Goal: Task Accomplishment & Management: Manage account settings

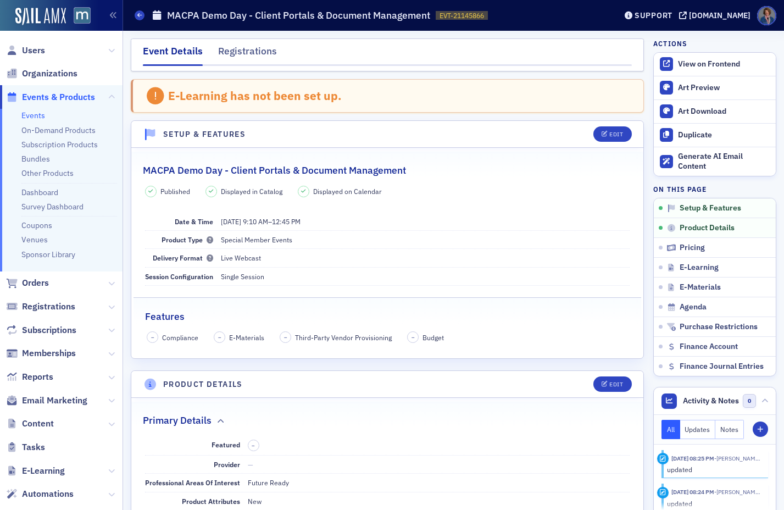
click at [31, 119] on link "Events" at bounding box center [33, 115] width 24 height 10
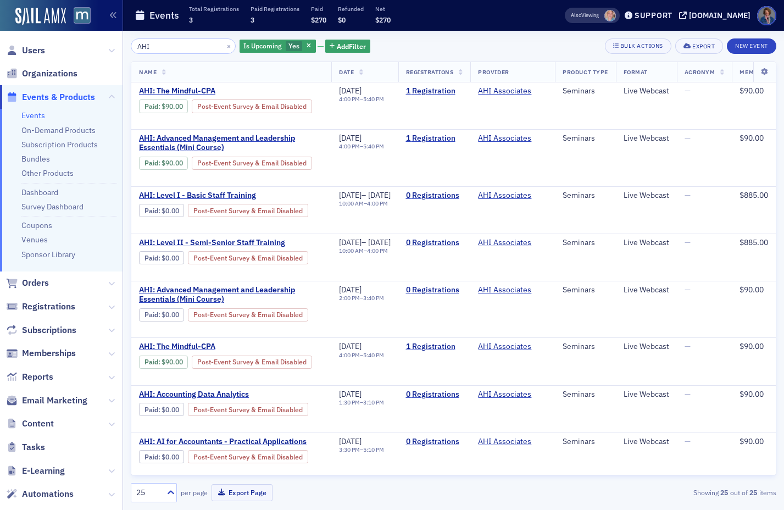
type input "AHI"
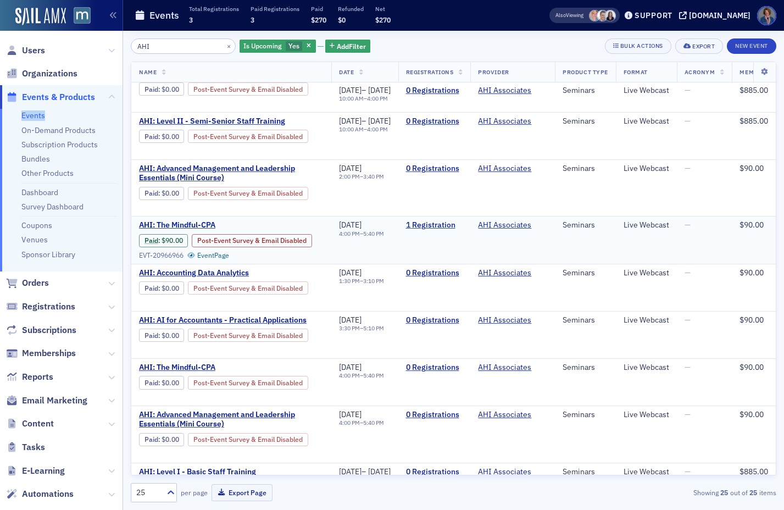
scroll to position [131, 0]
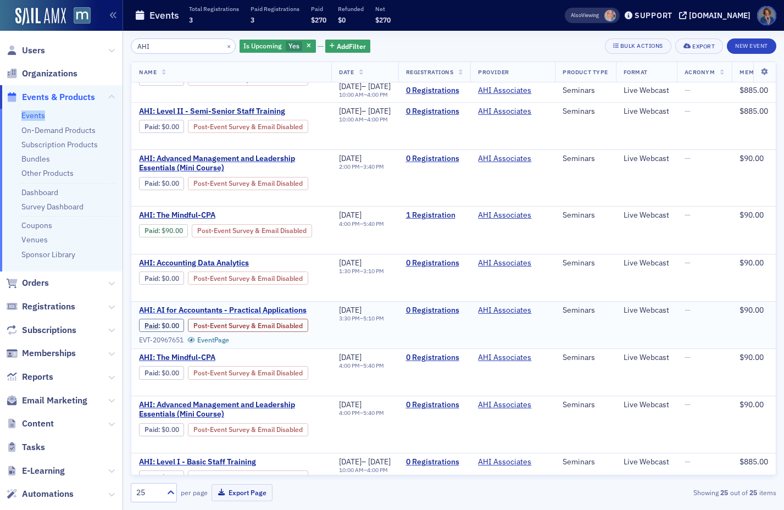
click at [256, 309] on span "AHI: AI for Accountants - Practical Applications" at bounding box center [231, 311] width 185 height 10
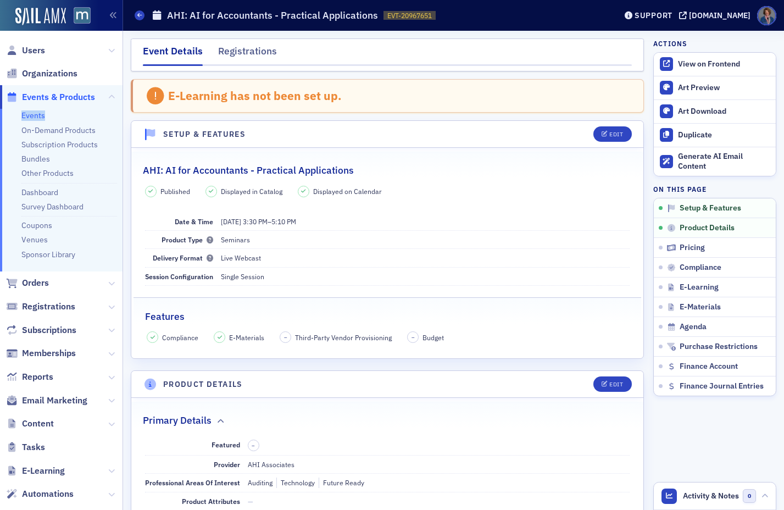
scroll to position [516, 0]
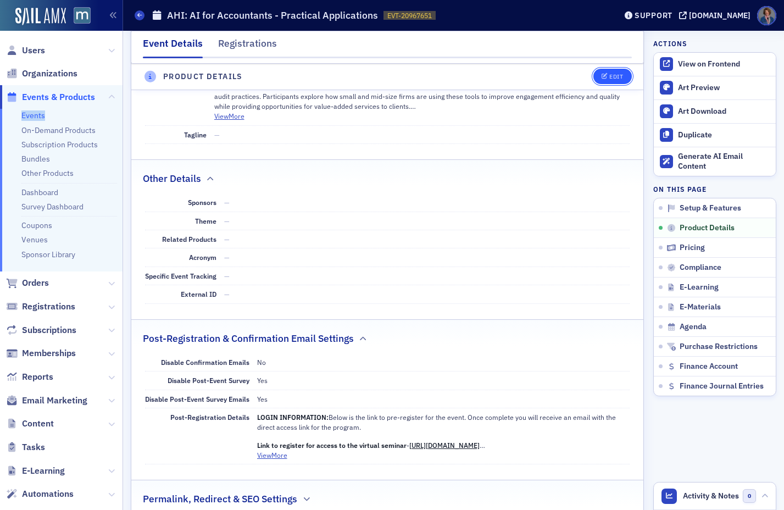
click at [609, 80] on div "Edit" at bounding box center [616, 77] width 14 height 6
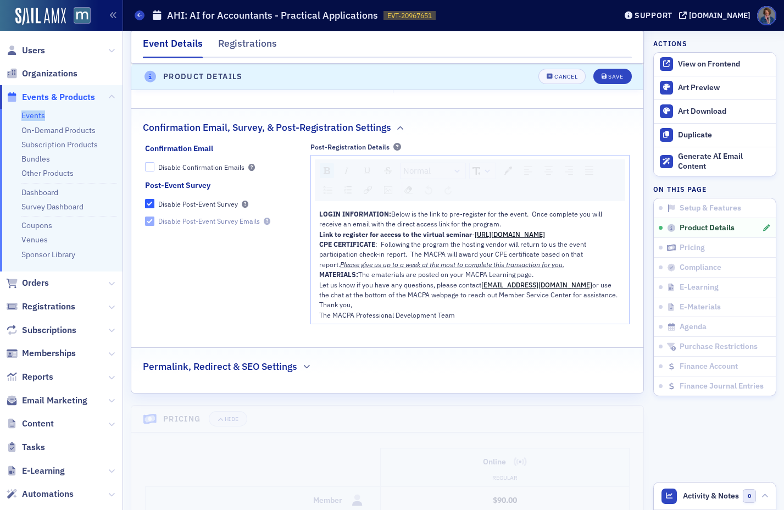
scroll to position [1138, 0]
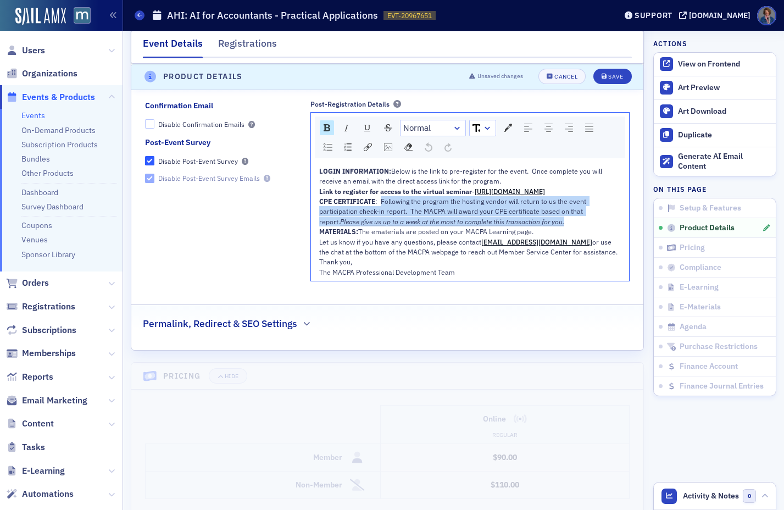
drag, startPoint x: 379, startPoint y: 221, endPoint x: 543, endPoint y: 241, distance: 165.5
click at [543, 226] on div "CPE CERTIFICATE : Following the program the hosting vendor will return to us th…" at bounding box center [470, 211] width 302 height 30
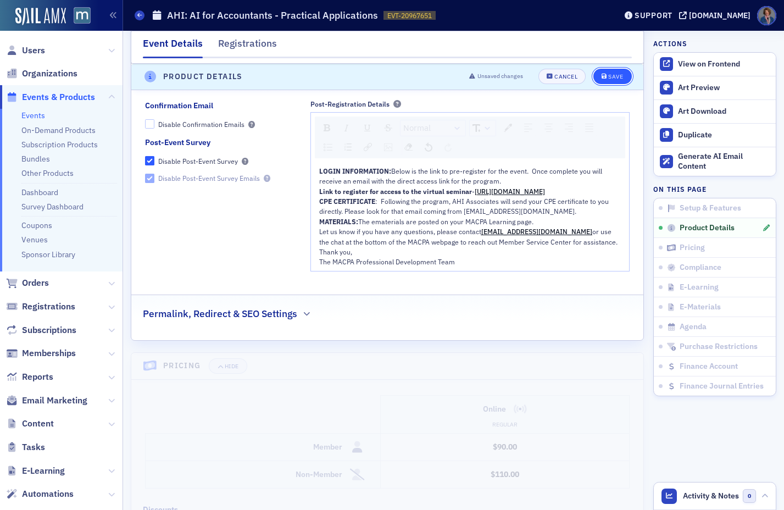
click at [599, 80] on button "Save" at bounding box center [612, 76] width 38 height 15
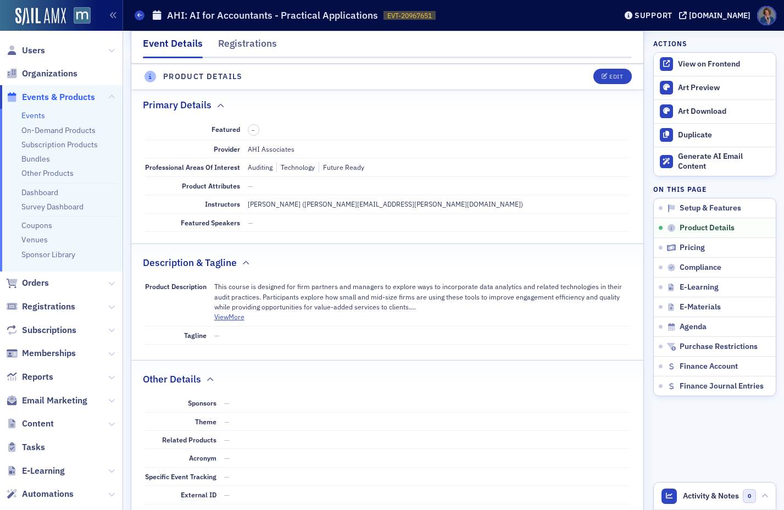
scroll to position [307, 0]
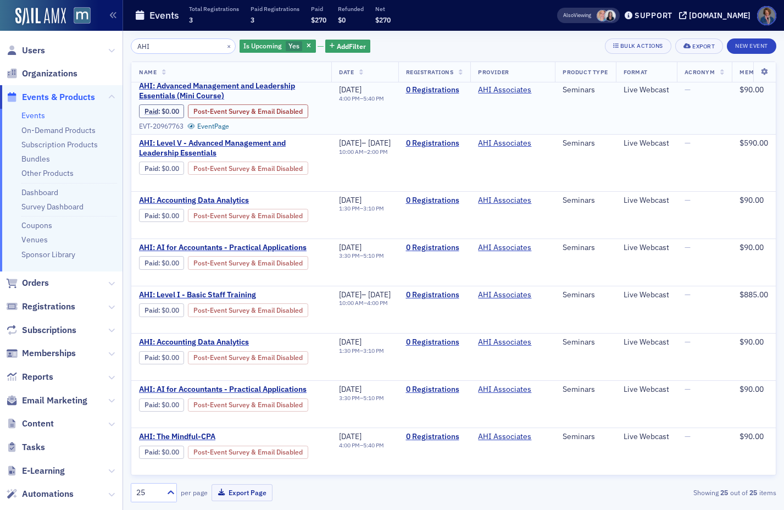
scroll to position [866, 0]
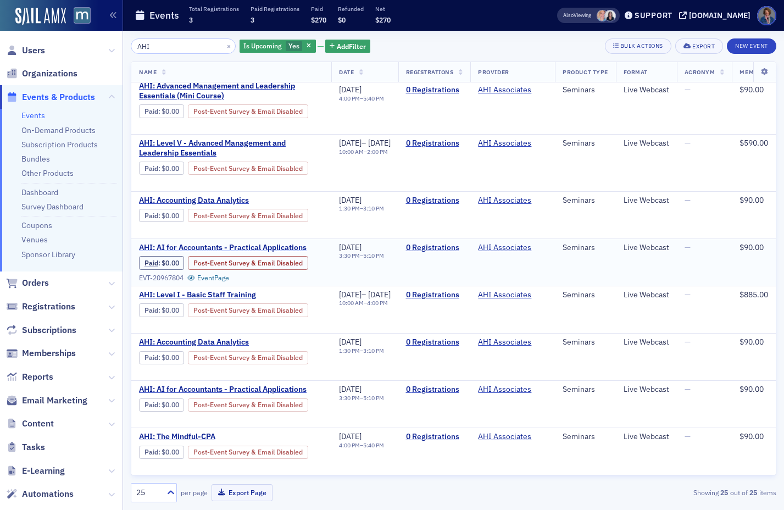
click at [251, 243] on span "AHI: AI for Accountants - Practical Applications" at bounding box center [231, 248] width 185 height 10
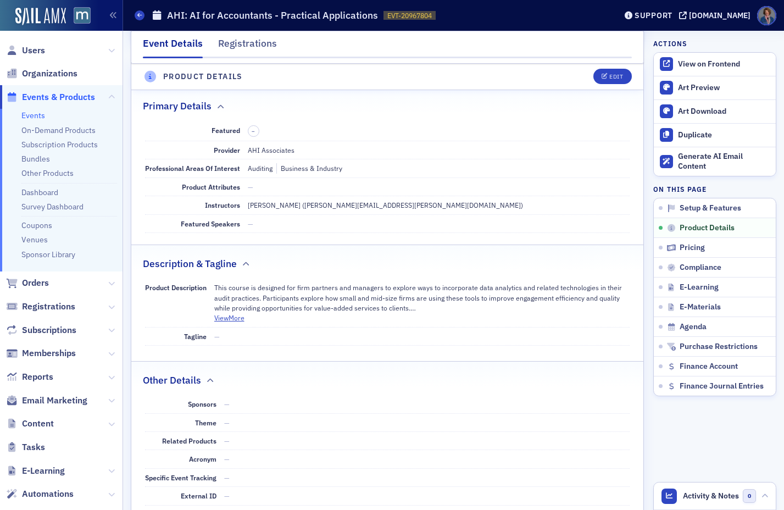
scroll to position [574, 0]
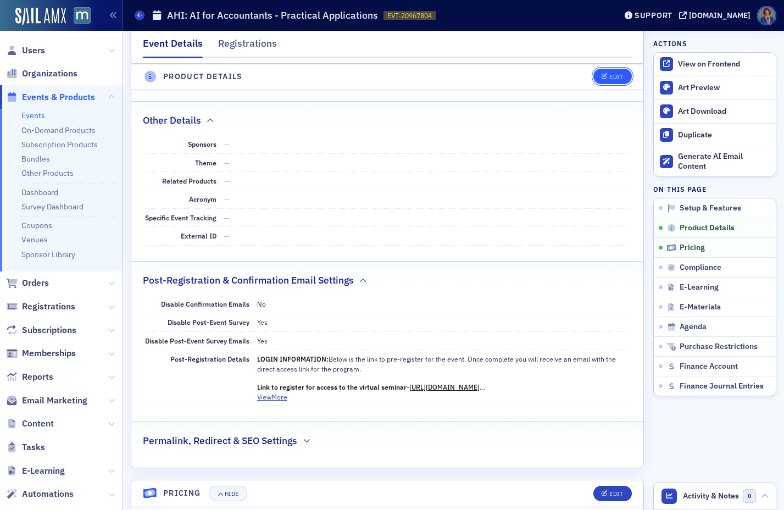
click at [609, 75] on div "Edit" at bounding box center [616, 77] width 14 height 6
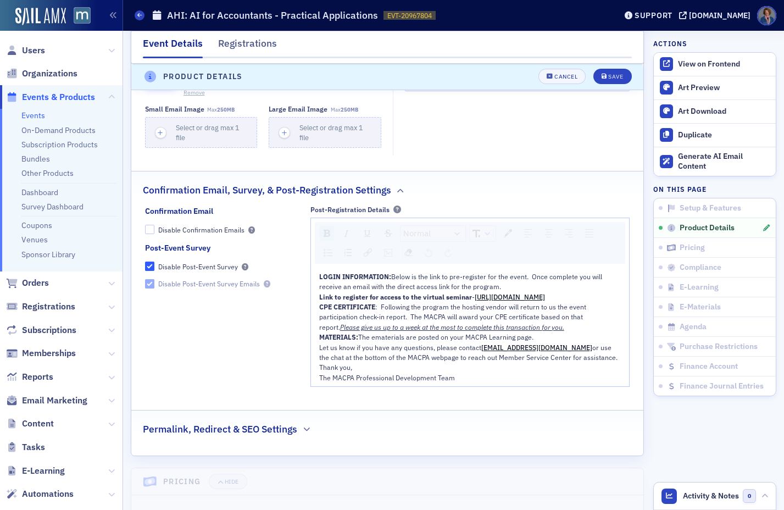
scroll to position [1101, 0]
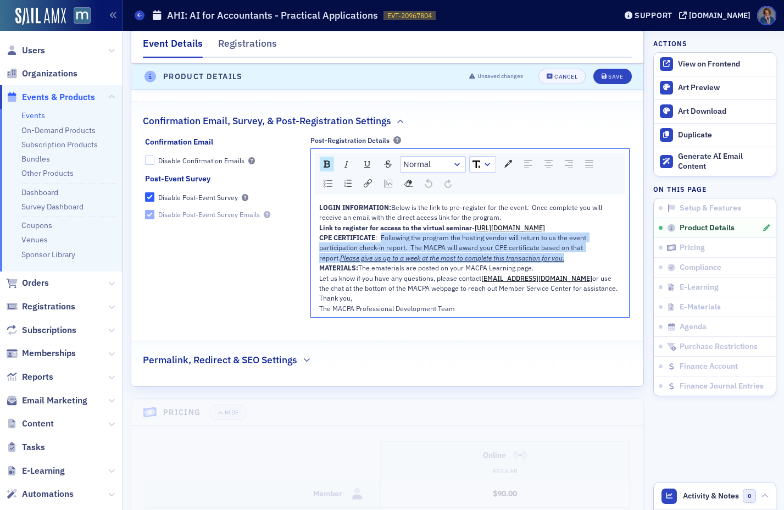
drag, startPoint x: 379, startPoint y: 254, endPoint x: 565, endPoint y: 280, distance: 187.5
click at [565, 263] on div "CPE CERTIFICATE : Following the program the hosting vendor will return to us th…" at bounding box center [470, 247] width 302 height 30
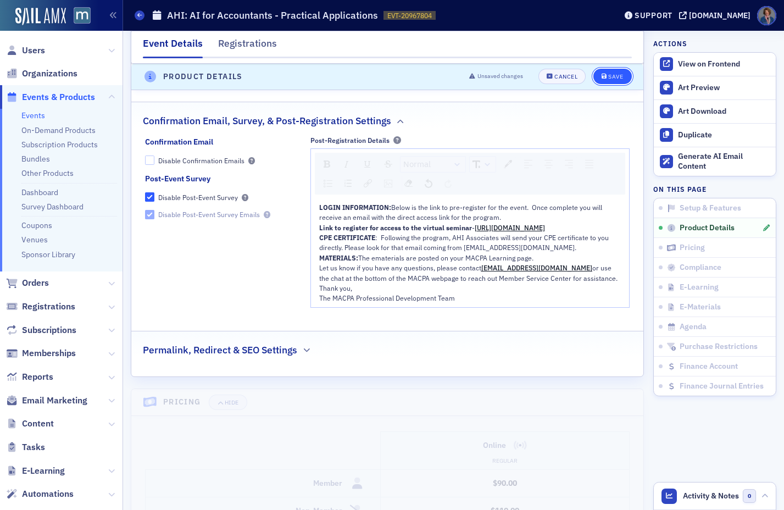
click at [613, 80] on div "Save" at bounding box center [615, 77] width 15 height 6
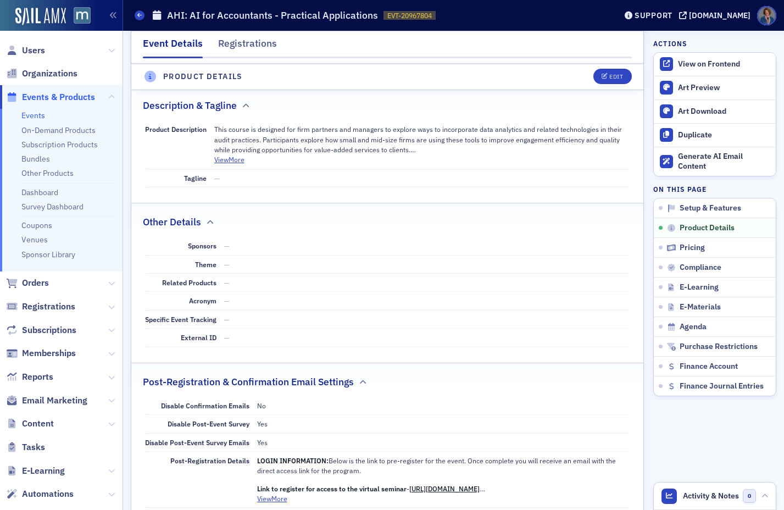
scroll to position [307, 0]
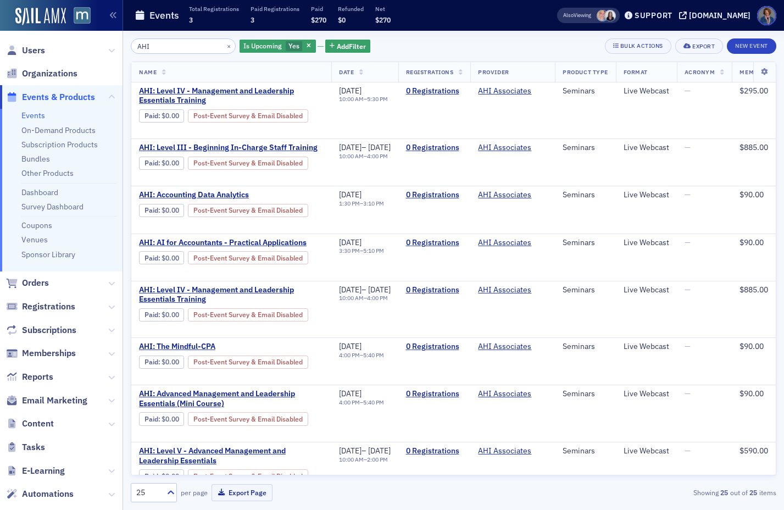
scroll to position [866, 0]
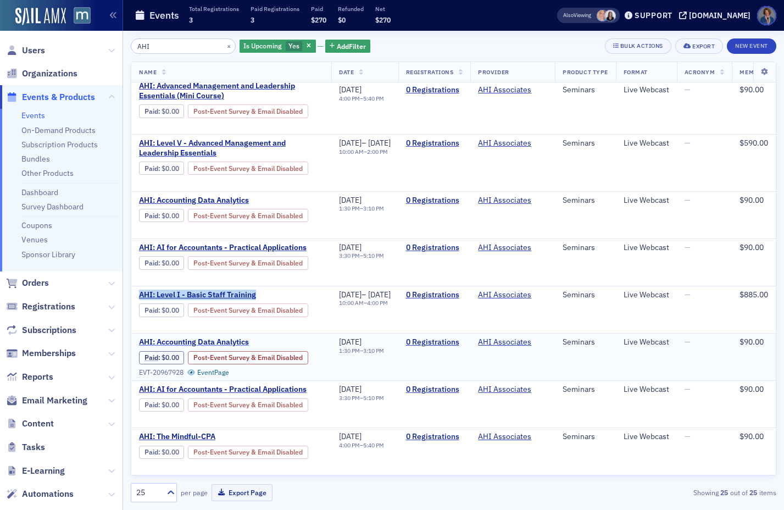
click at [227, 337] on span "AHI: Accounting Data Analytics" at bounding box center [231, 342] width 185 height 10
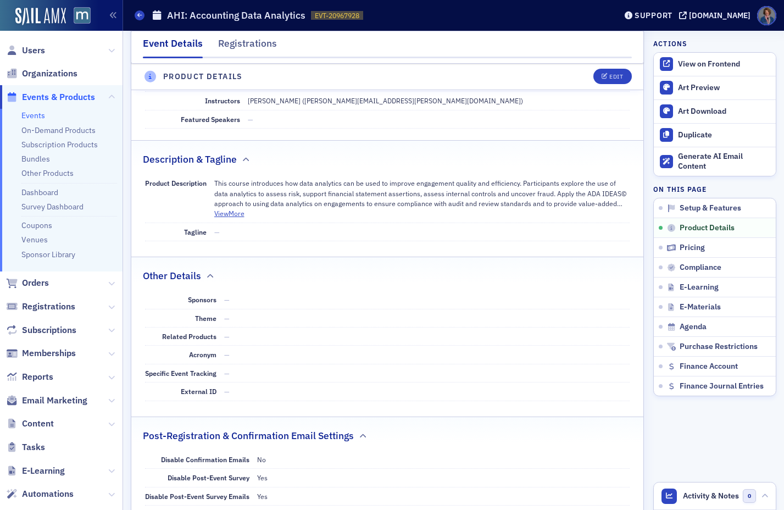
scroll to position [409, 0]
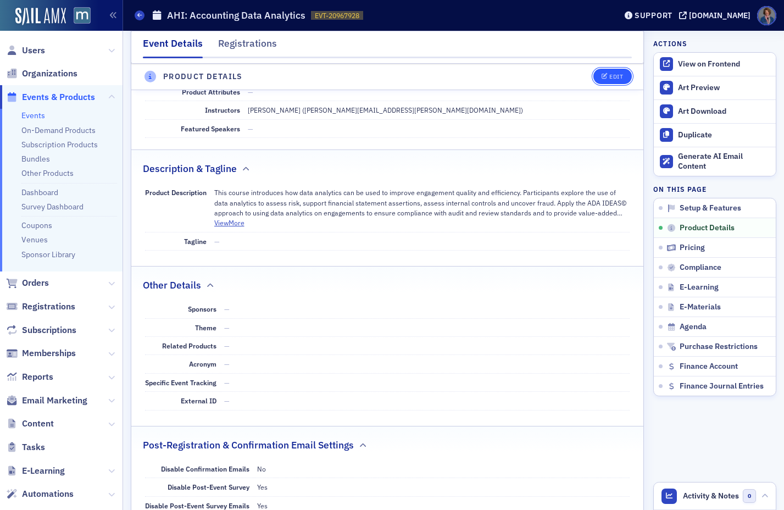
click at [615, 78] on button "Edit" at bounding box center [612, 76] width 38 height 15
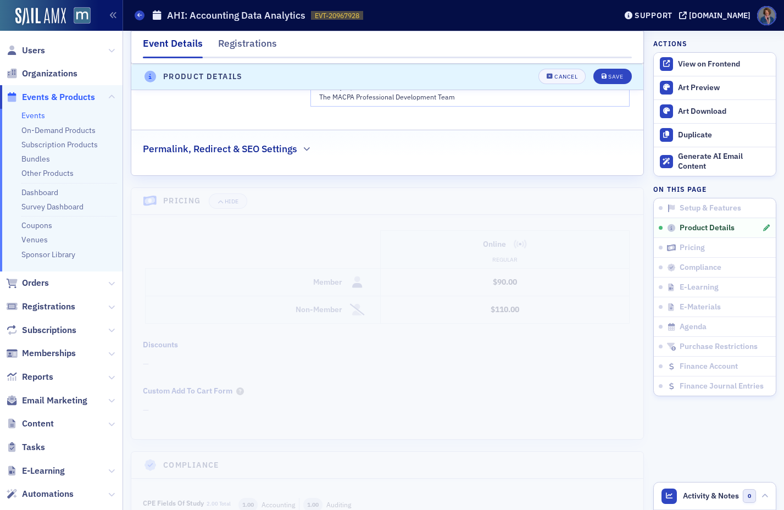
scroll to position [1102, 0]
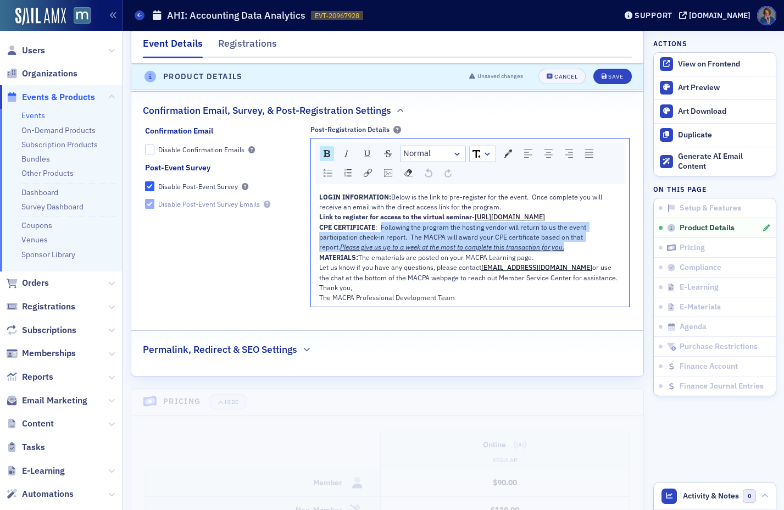
drag, startPoint x: 380, startPoint y: 247, endPoint x: 548, endPoint y: 266, distance: 169.2
click at [548, 252] on div "CPE CERTIFICATE : Following the program the hosting vendor will return to us th…" at bounding box center [470, 237] width 302 height 30
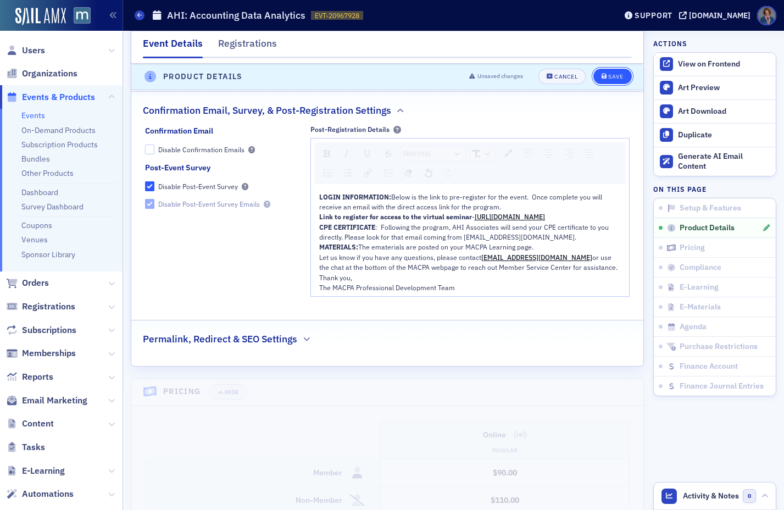
click at [604, 82] on button "Save" at bounding box center [612, 76] width 38 height 15
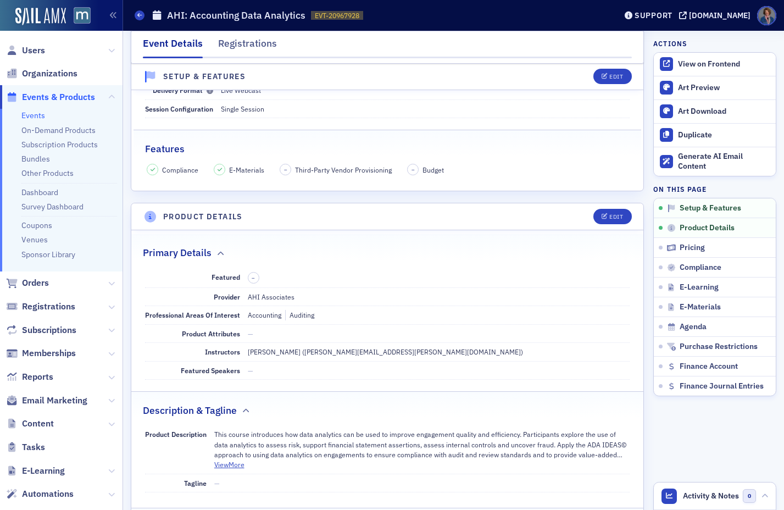
scroll to position [0, 0]
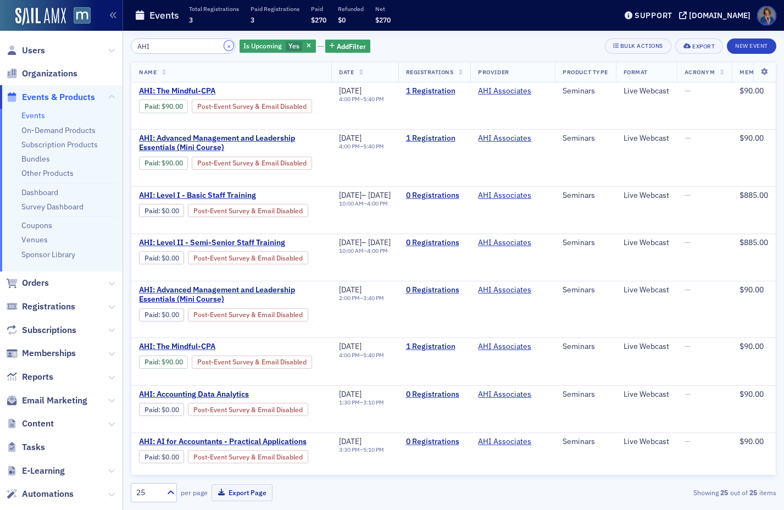
click at [224, 45] on button "×" at bounding box center [229, 46] width 10 height 10
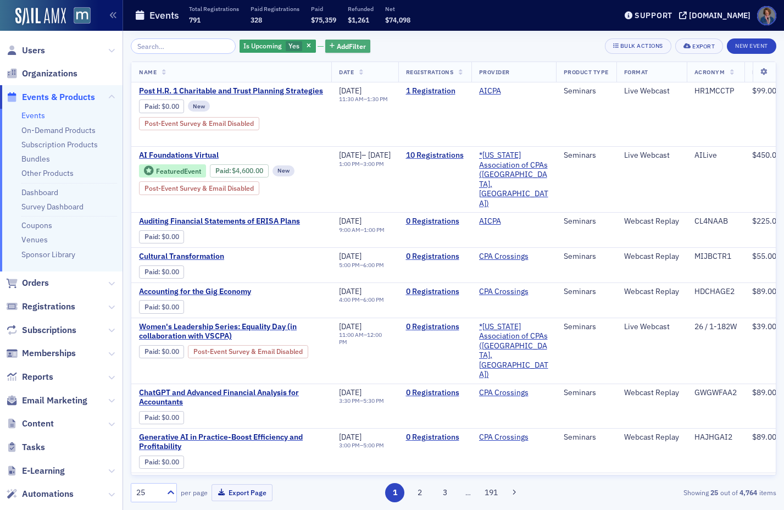
click at [337, 48] on span "Add Filter" at bounding box center [351, 46] width 29 height 10
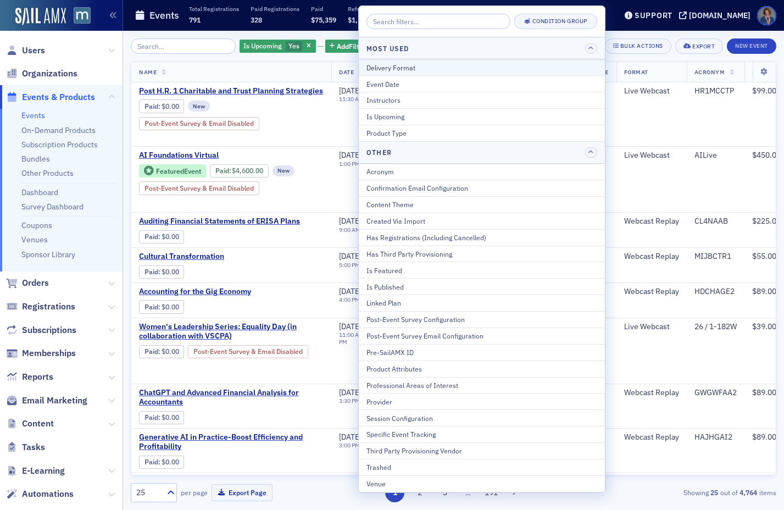
click at [402, 66] on div "Delivery Format" at bounding box center [482, 68] width 231 height 10
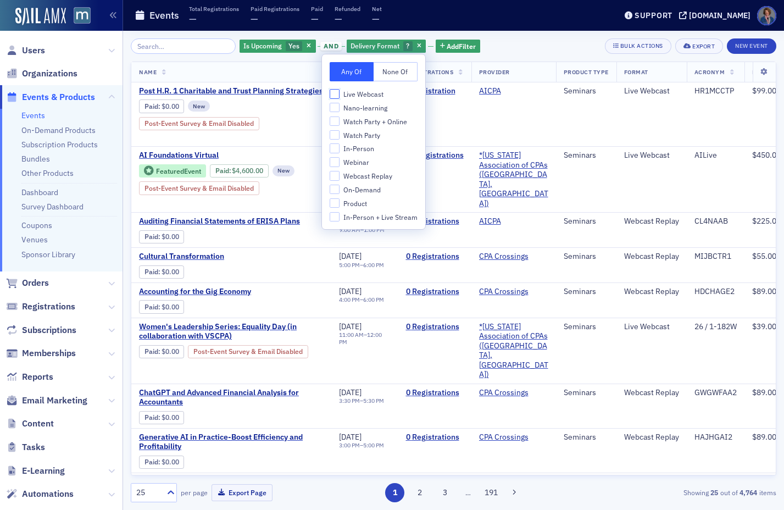
click at [334, 93] on input "Live Webcast" at bounding box center [335, 94] width 10 height 10
checkbox input "true"
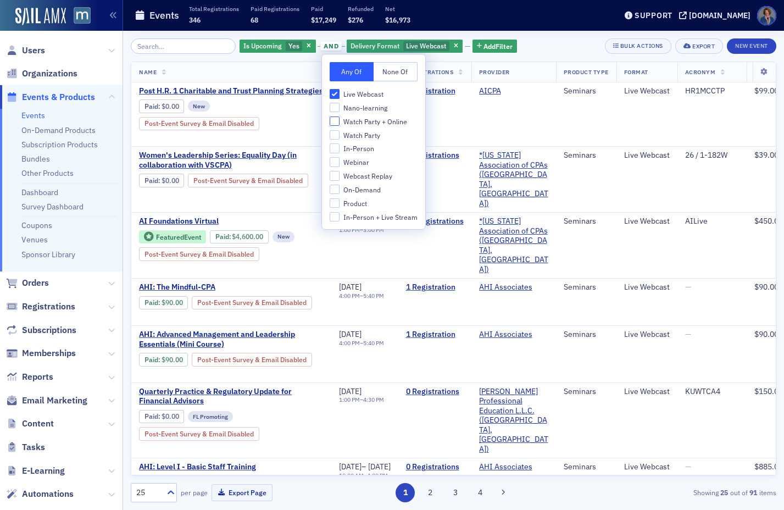
click at [334, 120] on input "Watch Party + Online" at bounding box center [335, 121] width 10 height 10
checkbox input "true"
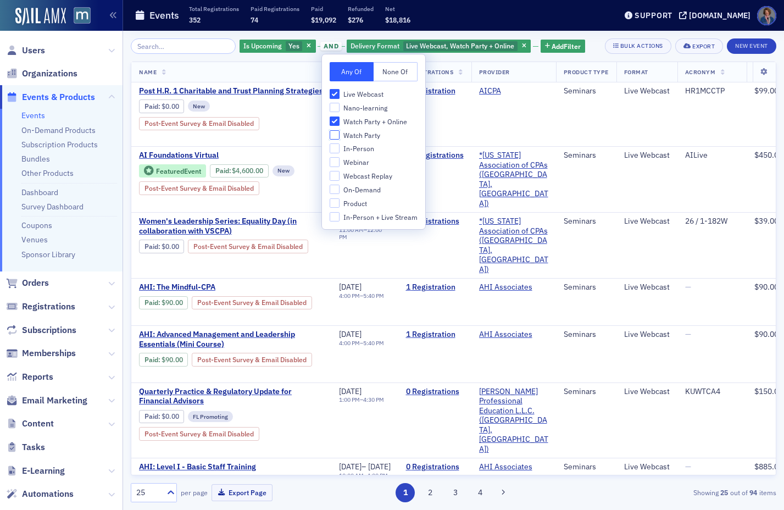
click at [335, 136] on input "Watch Party" at bounding box center [335, 135] width 10 height 10
checkbox input "true"
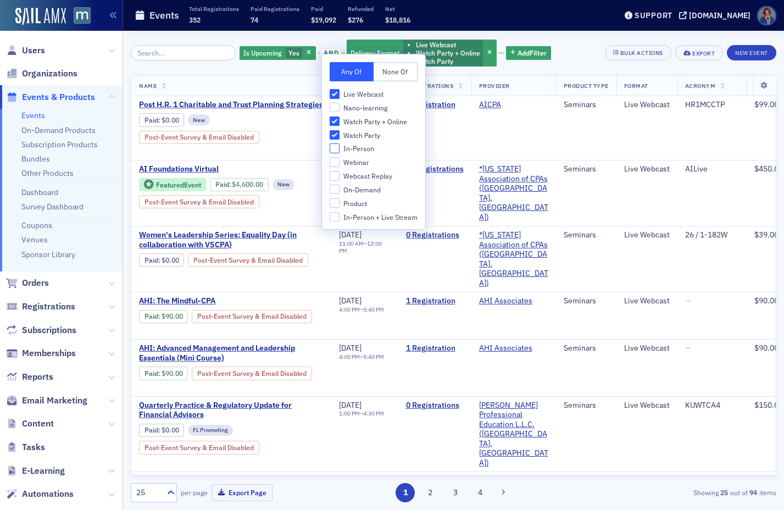
click at [337, 148] on input "In-Person" at bounding box center [335, 148] width 10 height 10
checkbox input "true"
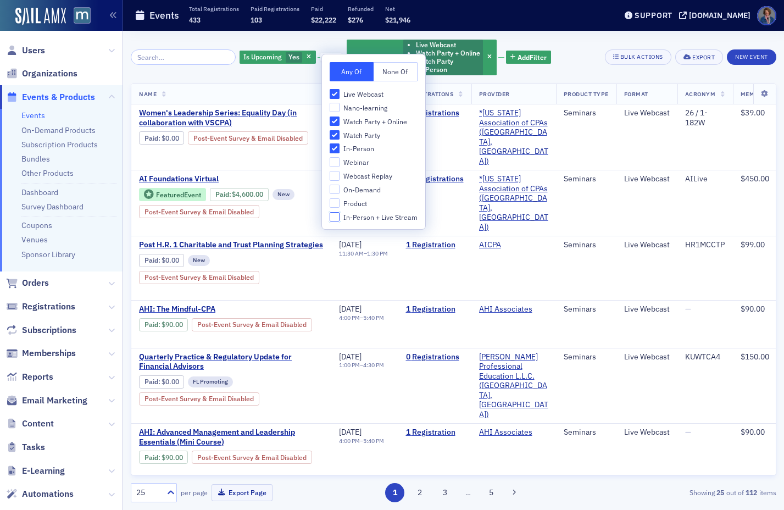
click at [334, 217] on input "In-Person + Live Stream" at bounding box center [335, 217] width 10 height 10
checkbox input "true"
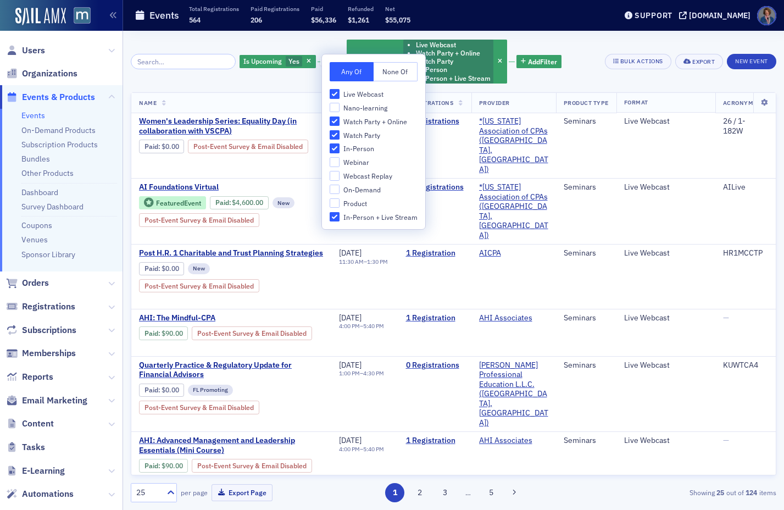
click at [575, 46] on div "Is Upcoming Yes and Delivery Format Live Webcast Watch Party + Online Watch Par…" at bounding box center [454, 61] width 646 height 46
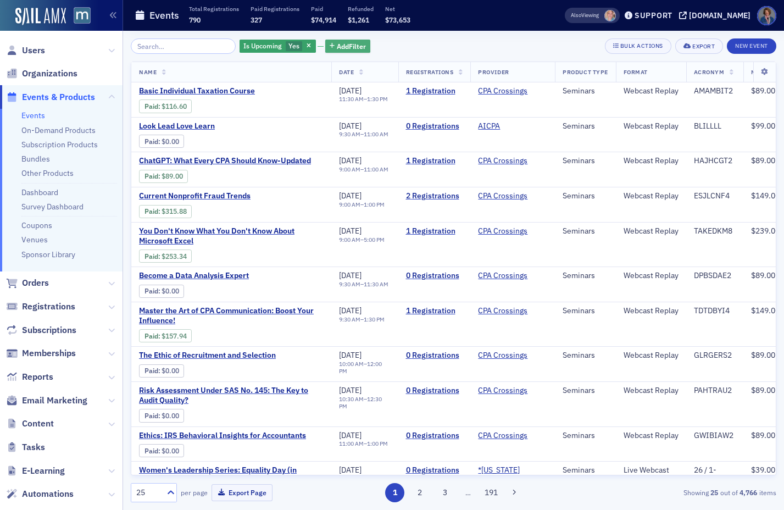
click at [343, 45] on span "Add Filter" at bounding box center [351, 46] width 29 height 10
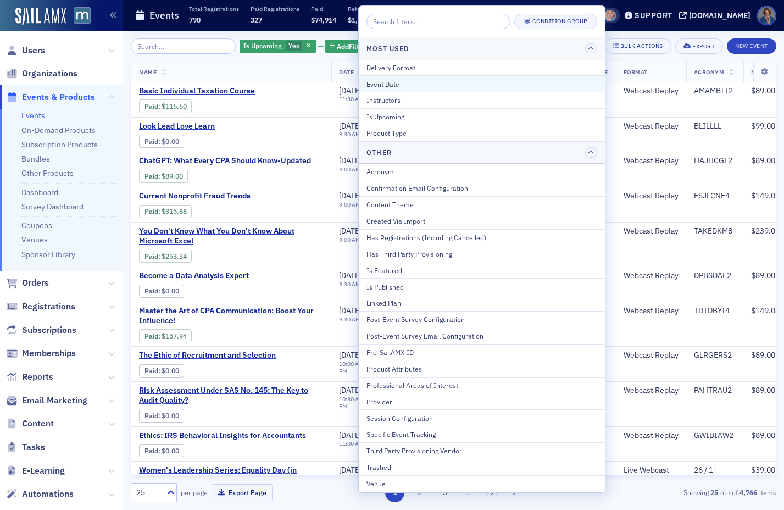
click at [413, 81] on div "Event Date" at bounding box center [482, 84] width 231 height 10
select select "7"
select select "2025"
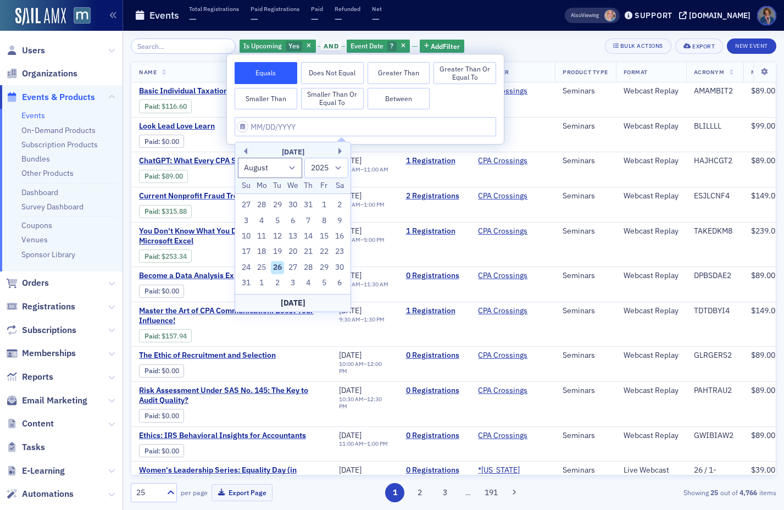
drag, startPoint x: 310, startPoint y: 267, endPoint x: 322, endPoint y: 248, distance: 22.4
click at [310, 267] on div "28" at bounding box center [308, 267] width 13 height 13
type input "08/28/2025"
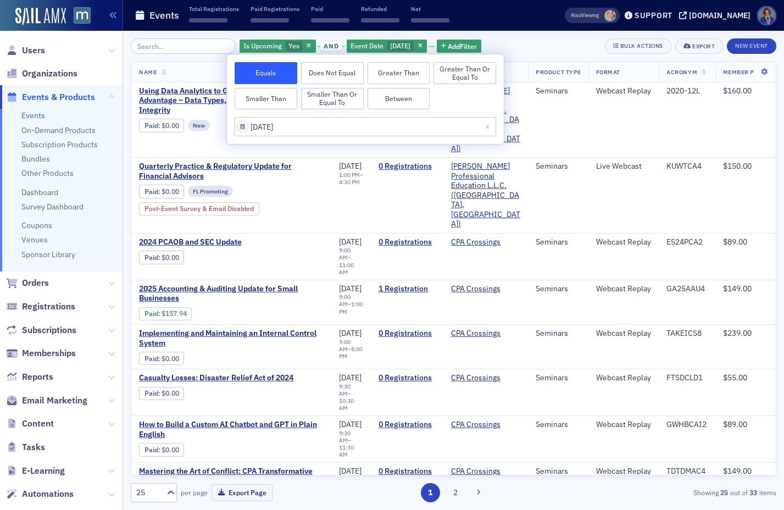
click at [523, 45] on div "Is Upcoming Yes and Event Date 8/28/2025 Add Filter Bulk Actions Export New Eve…" at bounding box center [454, 45] width 646 height 15
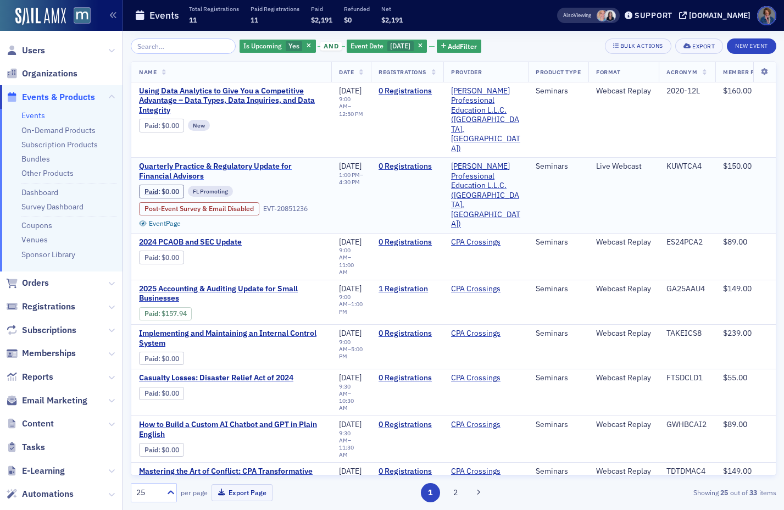
click at [238, 162] on span "Quarterly Practice & Regulatory Update for Financial Advisors" at bounding box center [231, 171] width 185 height 19
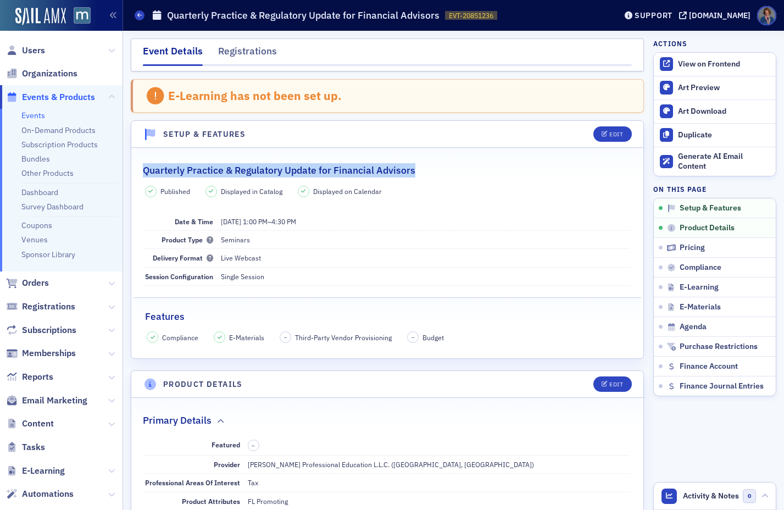
drag, startPoint x: 144, startPoint y: 171, endPoint x: 411, endPoint y: 176, distance: 267.1
click at [411, 176] on h2 "Quarterly Practice & Regulatory Update for Financial Advisors" at bounding box center [279, 170] width 273 height 14
copy h2 "Quarterly Practice & Regulatory Update for Financial Advisors"
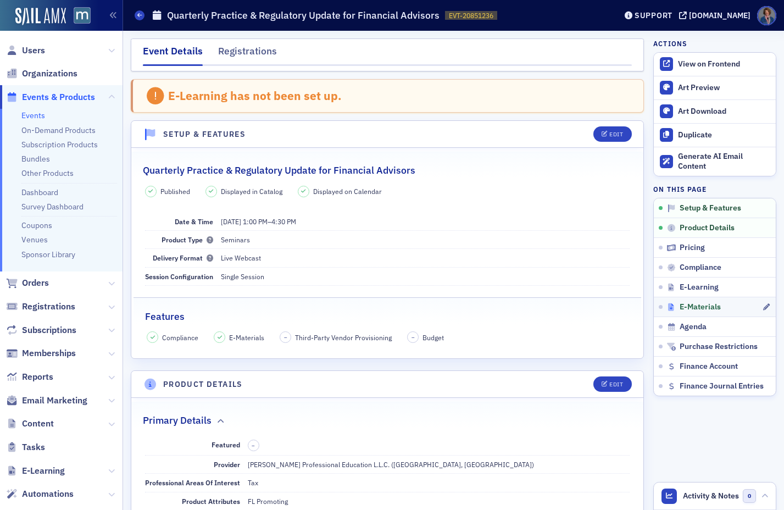
click at [684, 309] on span "E-Materials" at bounding box center [700, 307] width 41 height 10
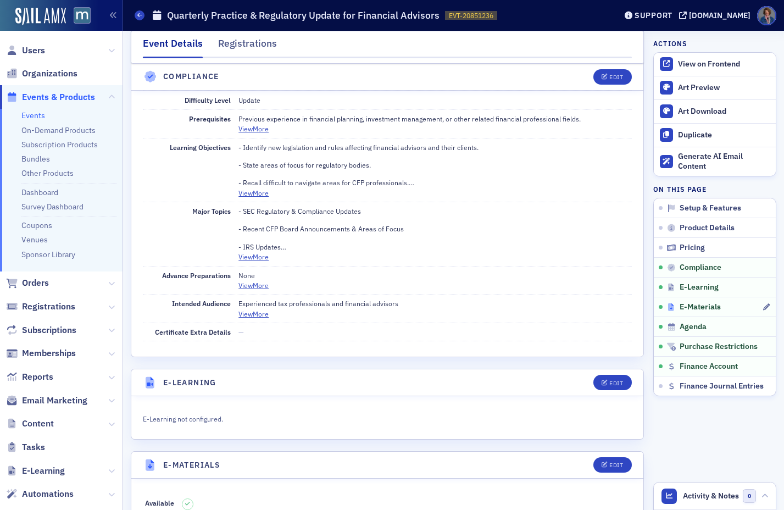
scroll to position [1671, 0]
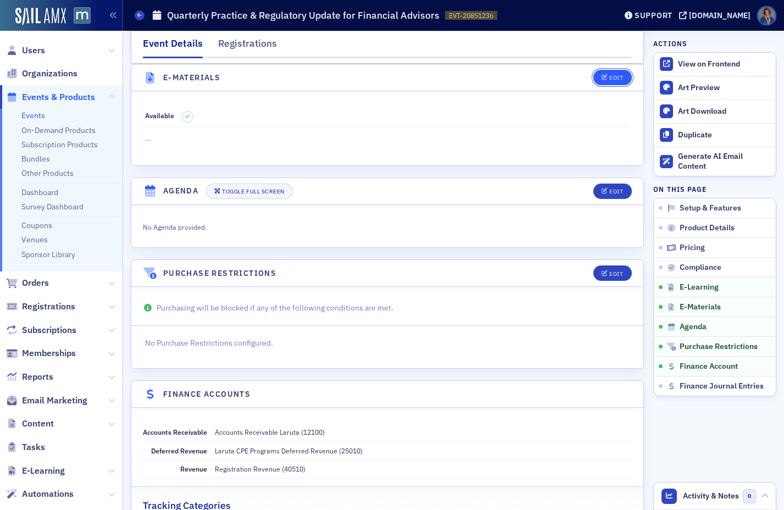
click at [609, 76] on div "Edit" at bounding box center [616, 78] width 14 height 6
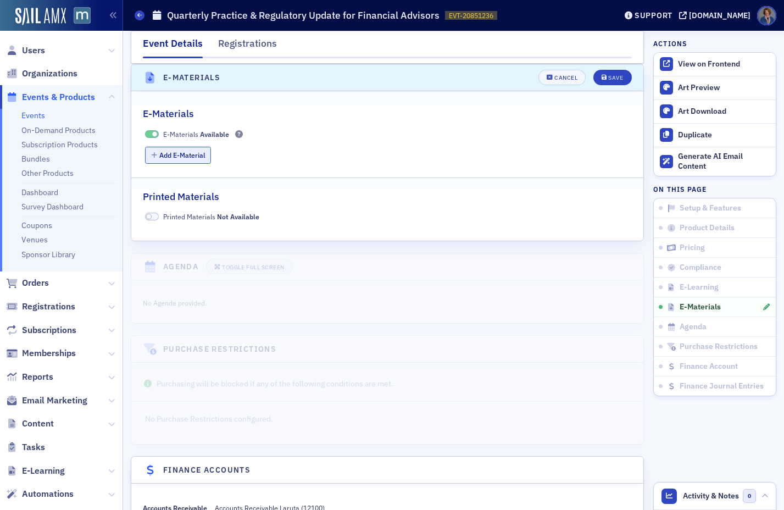
click at [185, 153] on button "Add E-Material" at bounding box center [178, 155] width 66 height 17
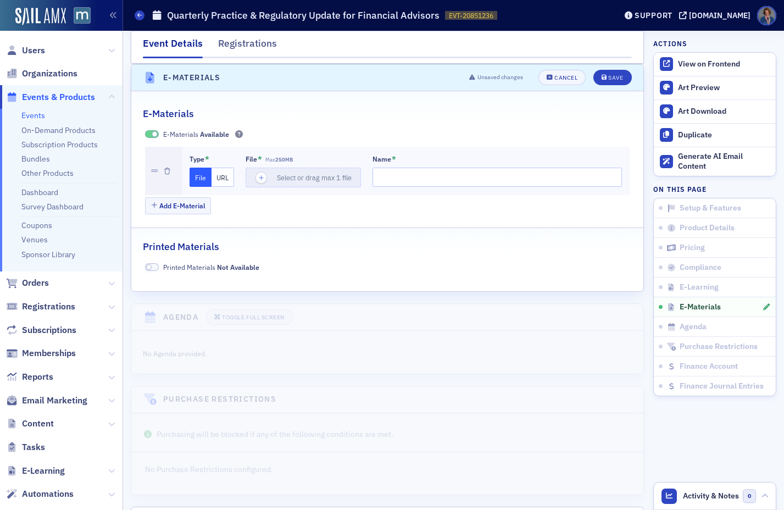
click at [221, 180] on button "URL" at bounding box center [223, 177] width 23 height 19
click at [293, 183] on input "url" at bounding box center [305, 177] width 119 height 19
paste input "https://drive.google.com/file/d/1-mfnqOD_0r3Lj88FBLPQ5eN29deasEFC/view?usp=shar…"
type input "https://drive.google.com/file/d/1-mfnqOD_0r3Lj88FBLPQ5eN29deasEFC/view?usp=shar…"
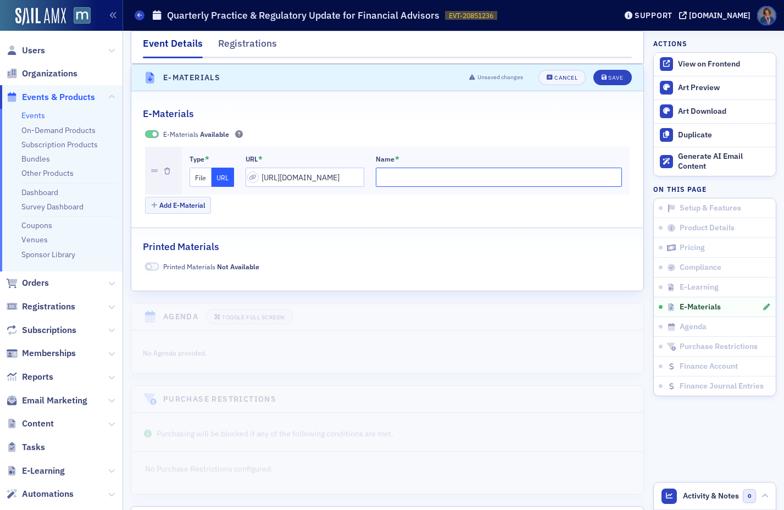
scroll to position [0, 0]
click at [403, 175] on input "Name *" at bounding box center [499, 177] width 247 height 19
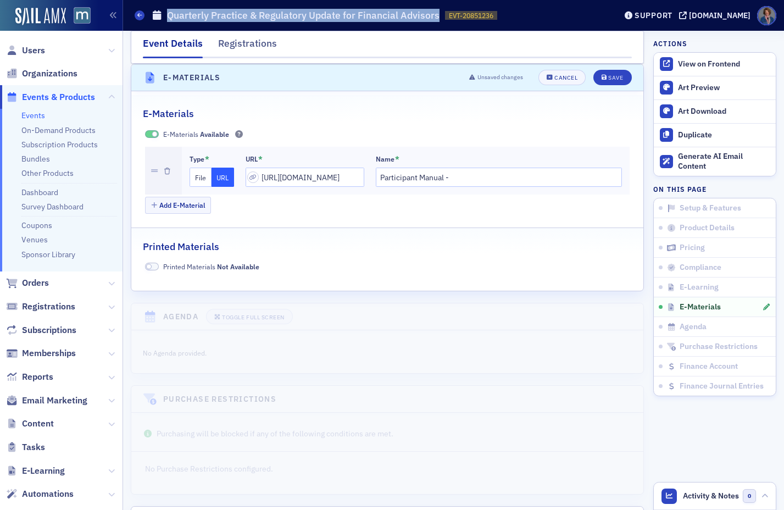
drag, startPoint x: 169, startPoint y: 15, endPoint x: 447, endPoint y: 12, distance: 278.1
click at [447, 12] on div "Events Quarterly Practice & Regulatory Update for Financial Advisors EVT-208512…" at bounding box center [367, 15] width 465 height 21
copy h1 "Quarterly Practice & Regulatory Update for Financial Advisors"
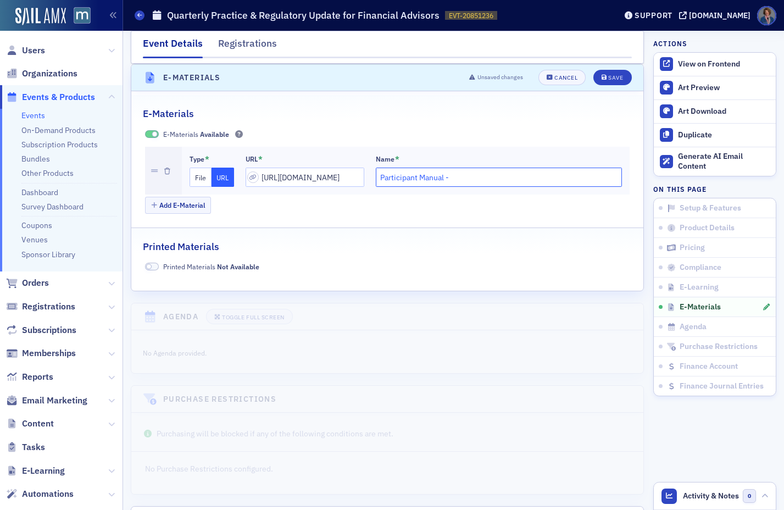
click at [440, 176] on input "Participant Manual -" at bounding box center [499, 177] width 247 height 19
paste input "Quarterly Practice & Regulatory Update for Financial Advisors"
type input "Participant Manual - Quarterly Practice & Regulatory Update for Financial Advis…"
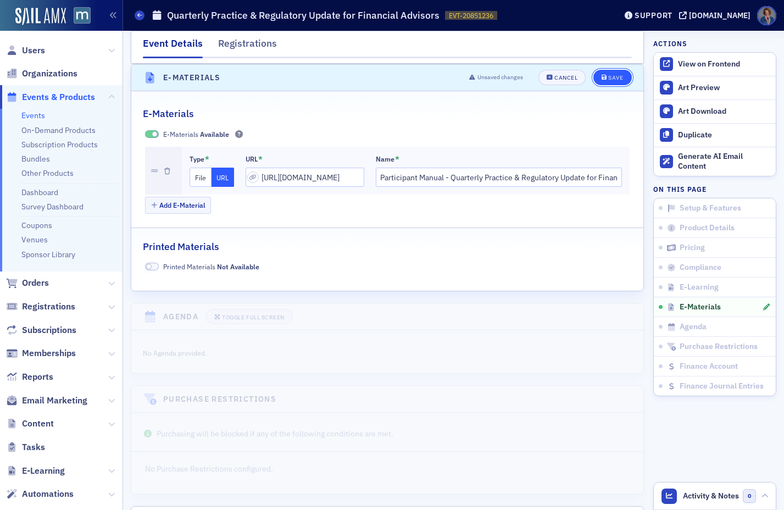
click at [608, 81] on div "Save" at bounding box center [615, 78] width 15 height 6
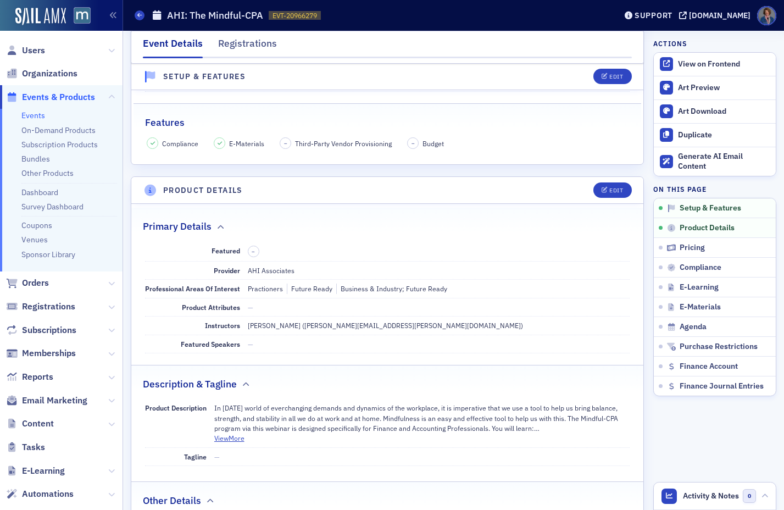
scroll to position [260, 0]
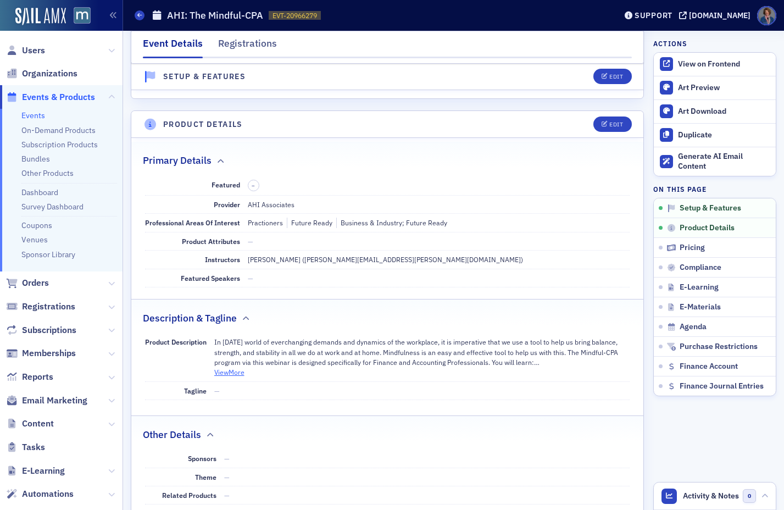
click at [234, 375] on button "View More" at bounding box center [229, 372] width 30 height 10
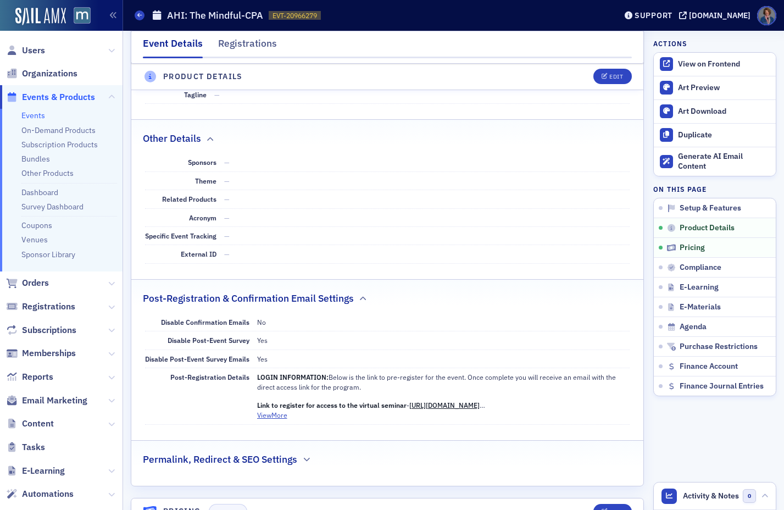
scroll to position [720, 0]
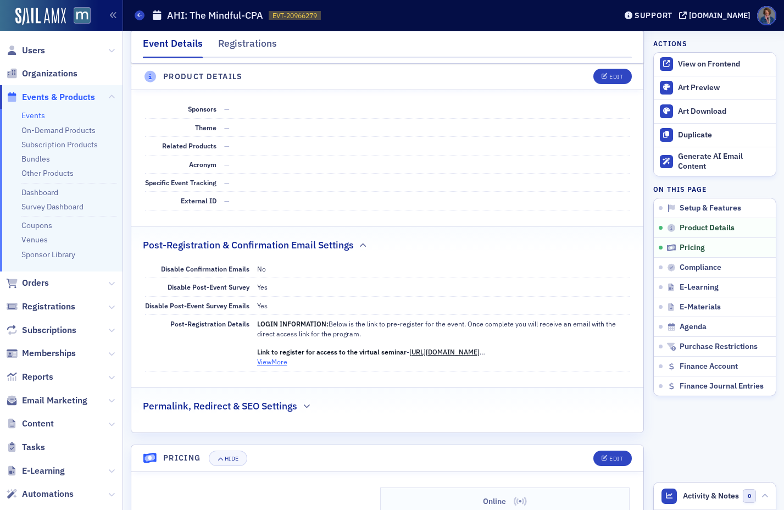
click at [281, 357] on button "View More" at bounding box center [272, 362] width 30 height 10
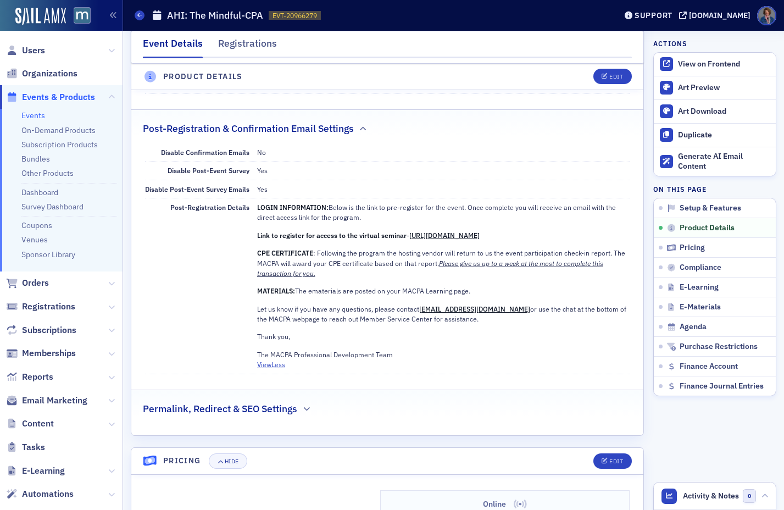
scroll to position [840, 0]
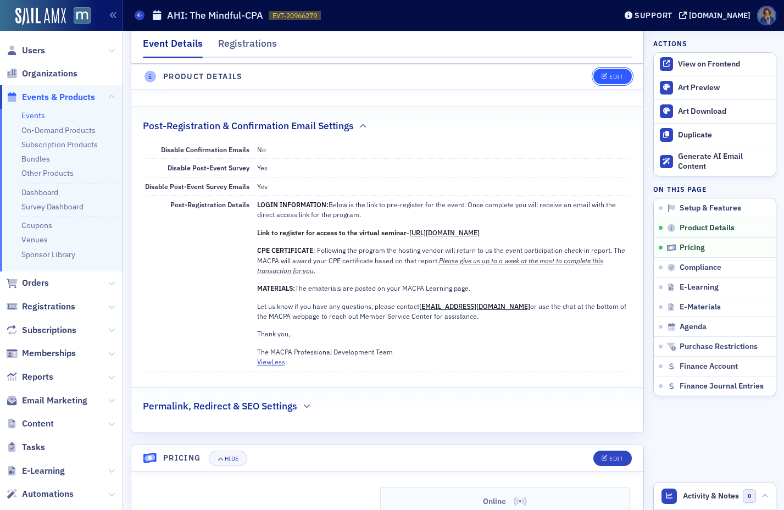
click at [609, 79] on div "Edit" at bounding box center [616, 77] width 14 height 6
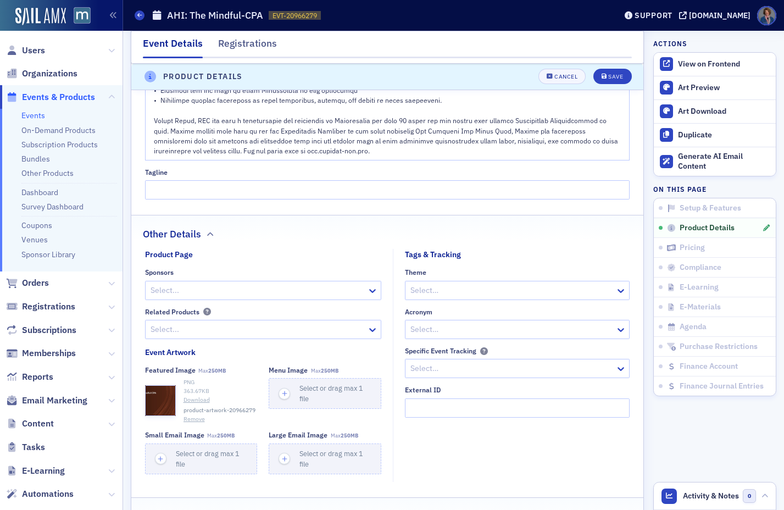
scroll to position [1163, 0]
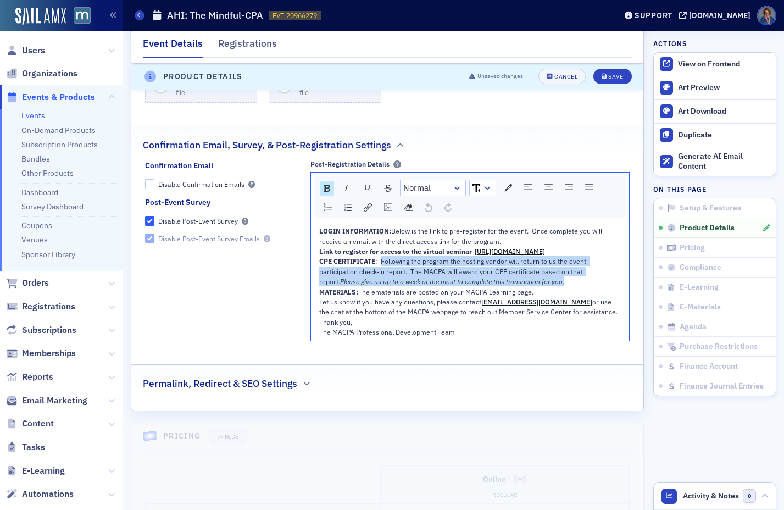
drag, startPoint x: 380, startPoint y: 279, endPoint x: 541, endPoint y: 301, distance: 162.5
click at [541, 286] on div "CPE CERTIFICATE : Following the program the hosting vendor will return to us th…" at bounding box center [470, 271] width 302 height 30
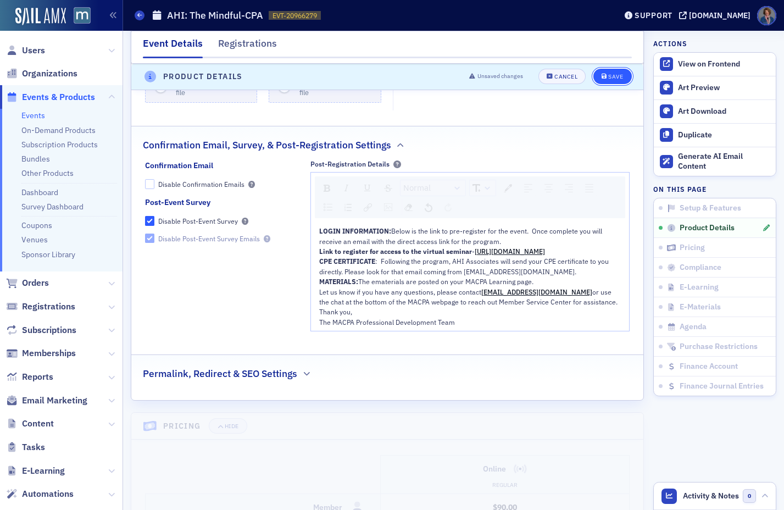
click at [604, 81] on button "Save" at bounding box center [612, 76] width 38 height 15
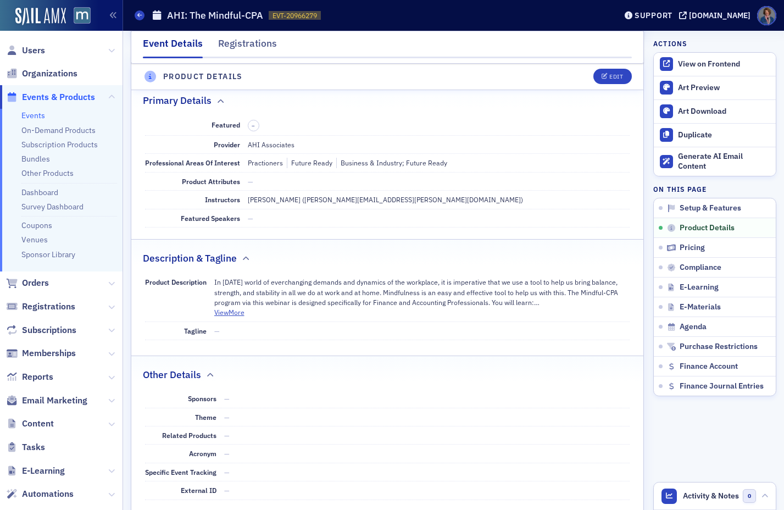
scroll to position [307, 0]
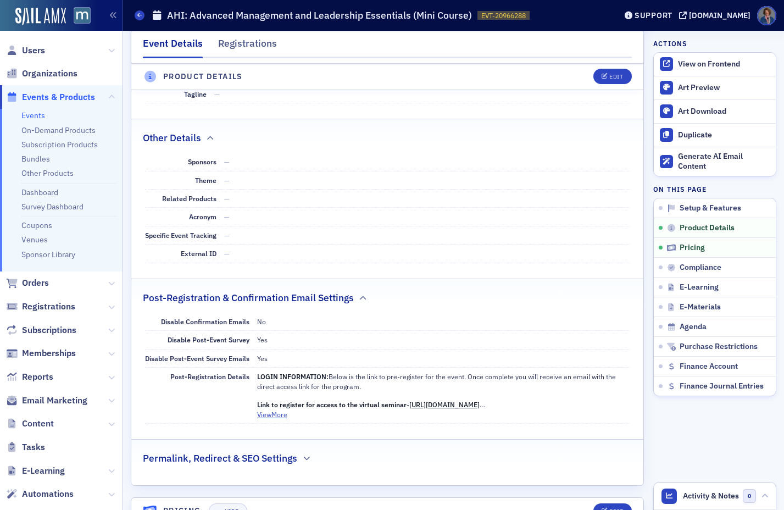
scroll to position [780, 0]
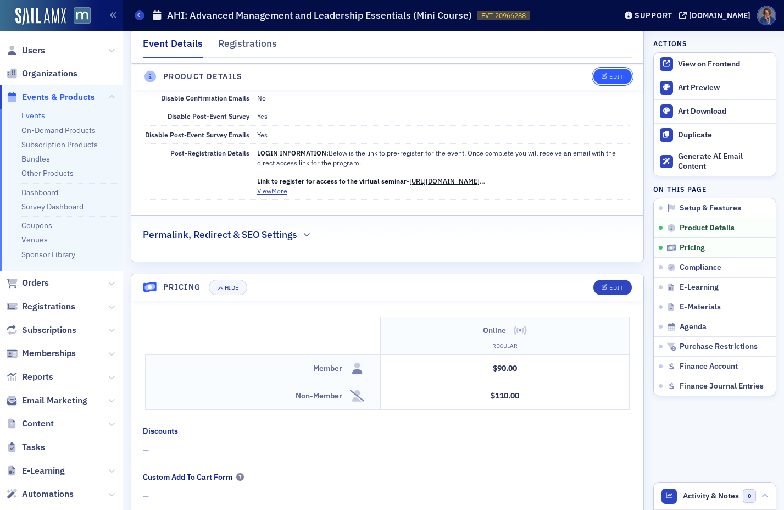
click at [602, 76] on icon "button" at bounding box center [605, 77] width 7 height 6
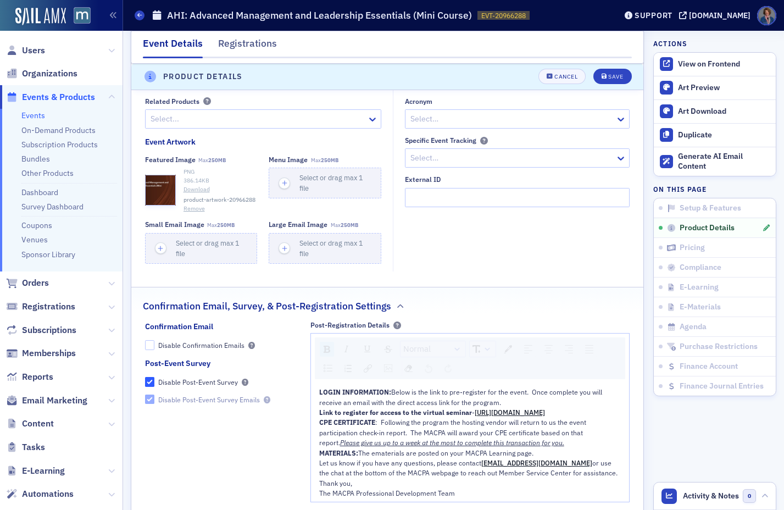
scroll to position [1203, 0]
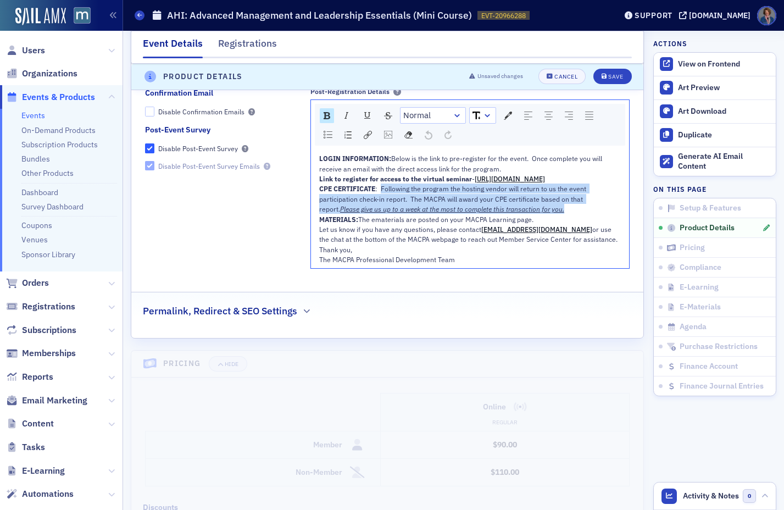
drag, startPoint x: 379, startPoint y: 218, endPoint x: 518, endPoint y: 239, distance: 140.6
click at [542, 214] on div "CPE CERTIFICATE : Following the program the hosting vendor will return to us th…" at bounding box center [470, 199] width 302 height 30
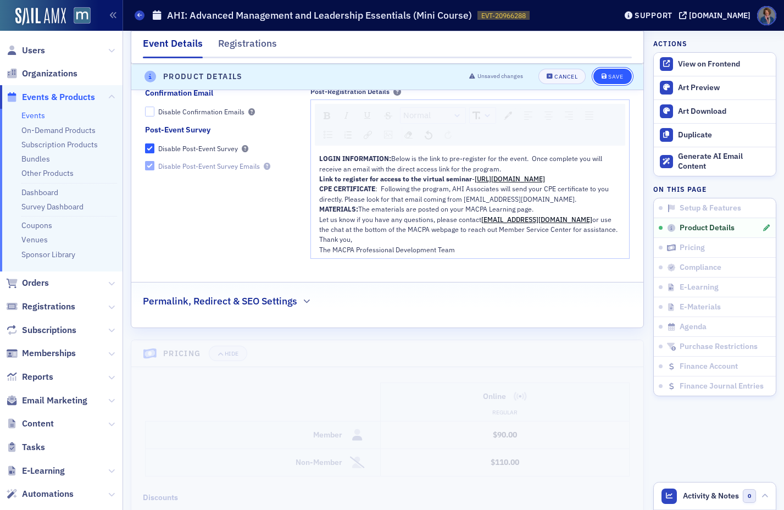
click at [608, 78] on div "Save" at bounding box center [615, 77] width 15 height 6
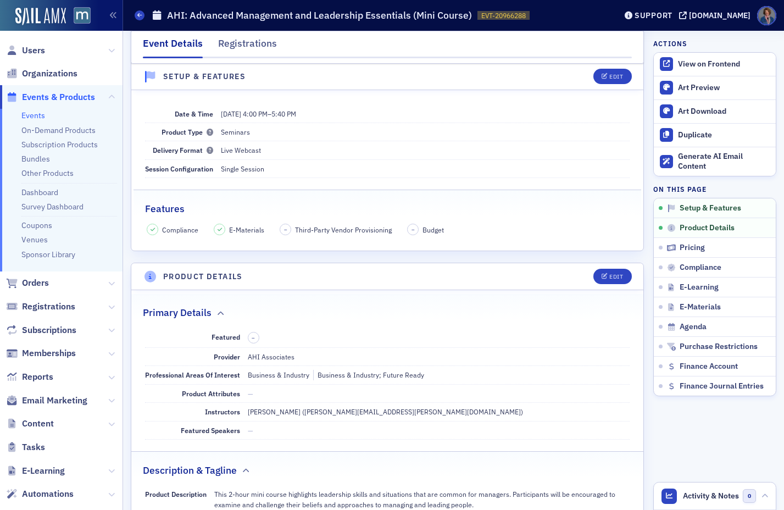
scroll to position [0, 0]
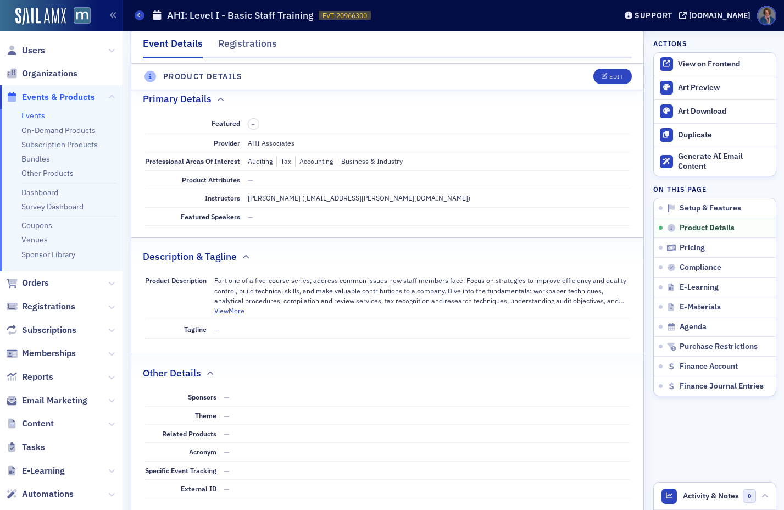
scroll to position [608, 0]
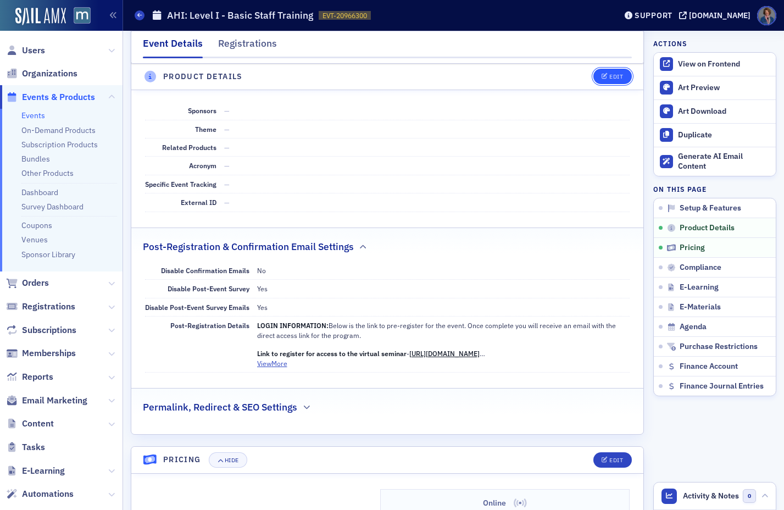
click at [609, 79] on div "Edit" at bounding box center [616, 77] width 14 height 6
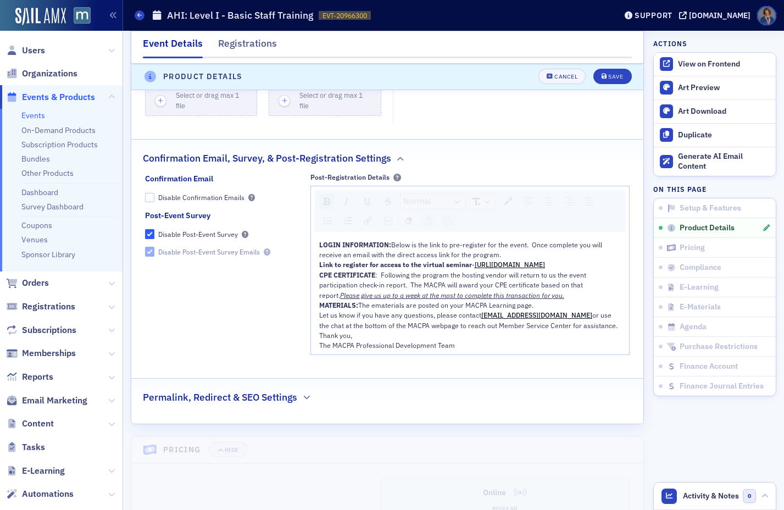
scroll to position [1214, 0]
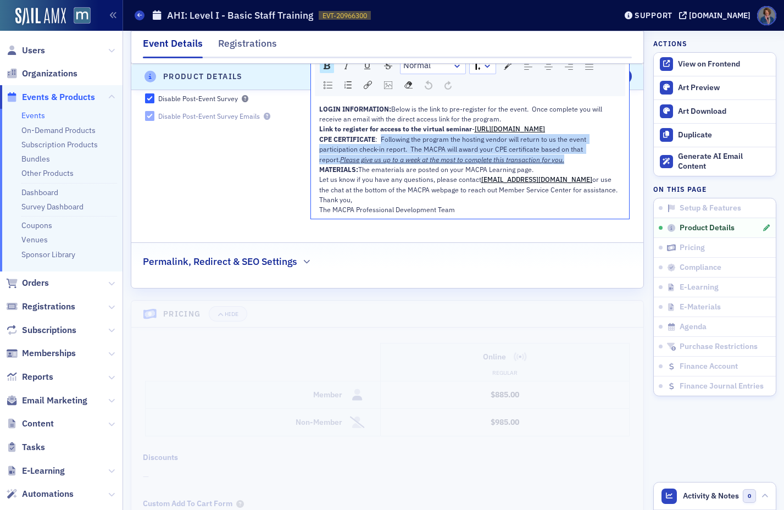
drag, startPoint x: 379, startPoint y: 156, endPoint x: 548, endPoint y: 179, distance: 170.9
click at [548, 164] on div "CPE CERTIFICATE : Following the program the hosting vendor will return to us th…" at bounding box center [470, 149] width 302 height 30
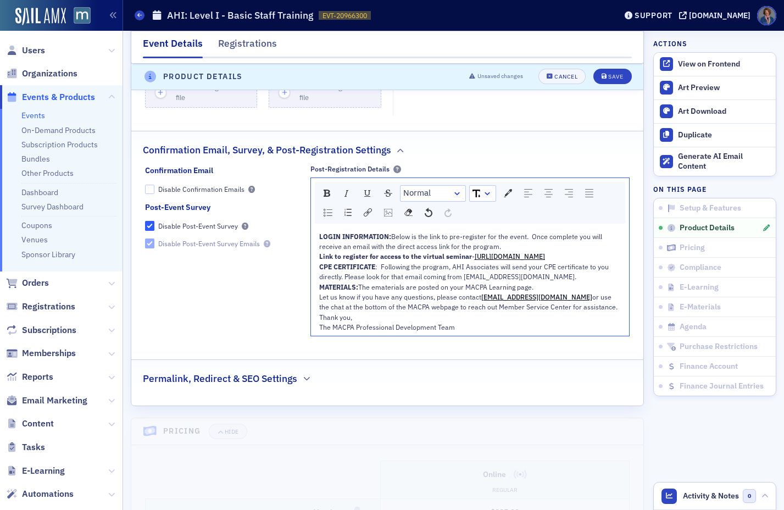
scroll to position [1049, 0]
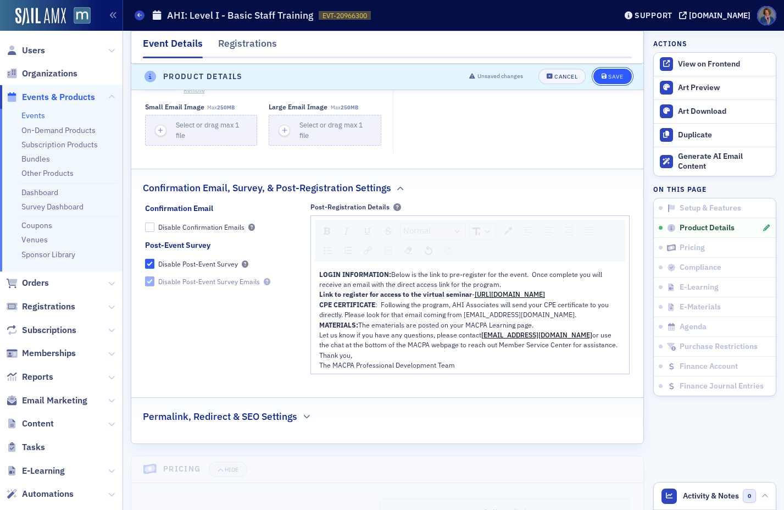
click at [608, 79] on div "Save" at bounding box center [615, 77] width 15 height 6
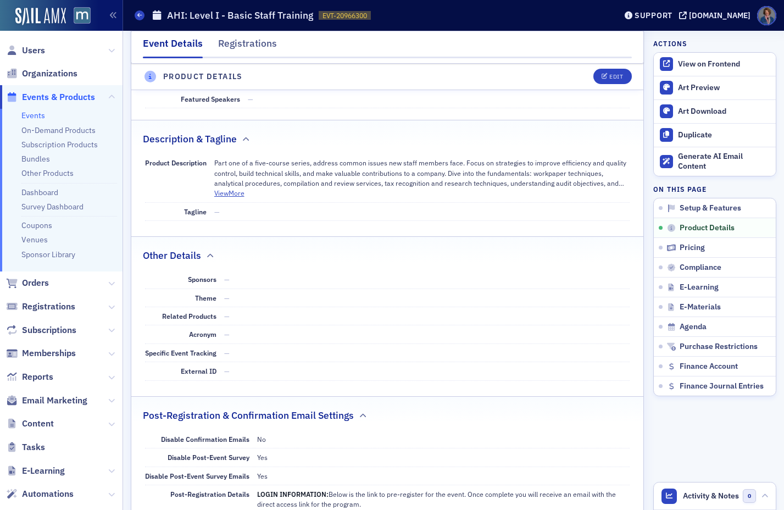
scroll to position [307, 0]
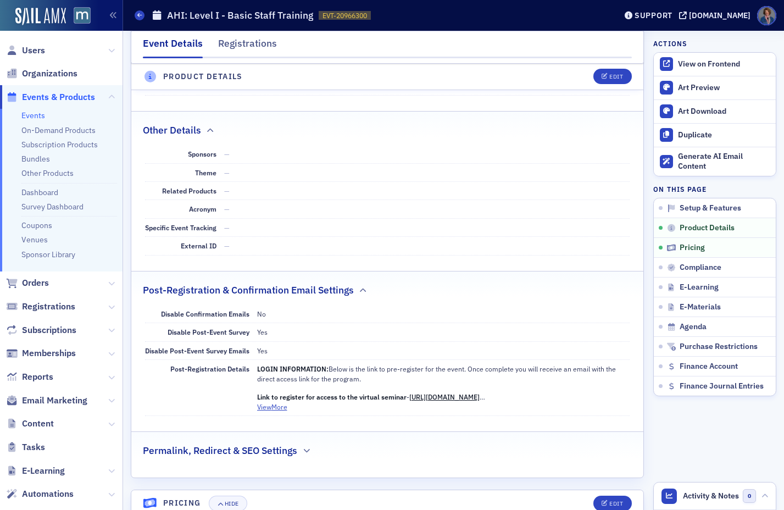
scroll to position [611, 0]
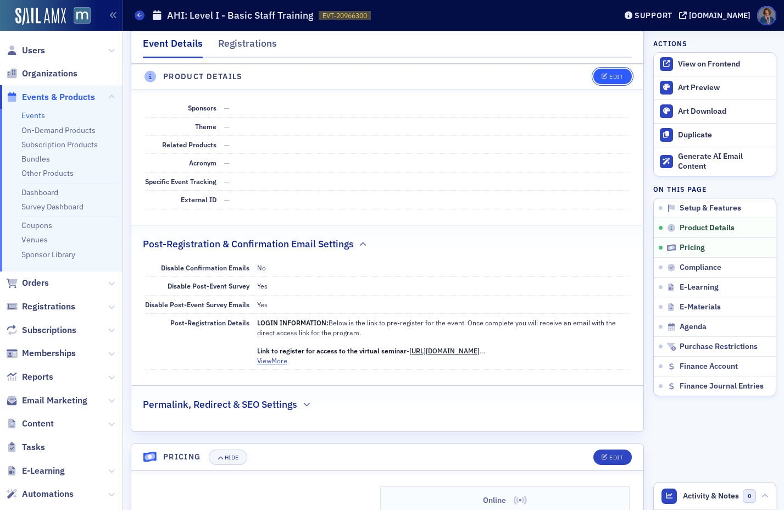
click at [609, 80] on div "Edit" at bounding box center [616, 77] width 14 height 6
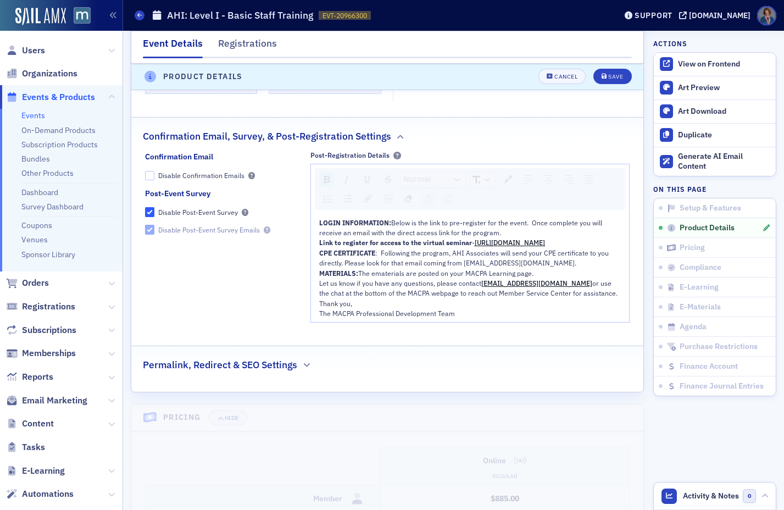
scroll to position [1101, 0]
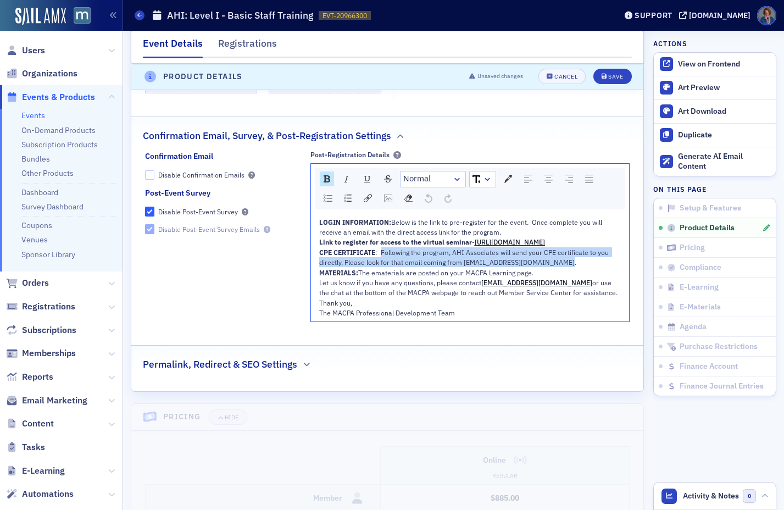
drag, startPoint x: 380, startPoint y: 273, endPoint x: 560, endPoint y: 283, distance: 180.5
click at [560, 268] on div "CPE CERTIFICATE : Following the program, AHI Associates will send your CPE cert…" at bounding box center [470, 257] width 302 height 20
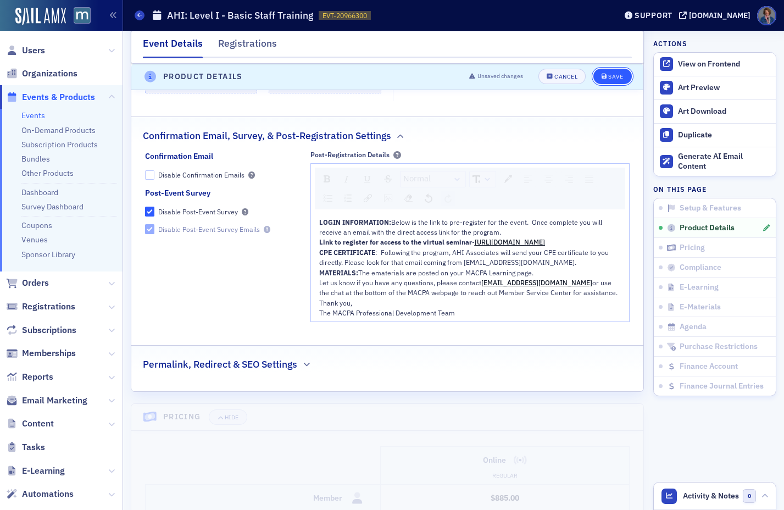
click at [611, 80] on button "Save" at bounding box center [612, 76] width 38 height 15
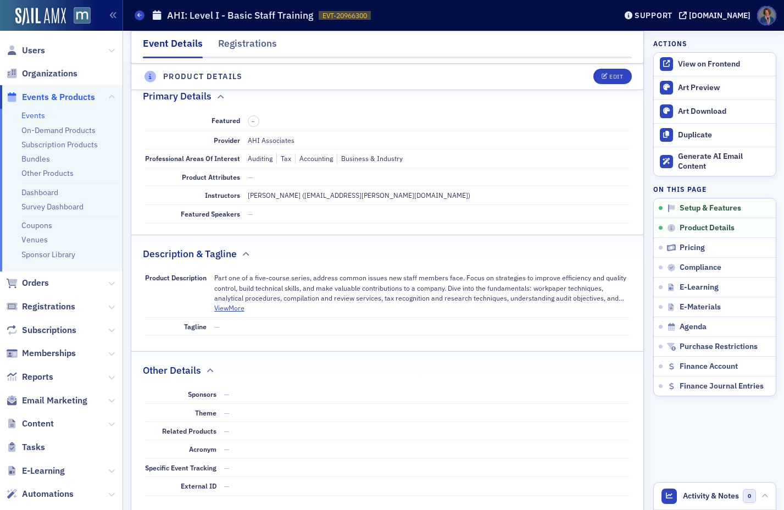
scroll to position [307, 0]
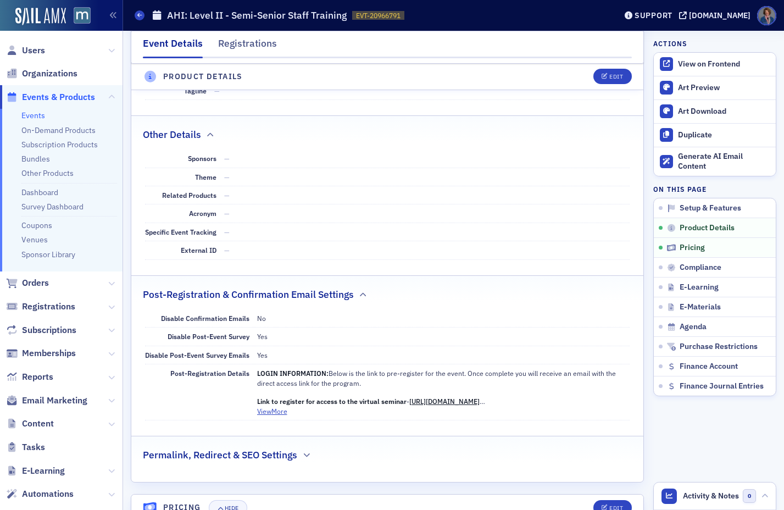
scroll to position [608, 0]
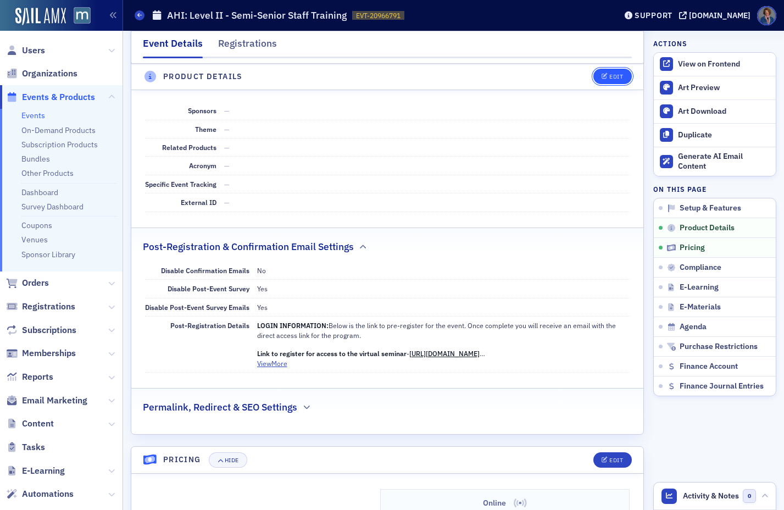
click at [609, 76] on div "Edit" at bounding box center [616, 77] width 14 height 6
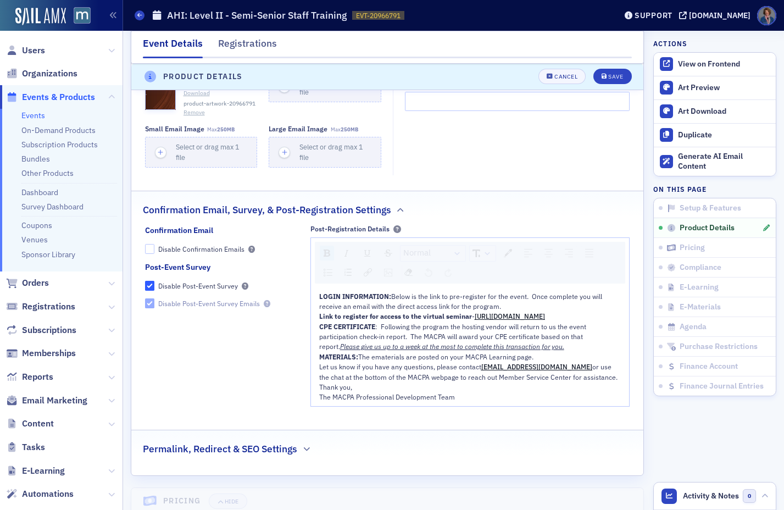
scroll to position [1013, 0]
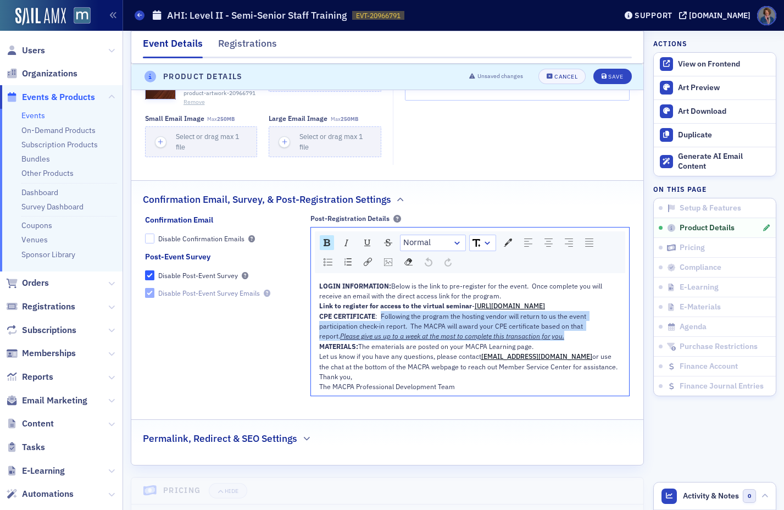
drag, startPoint x: 379, startPoint y: 336, endPoint x: 553, endPoint y: 352, distance: 175.0
click at [553, 341] on div "CPE CERTIFICATE : Following the program the hosting vendor will return to us th…" at bounding box center [470, 326] width 302 height 30
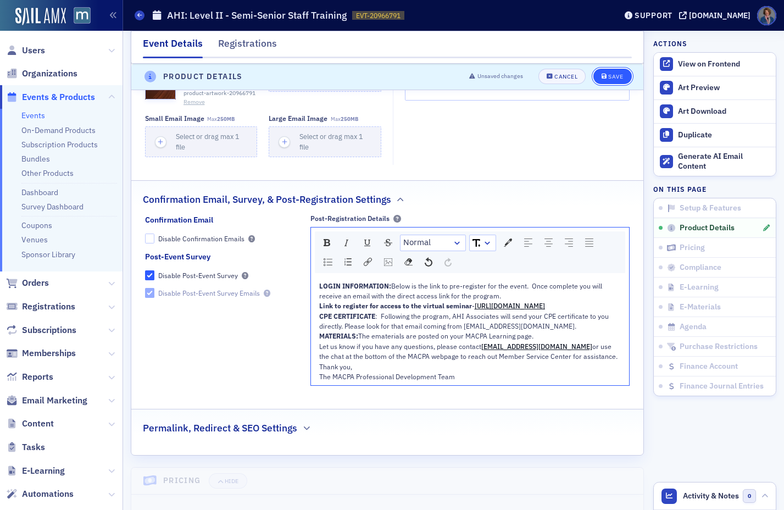
click at [608, 74] on div "Save" at bounding box center [615, 77] width 15 height 6
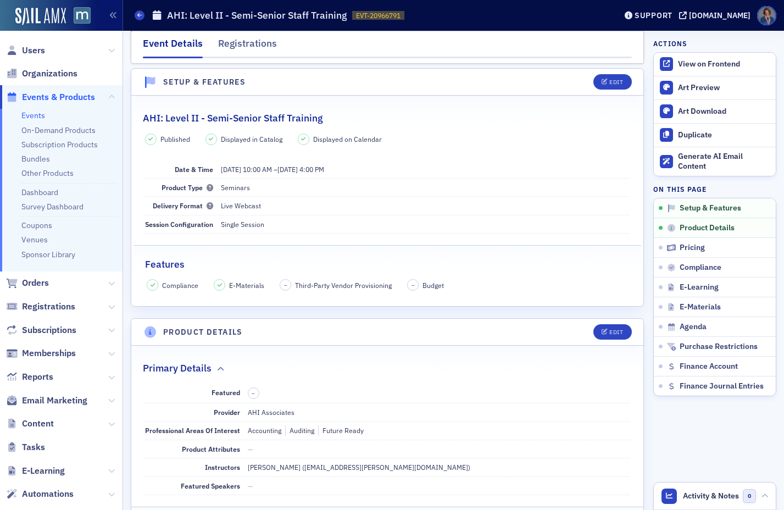
scroll to position [0, 0]
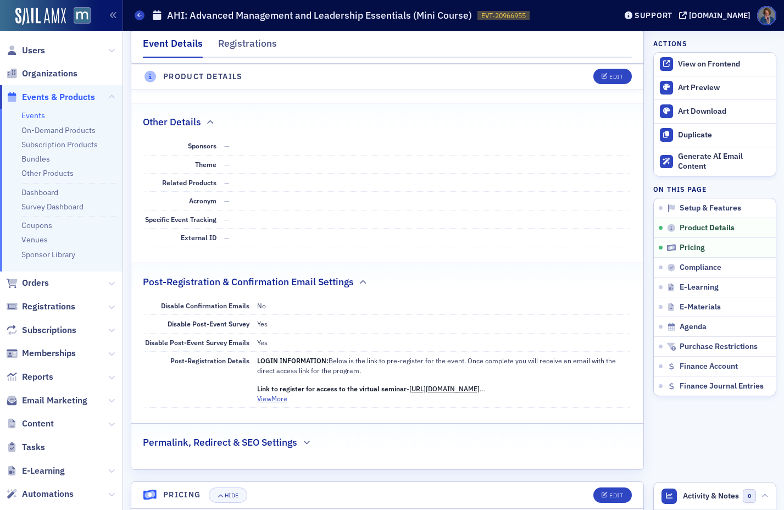
scroll to position [622, 0]
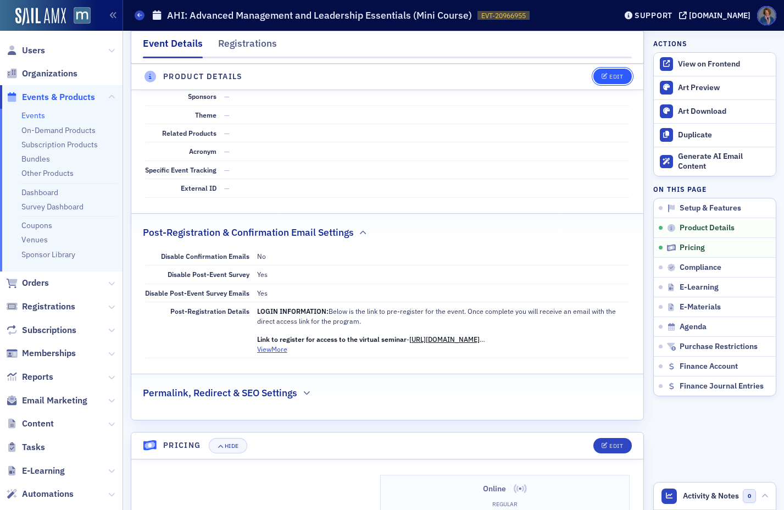
click at [605, 82] on button "Edit" at bounding box center [612, 76] width 38 height 15
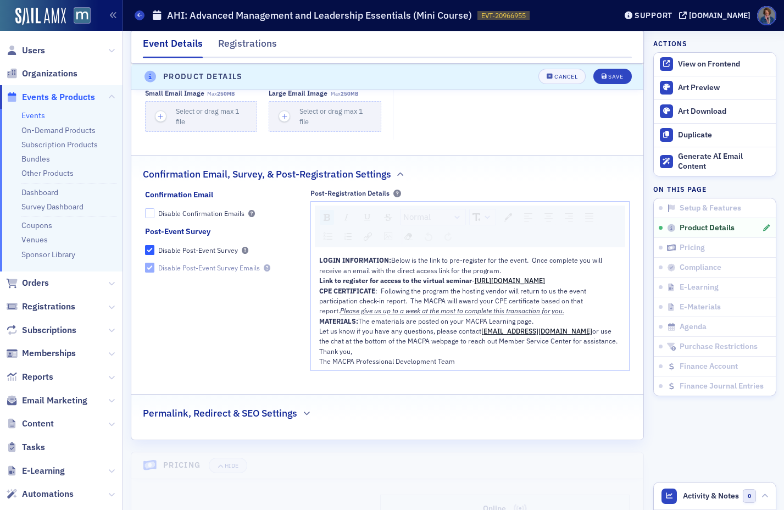
scroll to position [1089, 0]
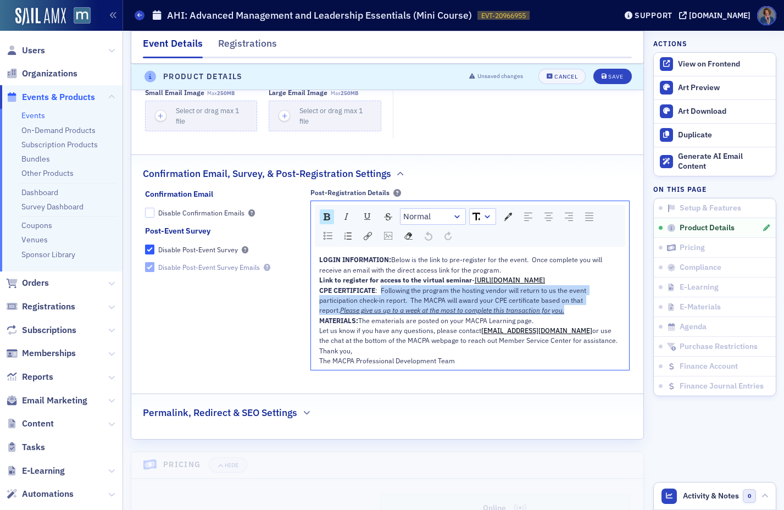
drag, startPoint x: 380, startPoint y: 319, endPoint x: 533, endPoint y: 331, distance: 153.3
click at [551, 315] on div "CPE CERTIFICATE : Following the program the hosting vendor will return to us th…" at bounding box center [470, 300] width 302 height 30
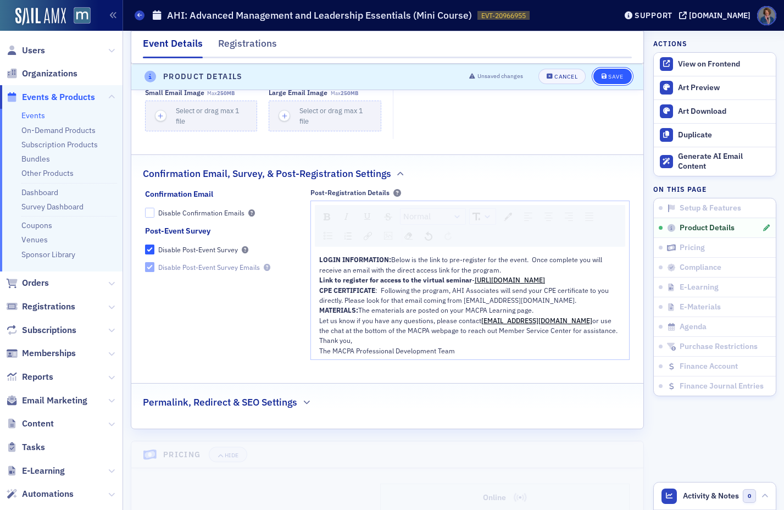
click at [614, 76] on div "Save" at bounding box center [615, 77] width 15 height 6
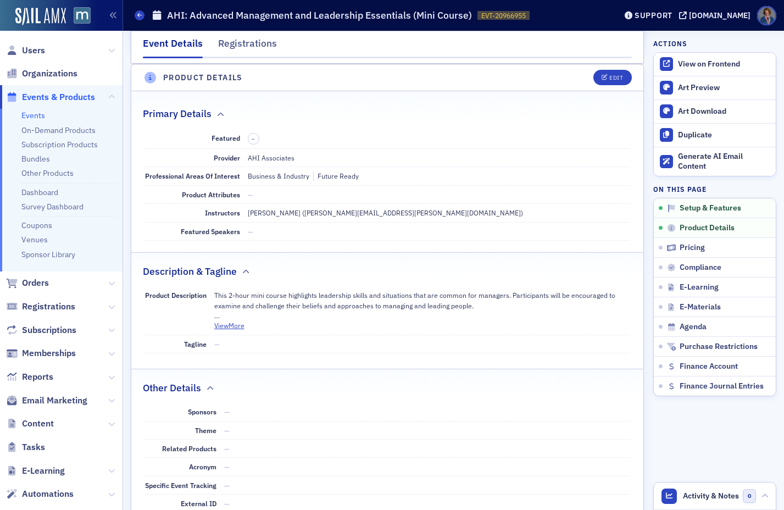
scroll to position [0, 0]
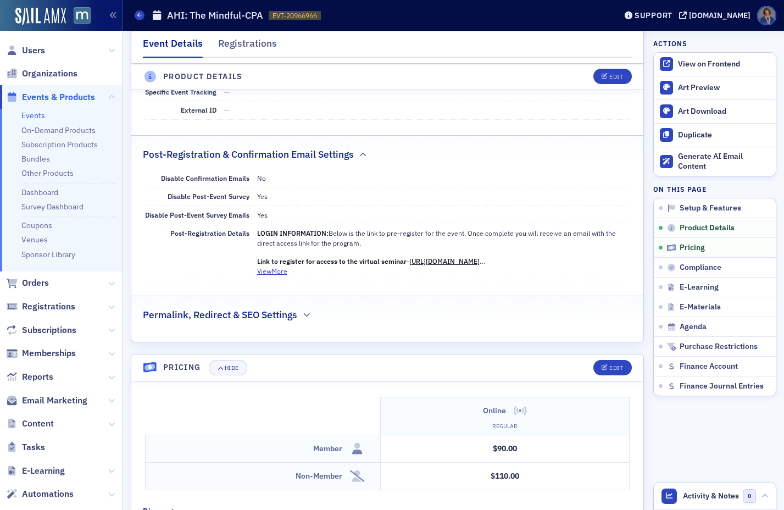
scroll to position [703, 0]
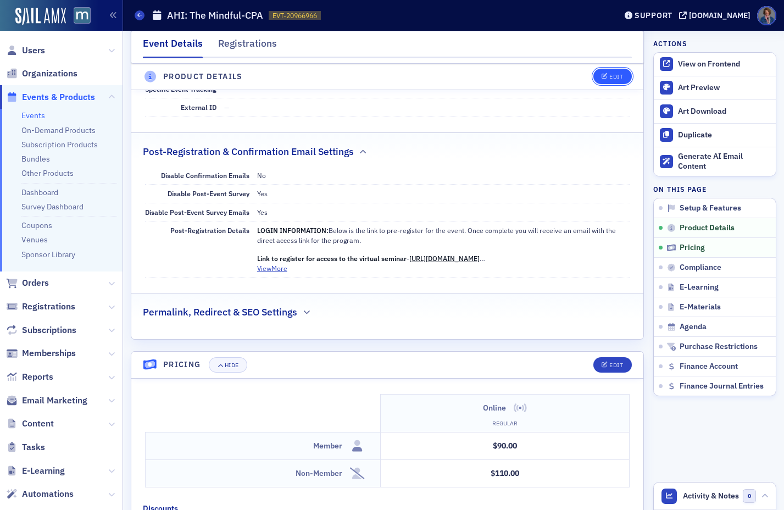
click at [607, 84] on button "Edit" at bounding box center [612, 76] width 38 height 15
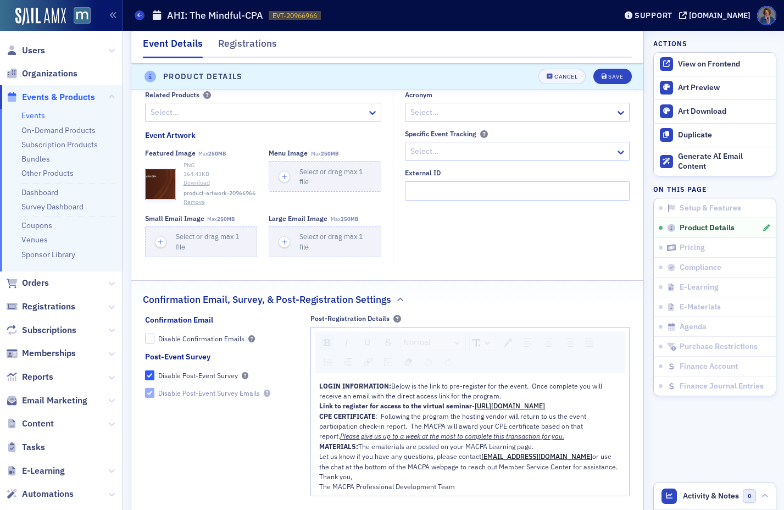
scroll to position [1159, 0]
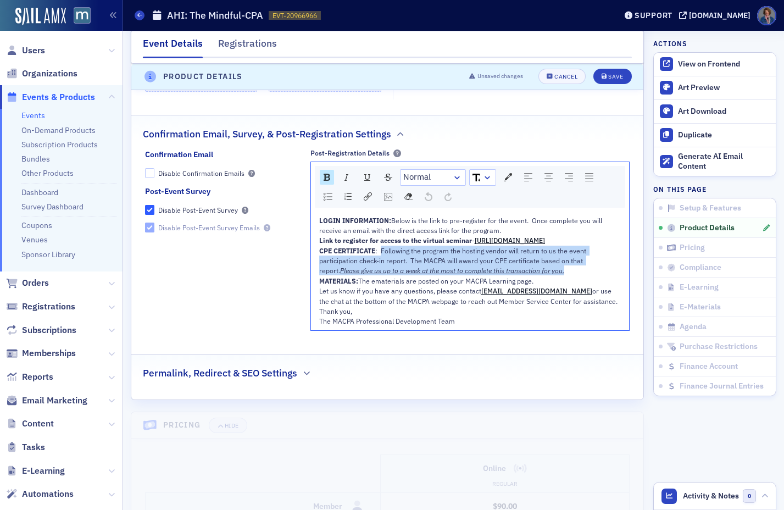
drag, startPoint x: 380, startPoint y: 268, endPoint x: 549, endPoint y: 292, distance: 170.4
click at [549, 276] on div "CPE CERTIFICATE : Following the program the hosting vendor will return to us th…" at bounding box center [470, 261] width 302 height 30
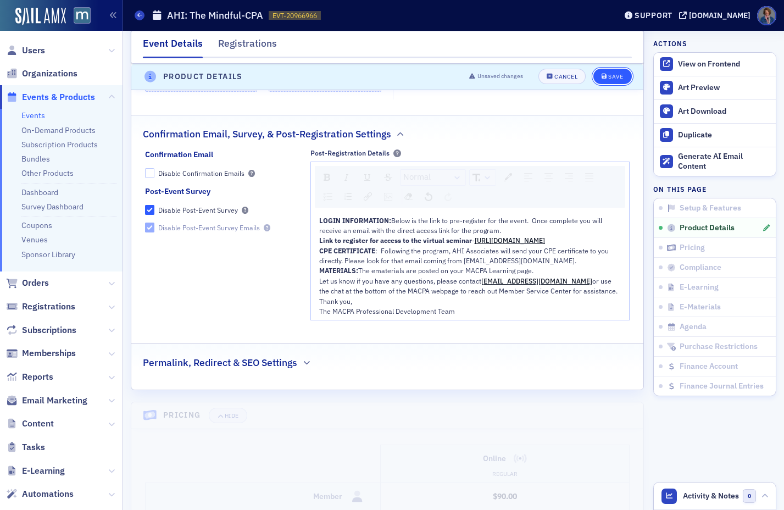
click at [611, 83] on button "Save" at bounding box center [612, 76] width 38 height 15
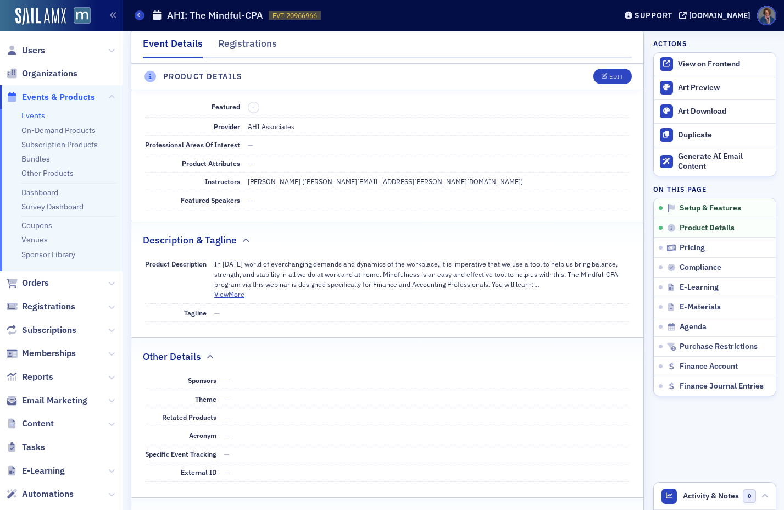
scroll to position [307, 0]
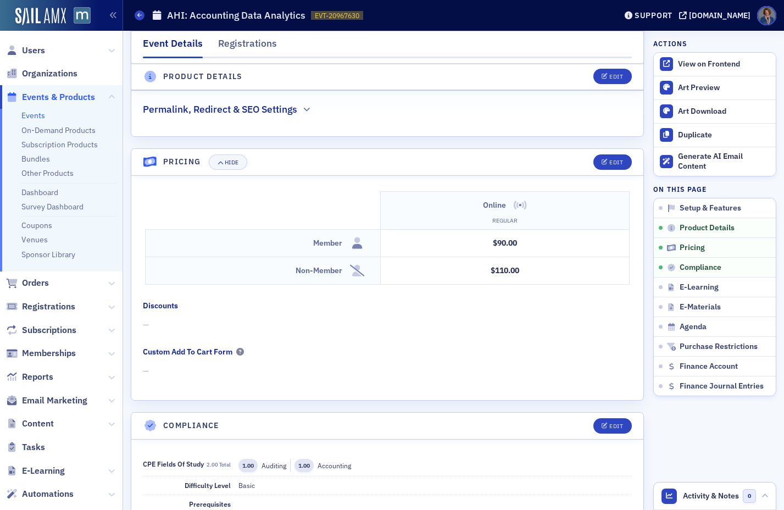
scroll to position [698, 0]
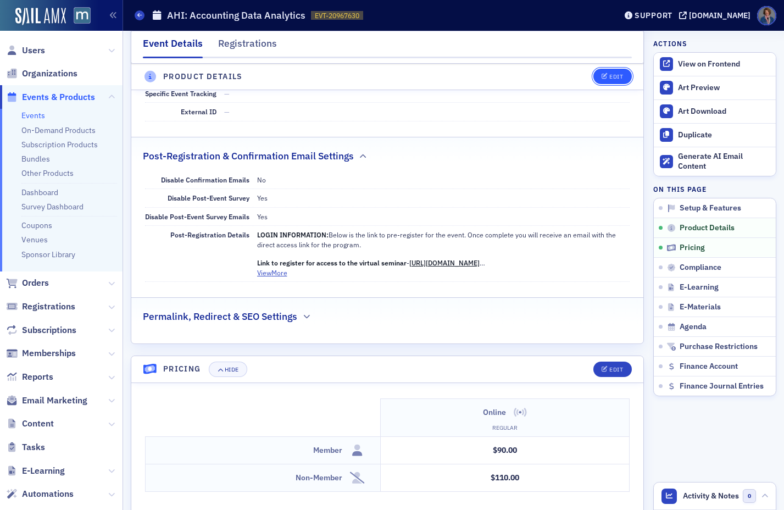
click at [609, 77] on div "Edit" at bounding box center [616, 77] width 14 height 6
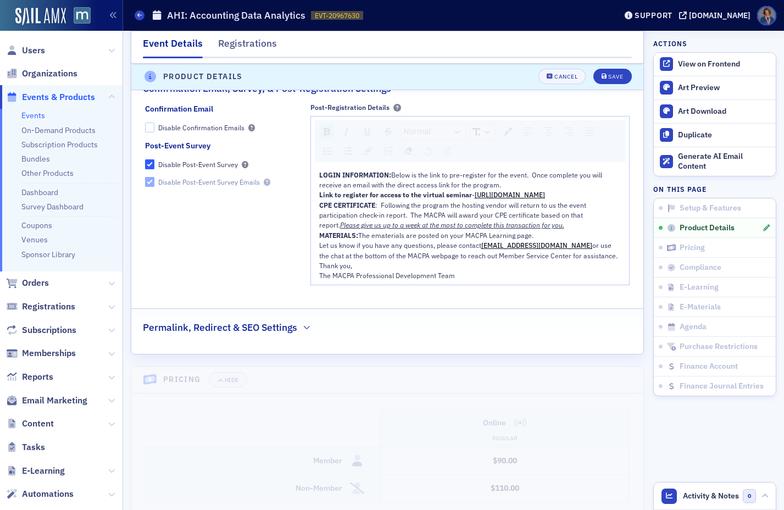
scroll to position [1155, 0]
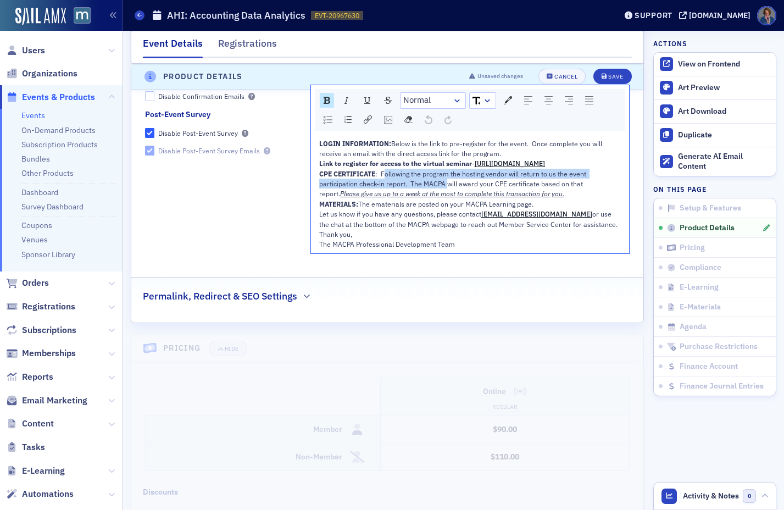
drag, startPoint x: 381, startPoint y: 192, endPoint x: 429, endPoint y: 201, distance: 49.1
click at [445, 198] on span ": Following the program the hosting vendor will return to us the event particip…" at bounding box center [453, 183] width 269 height 29
click at [377, 192] on span ": Following the program the hosting vendor will return to us the event particip…" at bounding box center [453, 183] width 269 height 29
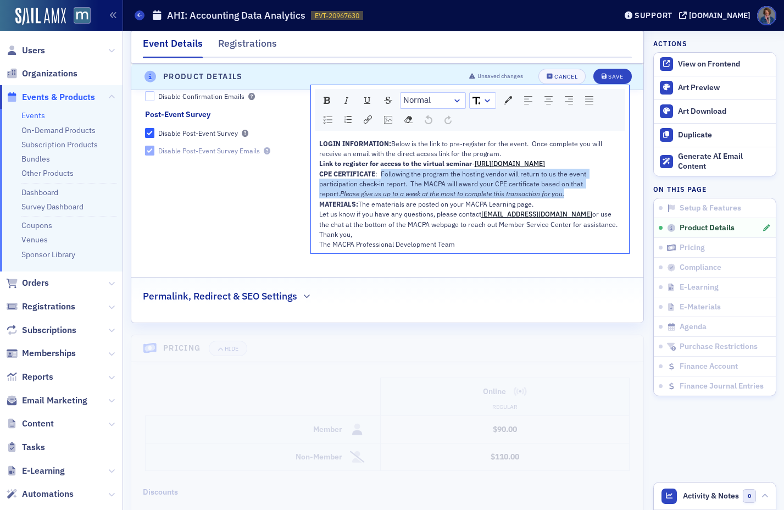
drag, startPoint x: 380, startPoint y: 193, endPoint x: 546, endPoint y: 210, distance: 166.9
click at [546, 199] on div "CPE CERTIFICATE : Following the program the hosting vendor will return to us th…" at bounding box center [470, 184] width 302 height 30
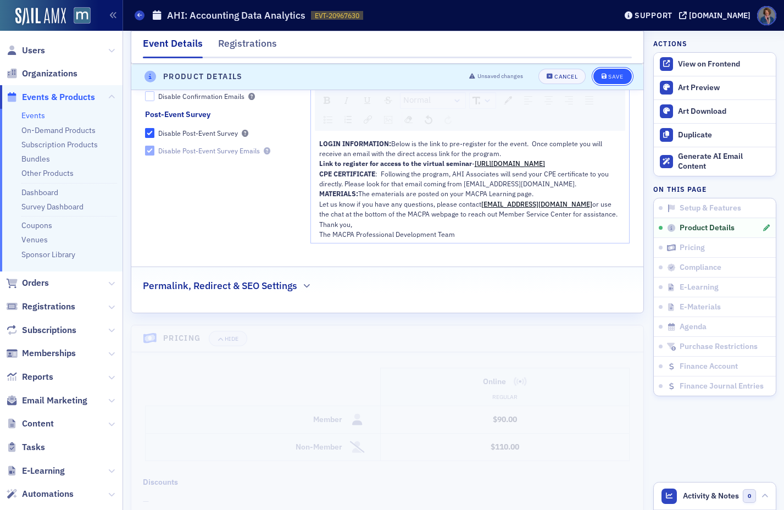
click at [608, 77] on div "Save" at bounding box center [615, 77] width 15 height 6
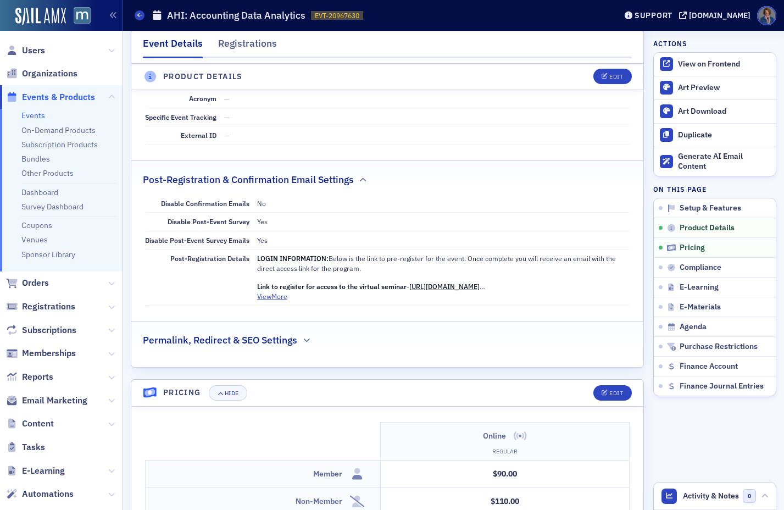
scroll to position [690, 0]
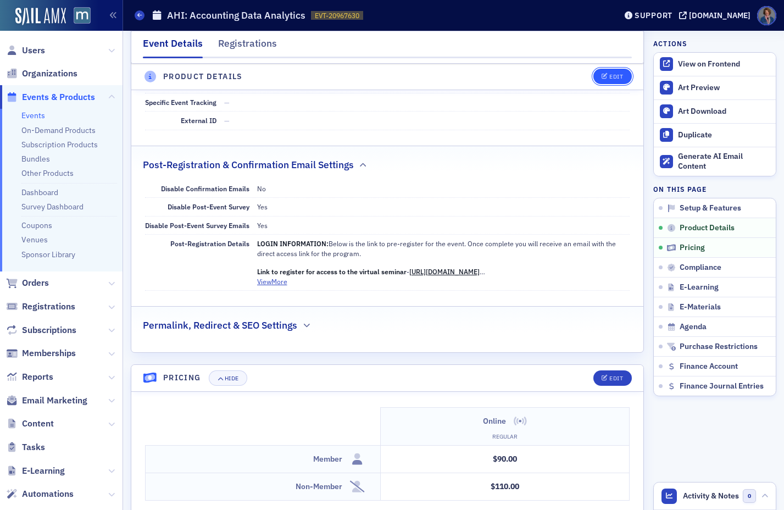
click at [610, 80] on div "Edit" at bounding box center [616, 77] width 14 height 6
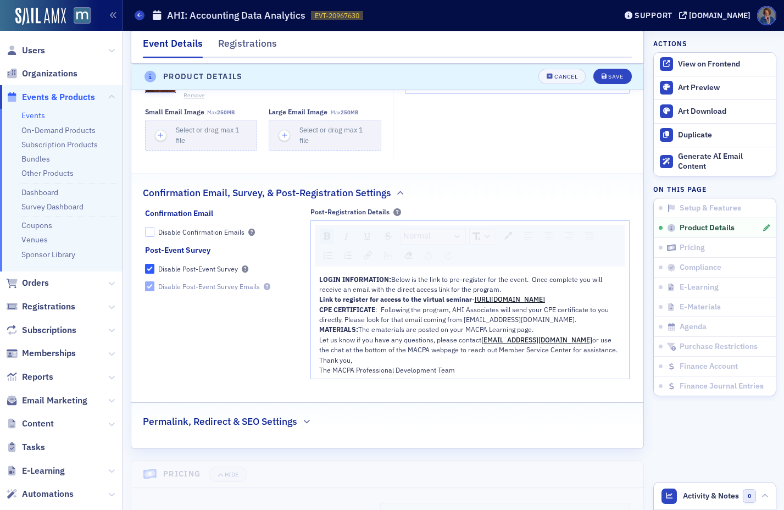
scroll to position [1022, 0]
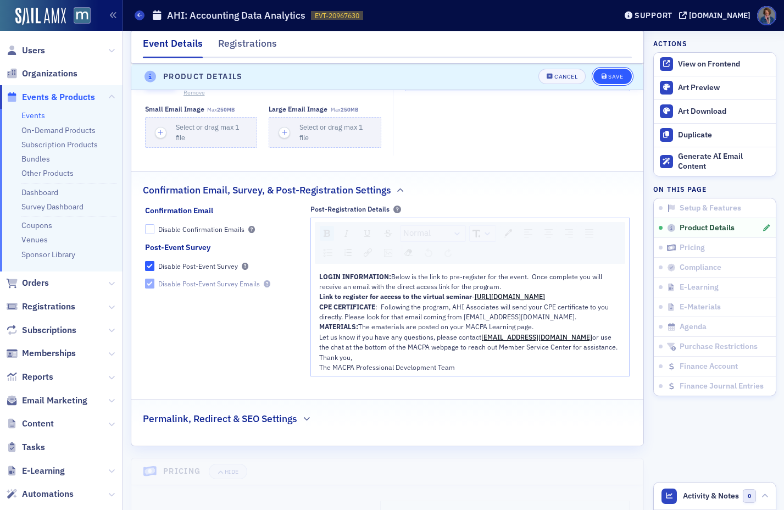
click at [608, 80] on div "Save" at bounding box center [615, 77] width 15 height 6
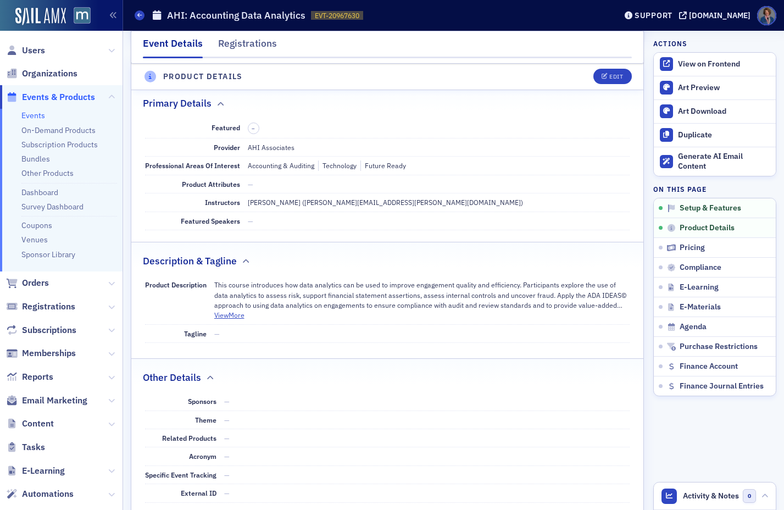
scroll to position [307, 0]
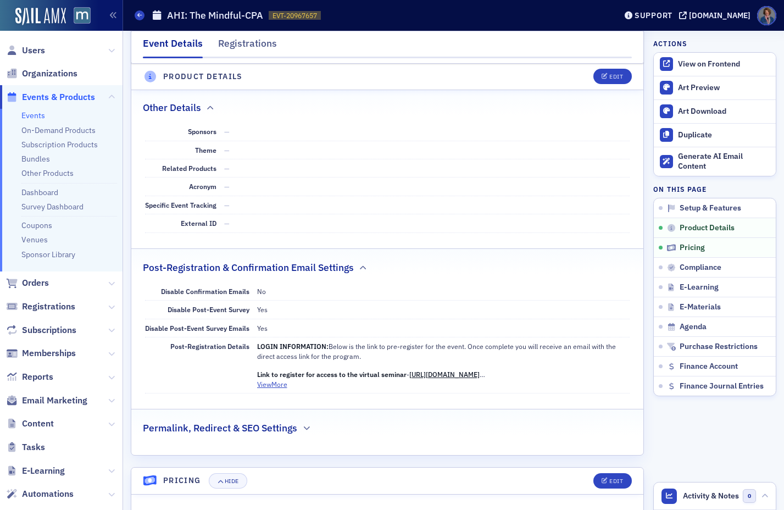
scroll to position [592, 0]
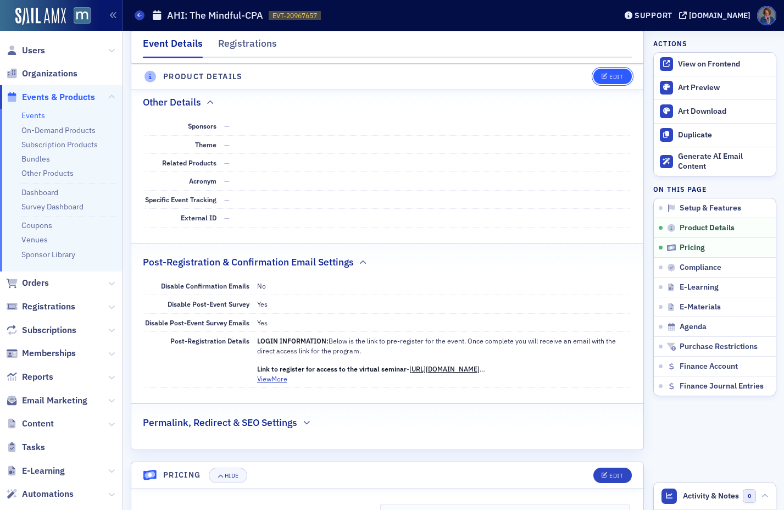
click at [604, 81] on button "Edit" at bounding box center [612, 76] width 38 height 15
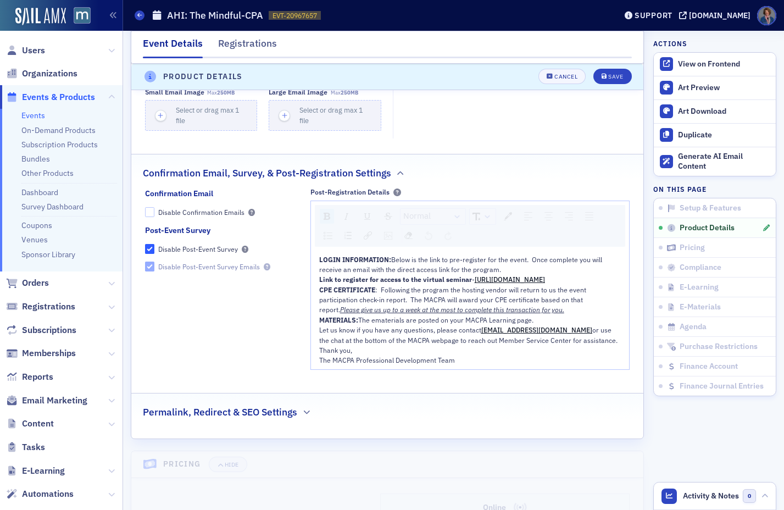
scroll to position [1123, 0]
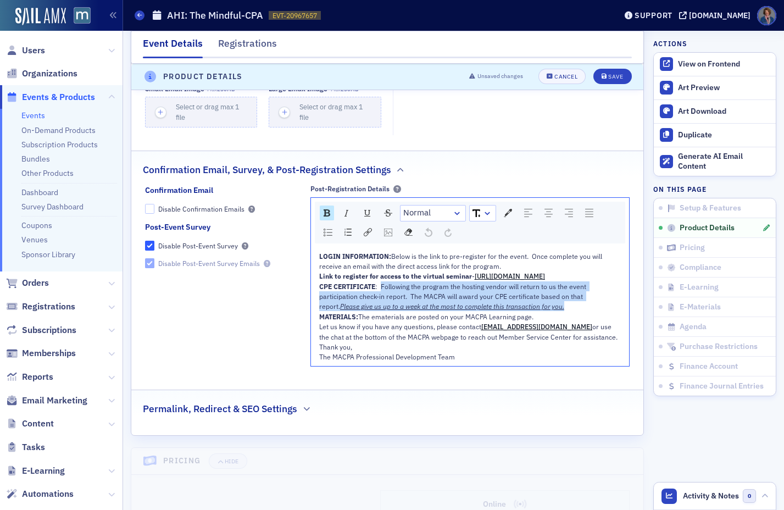
drag, startPoint x: 380, startPoint y: 306, endPoint x: 543, endPoint y: 328, distance: 164.7
click at [543, 312] on div "CPE CERTIFICATE : Following the program the hosting vendor will return to us th…" at bounding box center [470, 296] width 302 height 30
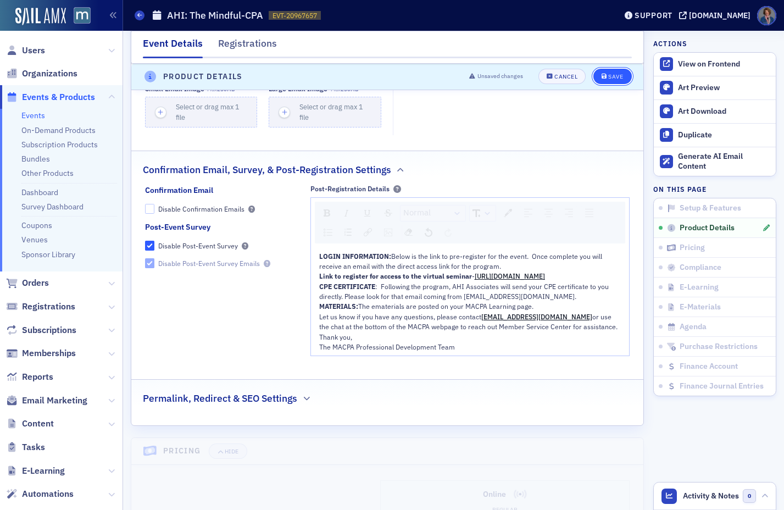
click at [609, 81] on button "Save" at bounding box center [612, 76] width 38 height 15
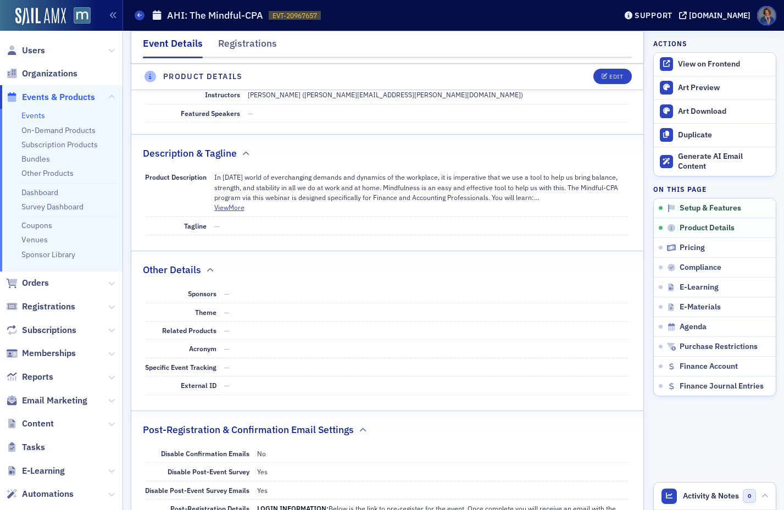
scroll to position [669, 0]
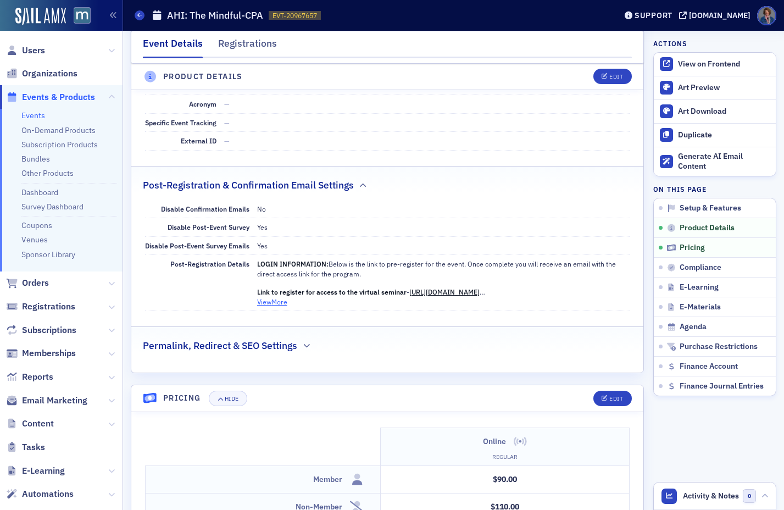
click at [270, 303] on button "View More" at bounding box center [272, 302] width 30 height 10
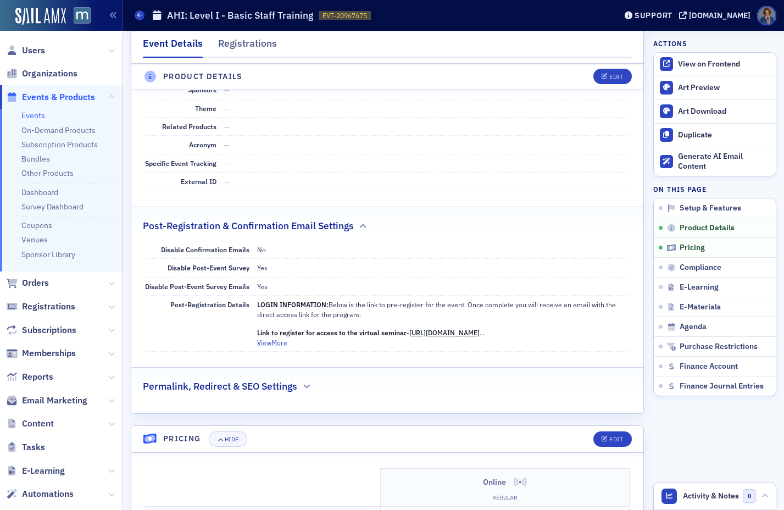
scroll to position [674, 0]
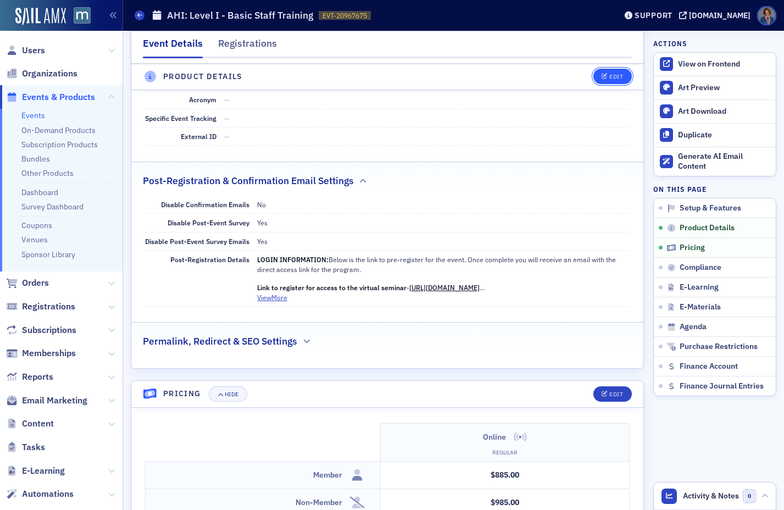
click at [609, 75] on div "Edit" at bounding box center [616, 77] width 14 height 6
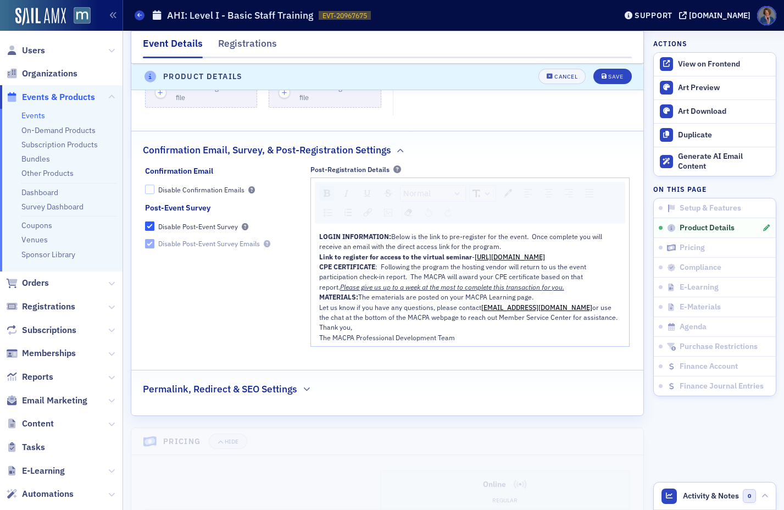
scroll to position [1117, 0]
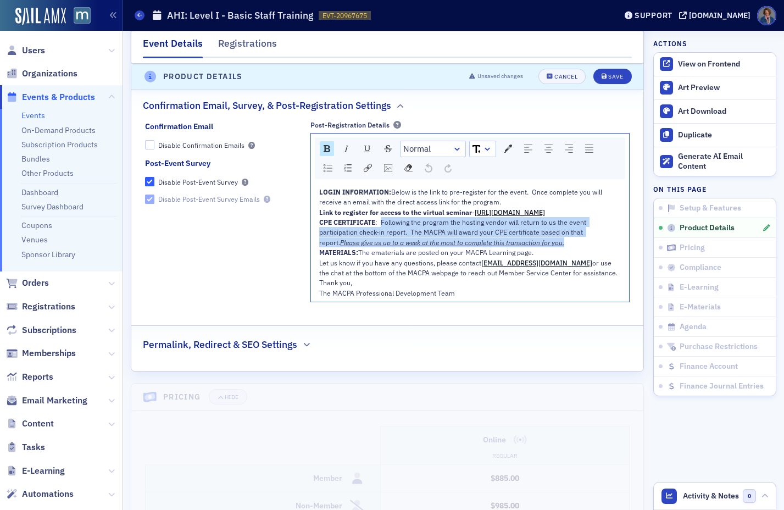
drag, startPoint x: 380, startPoint y: 242, endPoint x: 547, endPoint y: 263, distance: 168.9
click at [547, 247] on div "CPE CERTIFICATE : Following the program the hosting vendor will return to us th…" at bounding box center [470, 232] width 302 height 30
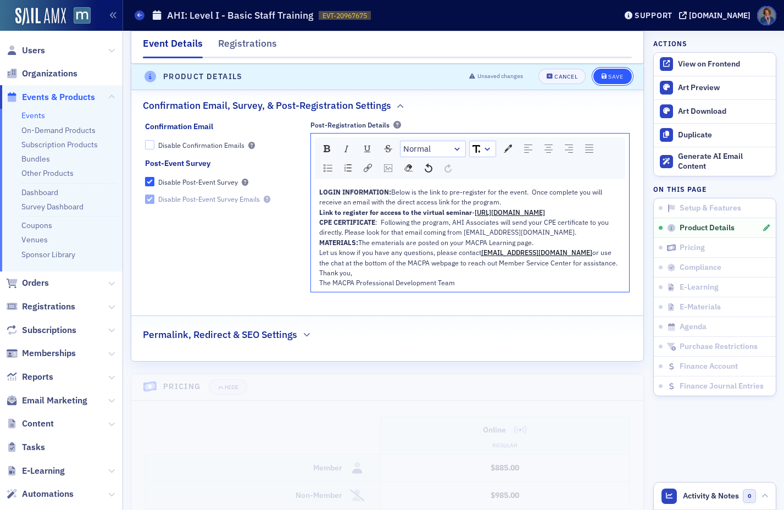
click at [606, 80] on button "Save" at bounding box center [612, 76] width 38 height 15
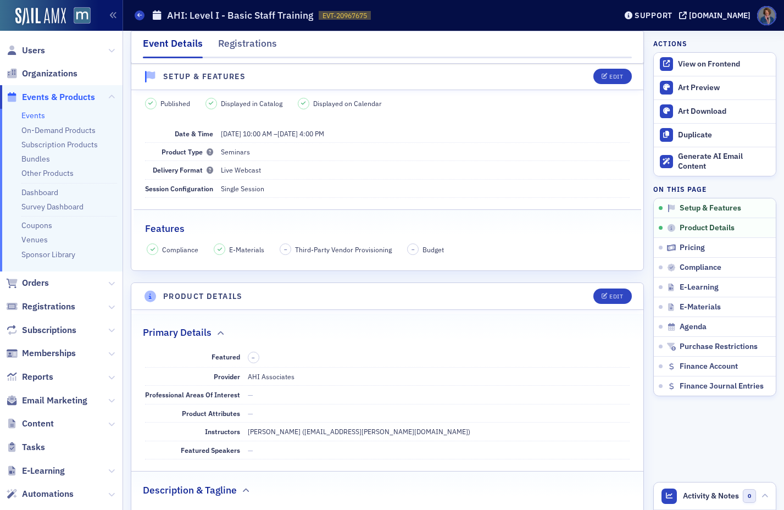
scroll to position [0, 0]
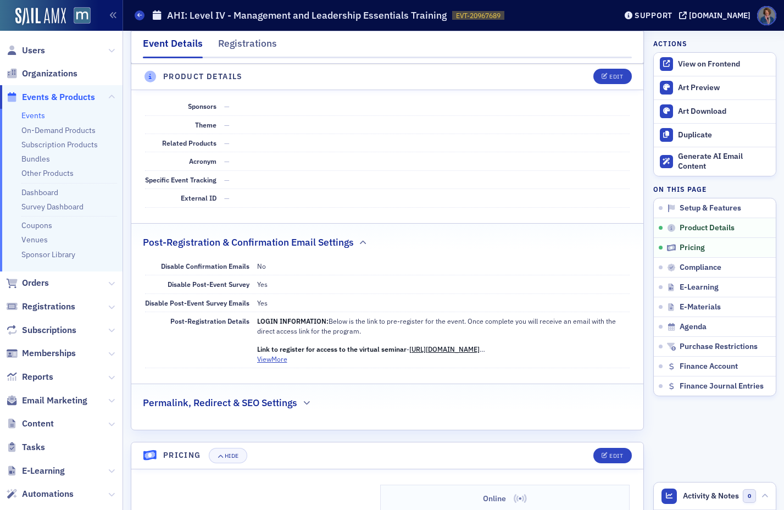
scroll to position [720, 0]
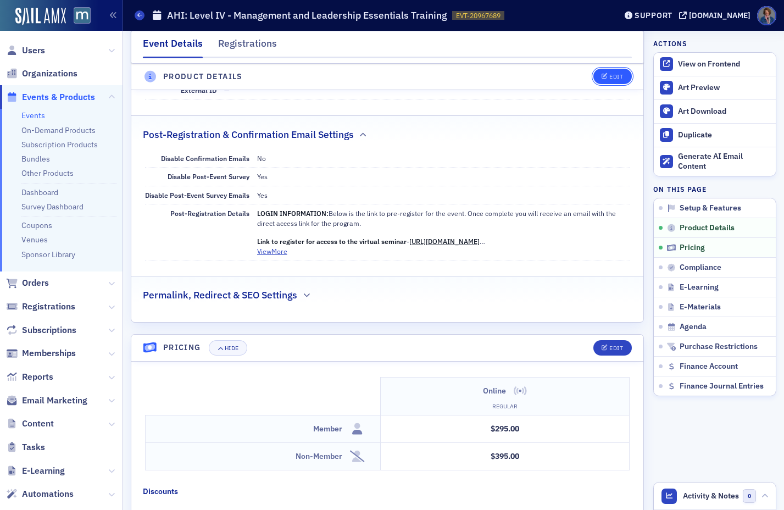
click at [609, 75] on div "Edit" at bounding box center [616, 77] width 14 height 6
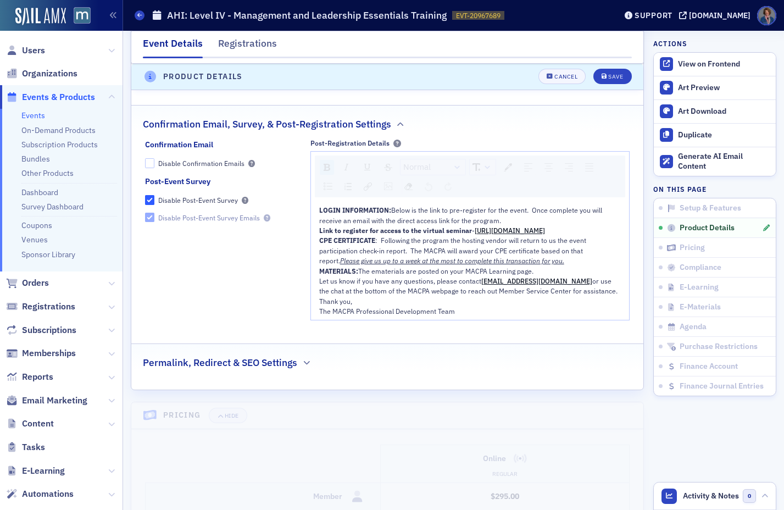
scroll to position [1129, 0]
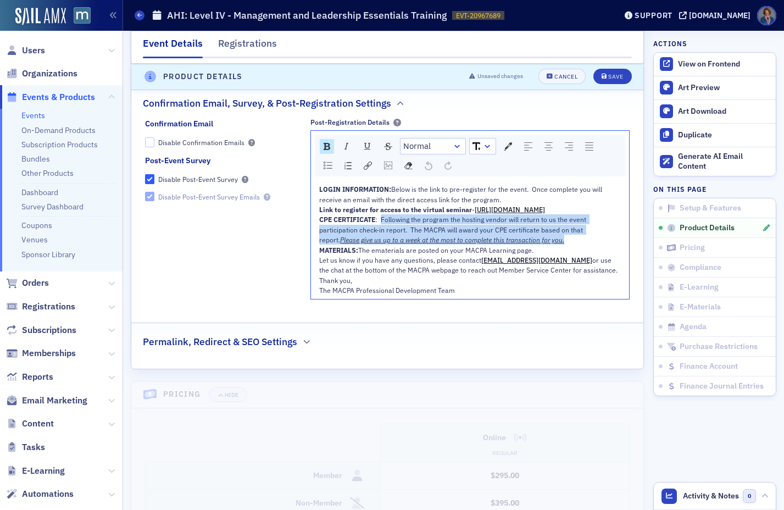
drag, startPoint x: 379, startPoint y: 239, endPoint x: 556, endPoint y: 260, distance: 177.6
click at [556, 245] on div "CPE CERTIFICATE : Following the program the hosting vendor will return to us th…" at bounding box center [470, 229] width 302 height 30
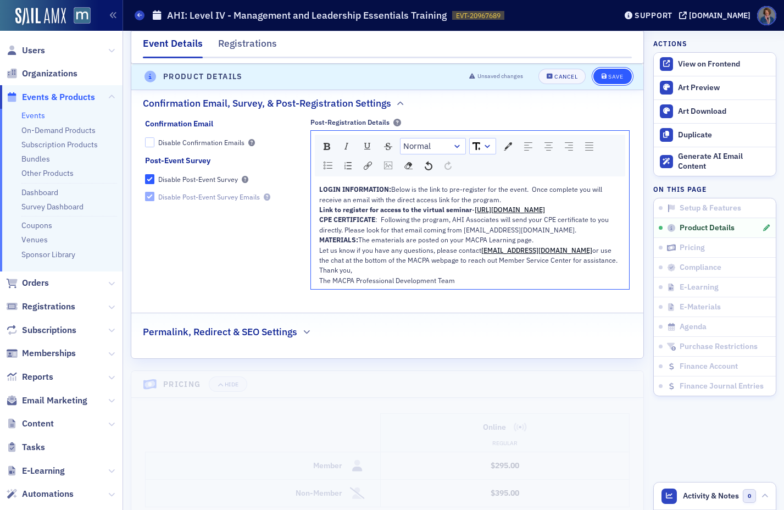
click at [608, 79] on div "Save" at bounding box center [615, 77] width 15 height 6
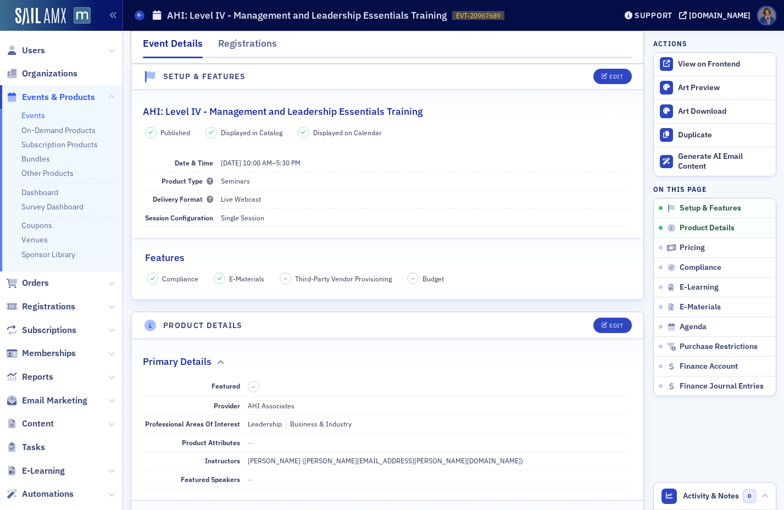
scroll to position [0, 0]
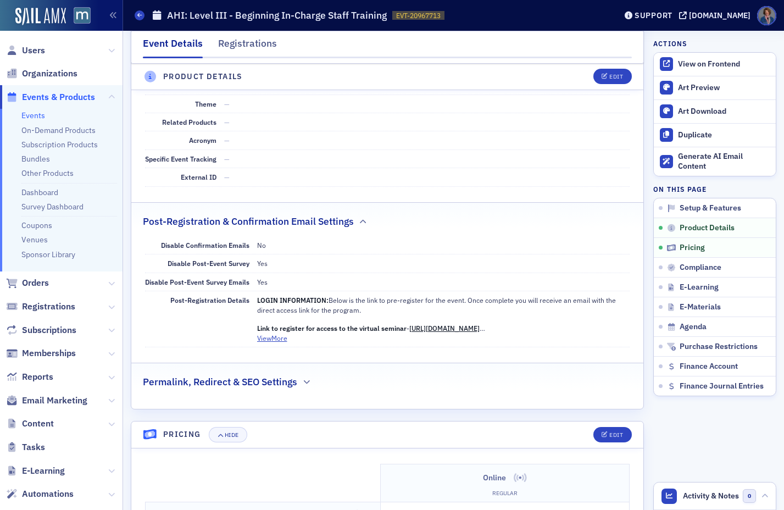
scroll to position [646, 0]
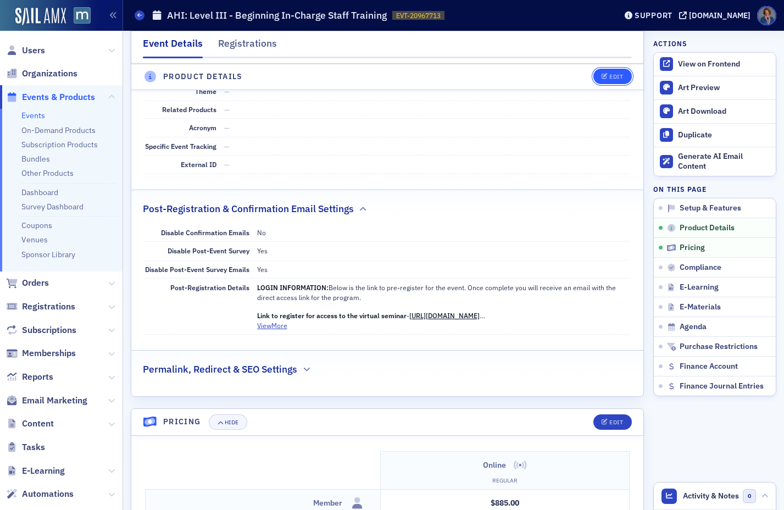
click at [609, 77] on div "Edit" at bounding box center [616, 77] width 14 height 6
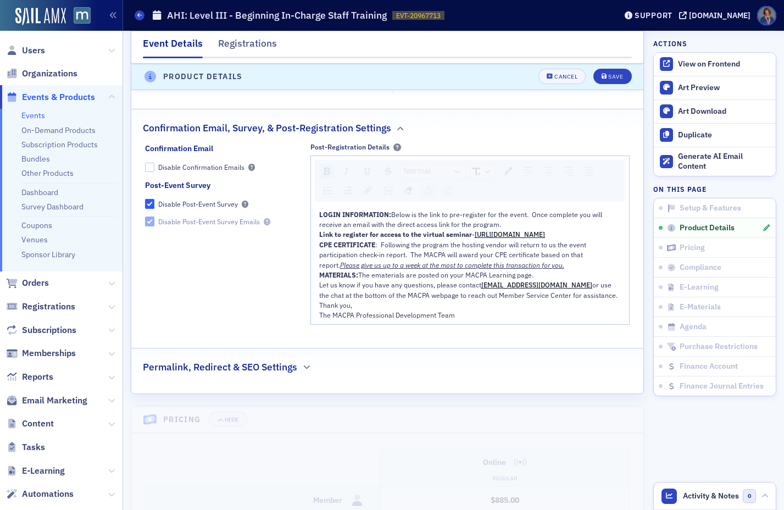
scroll to position [1145, 0]
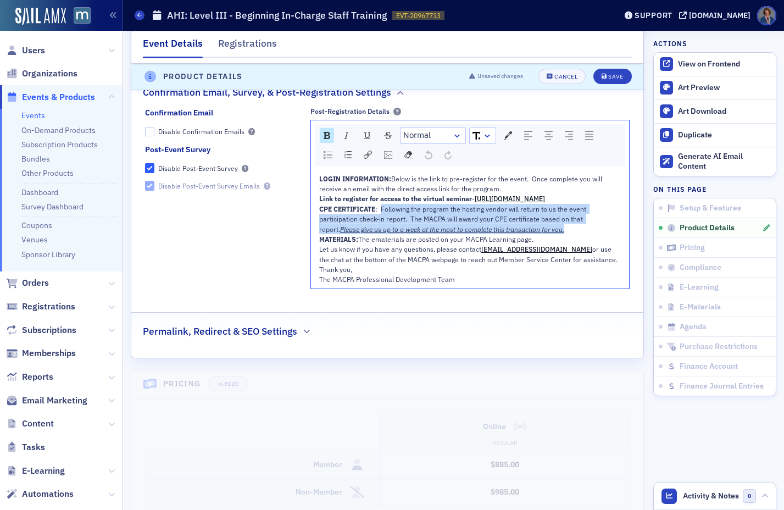
drag, startPoint x: 380, startPoint y: 226, endPoint x: 547, endPoint y: 248, distance: 168.5
click at [547, 234] on div "CPE CERTIFICATE : Following the program the hosting vendor will return to us th…" at bounding box center [470, 219] width 302 height 30
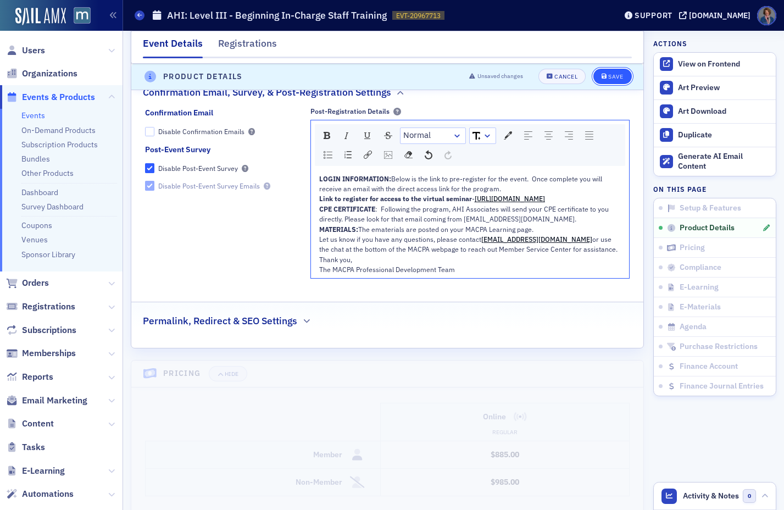
click at [606, 81] on button "Save" at bounding box center [612, 76] width 38 height 15
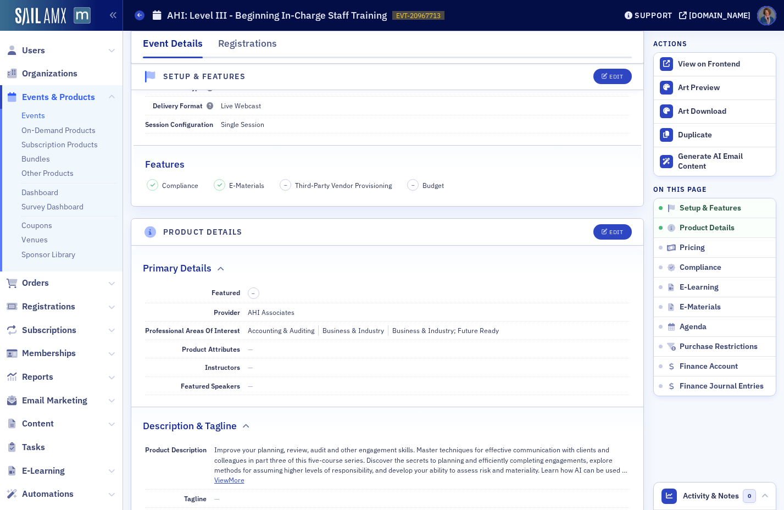
scroll to position [0, 0]
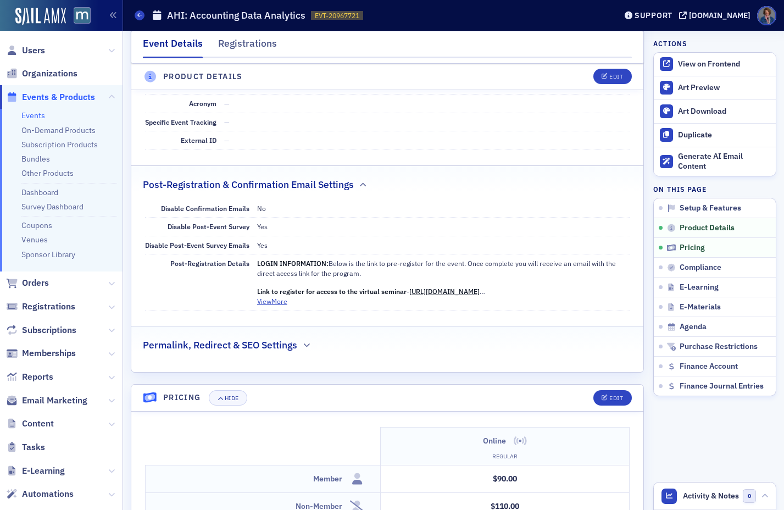
scroll to position [676, 0]
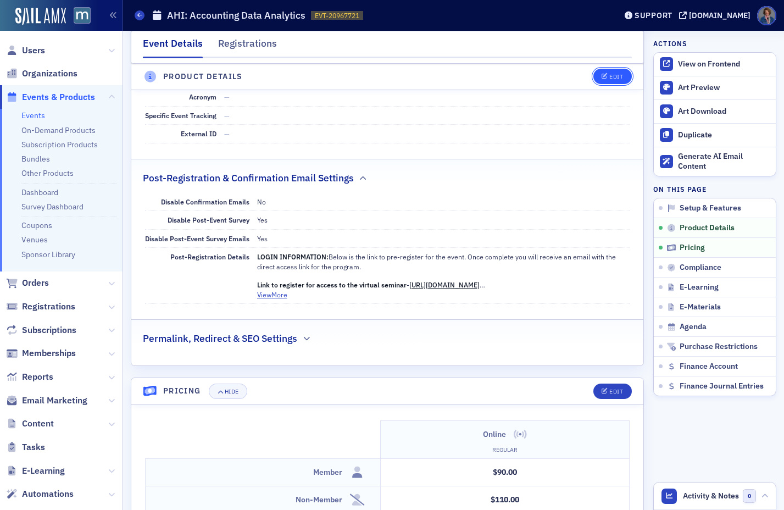
click at [603, 84] on button "Edit" at bounding box center [612, 76] width 38 height 15
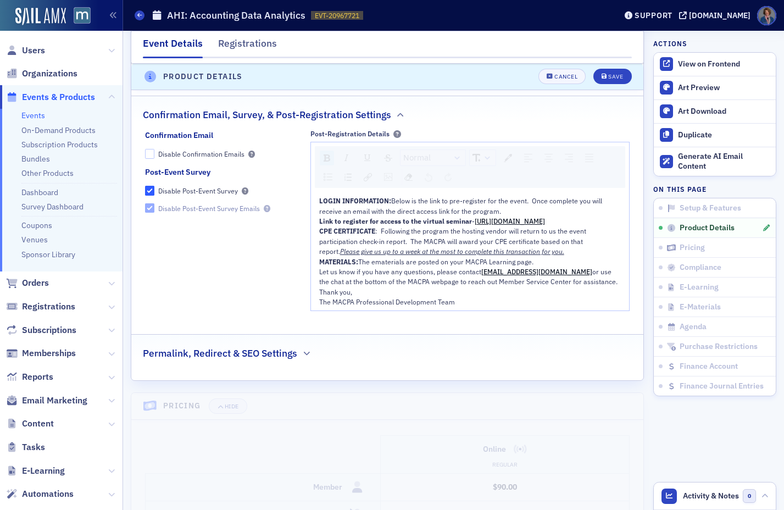
scroll to position [1128, 0]
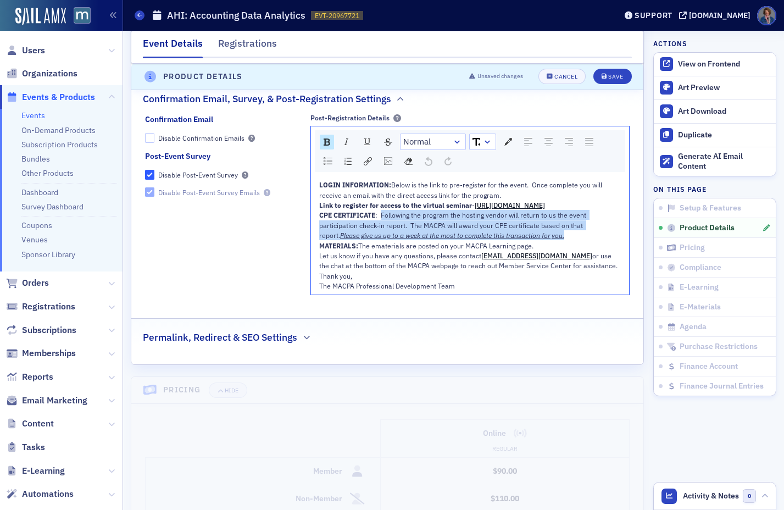
drag, startPoint x: 380, startPoint y: 235, endPoint x: 542, endPoint y: 256, distance: 163.4
click at [542, 240] on div "CPE CERTIFICATE : Following the program the hosting vendor will return to us th…" at bounding box center [470, 225] width 302 height 30
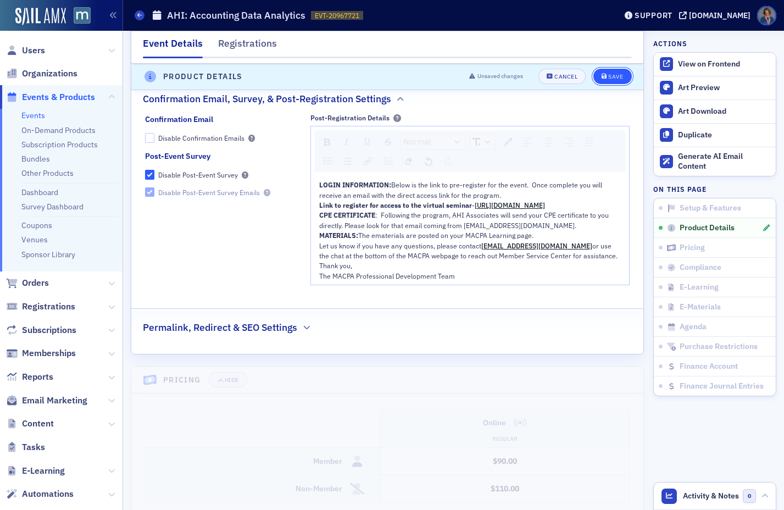
click at [608, 79] on div "Save" at bounding box center [615, 77] width 15 height 6
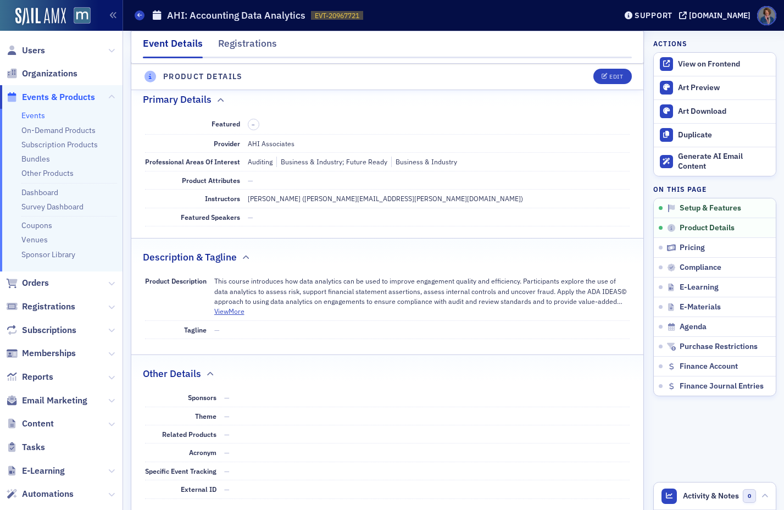
scroll to position [307, 0]
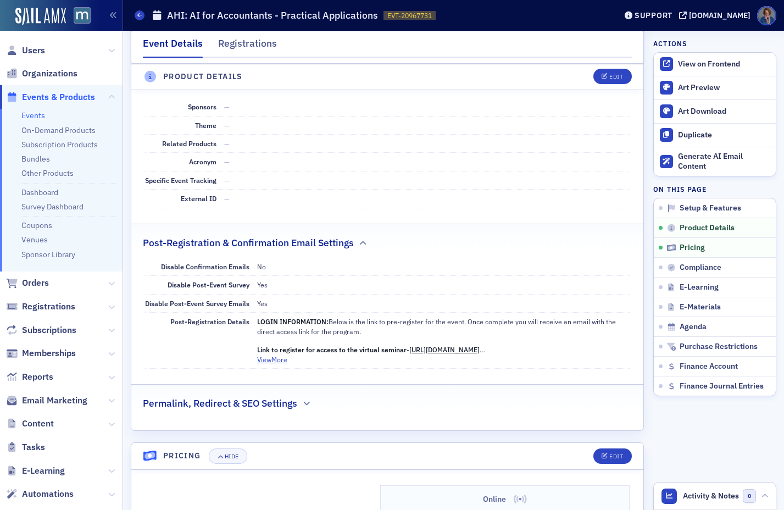
scroll to position [614, 0]
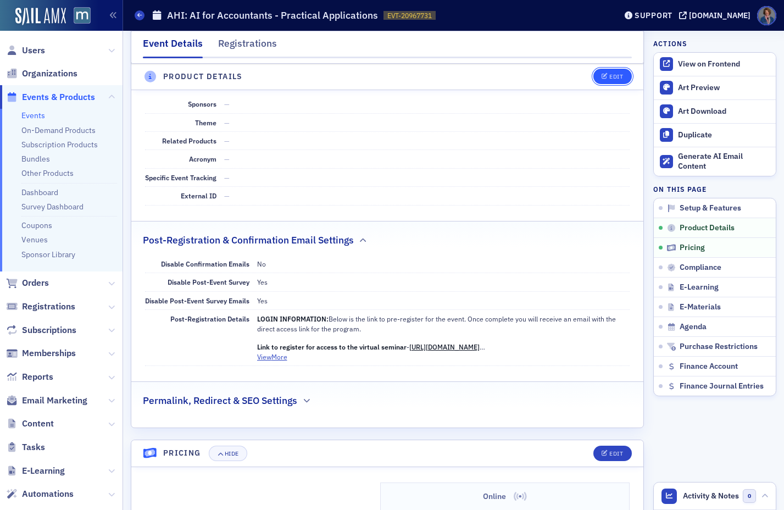
click at [602, 81] on button "Edit" at bounding box center [612, 76] width 38 height 15
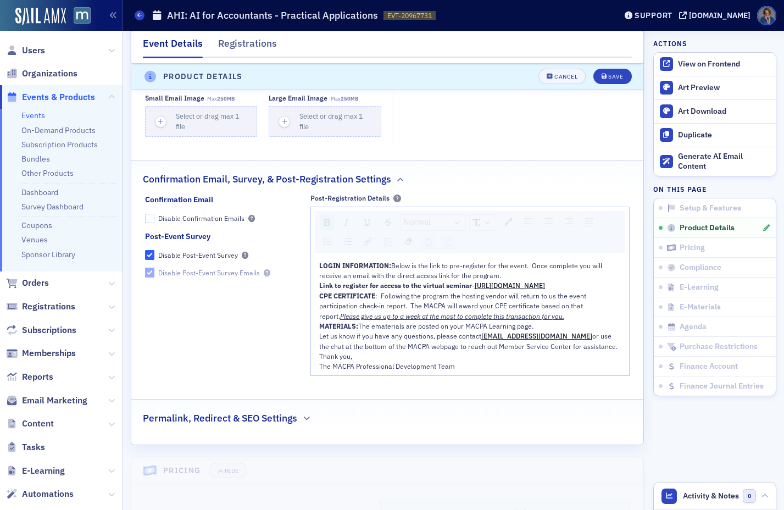
scroll to position [1155, 0]
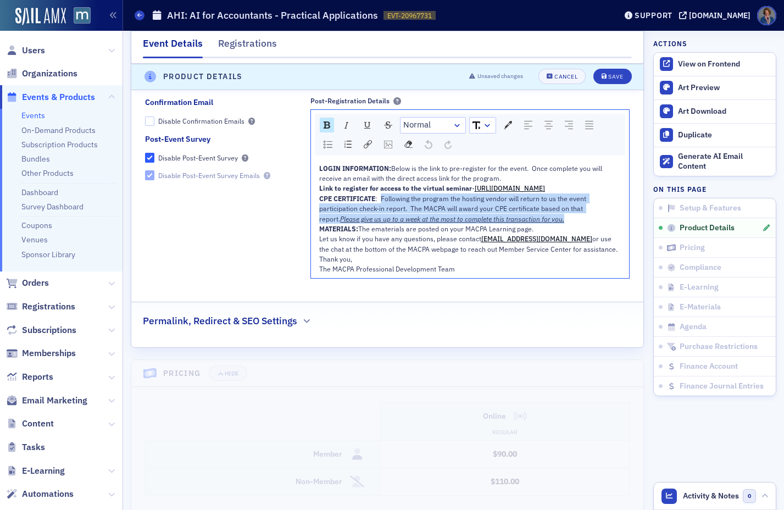
drag, startPoint x: 379, startPoint y: 217, endPoint x: 541, endPoint y: 241, distance: 163.8
click at [541, 224] on div "CPE CERTIFICATE : Following the program the hosting vendor will return to us th…" at bounding box center [470, 208] width 302 height 30
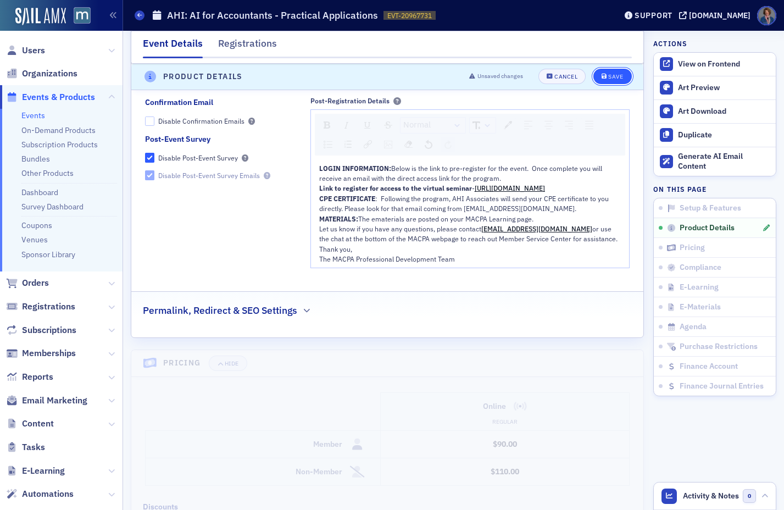
click at [608, 80] on div "Save" at bounding box center [615, 77] width 15 height 6
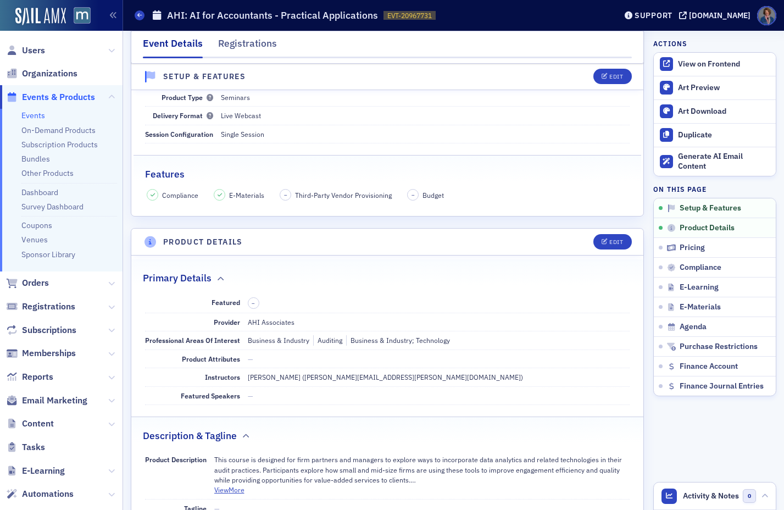
scroll to position [0, 0]
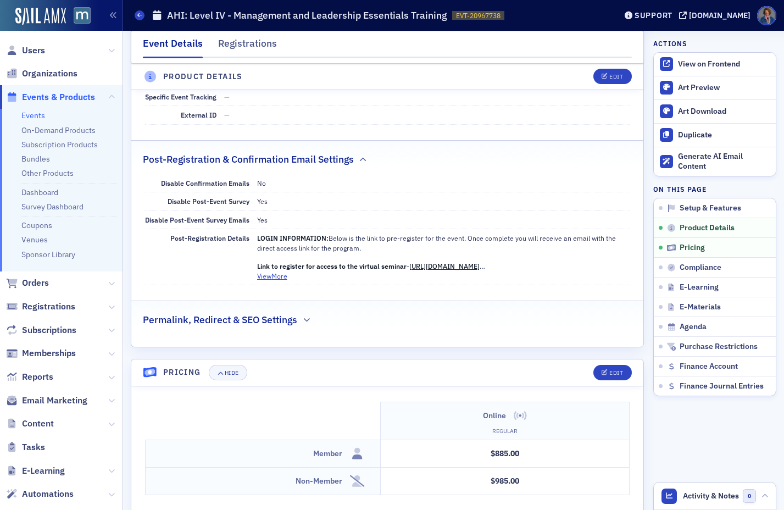
scroll to position [717, 0]
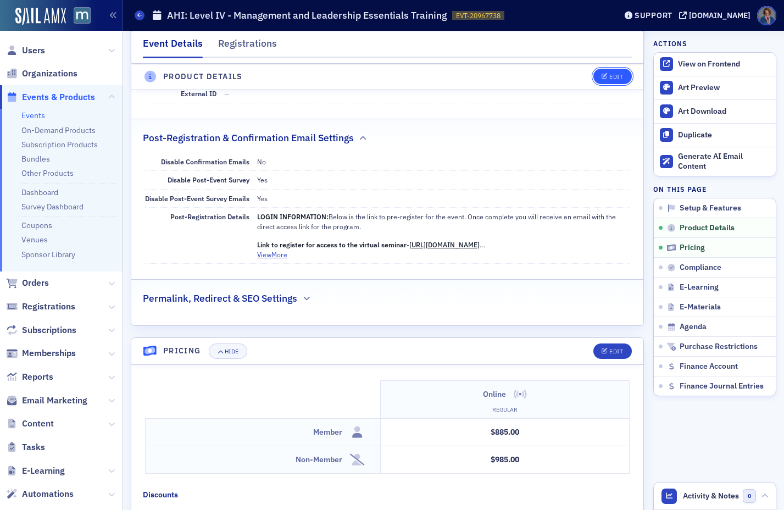
click at [609, 80] on div "Edit" at bounding box center [616, 77] width 14 height 6
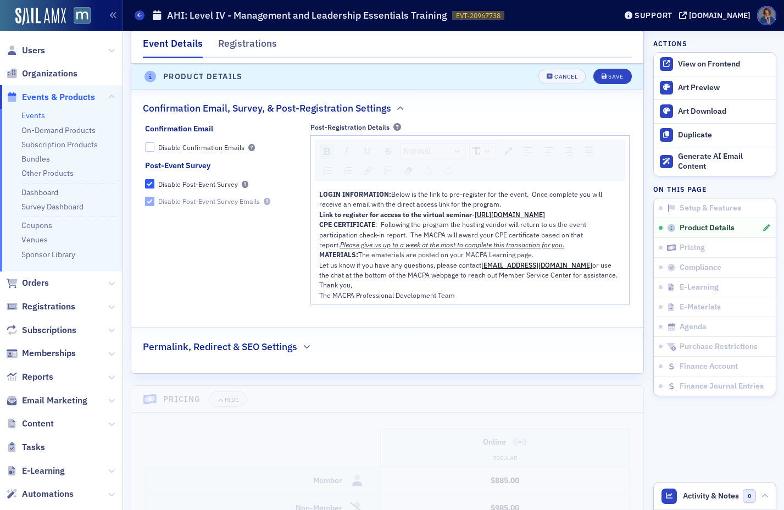
scroll to position [1151, 0]
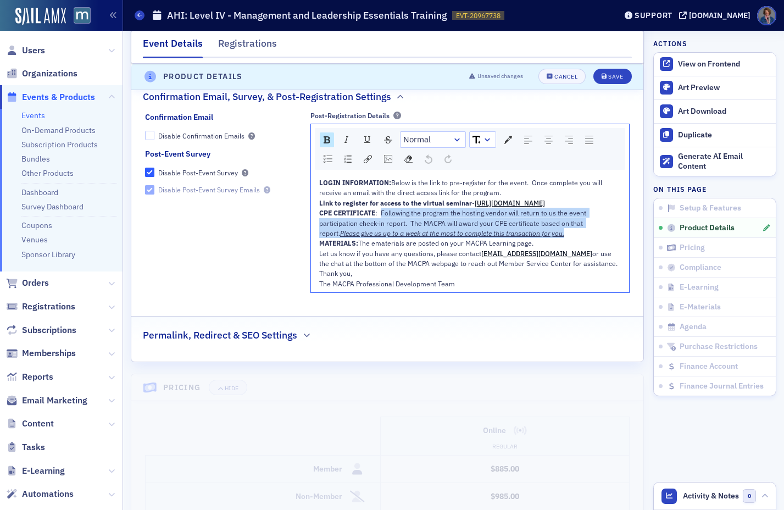
drag, startPoint x: 380, startPoint y: 232, endPoint x: 546, endPoint y: 249, distance: 167.4
click at [546, 238] on div "CPE CERTIFICATE : Following the program the hosting vendor will return to us th…" at bounding box center [470, 223] width 302 height 30
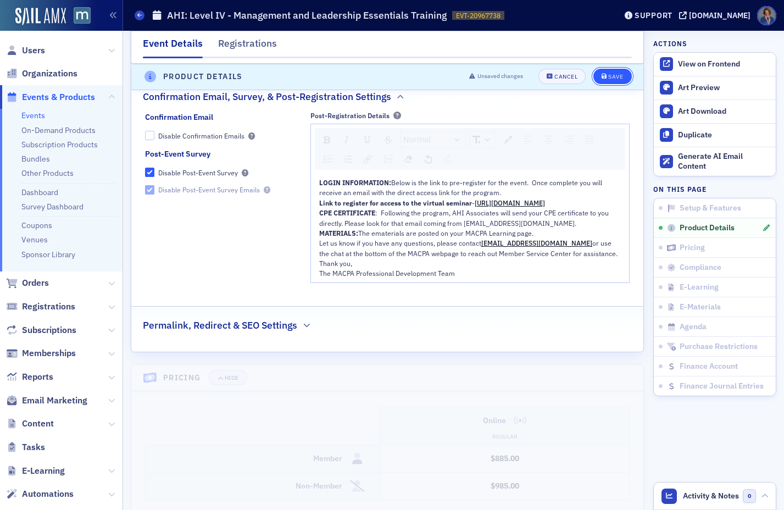
click at [605, 82] on button "Save" at bounding box center [612, 76] width 38 height 15
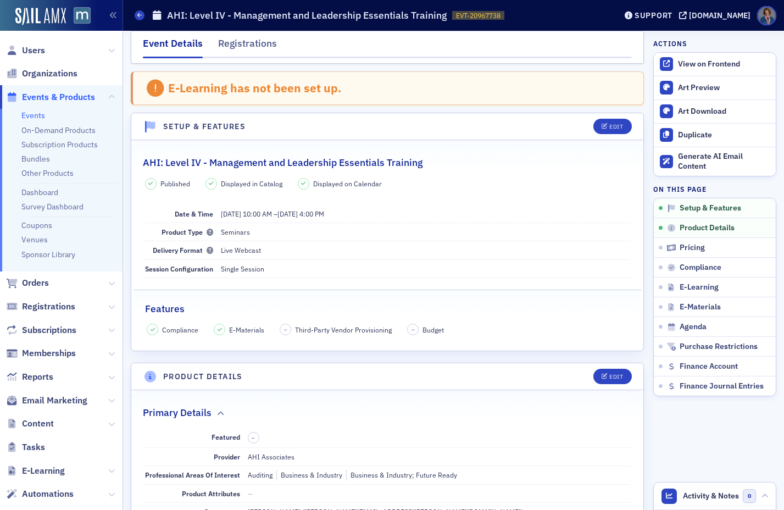
scroll to position [0, 0]
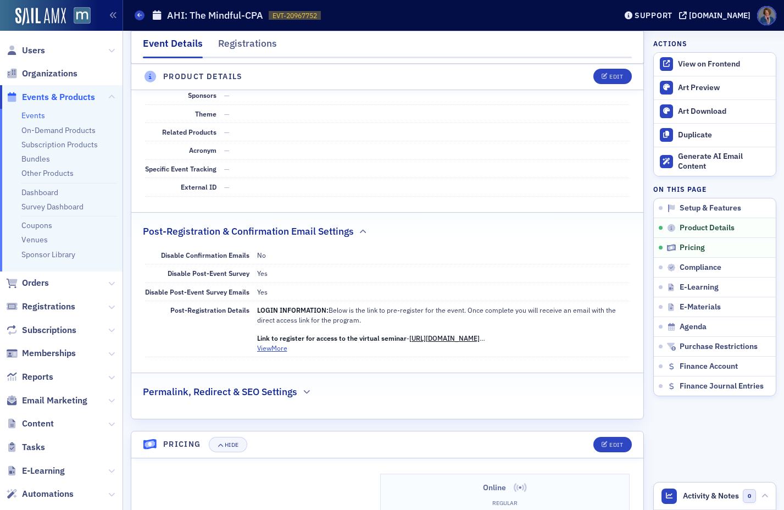
scroll to position [624, 0]
click at [609, 74] on div "Edit" at bounding box center [616, 77] width 14 height 6
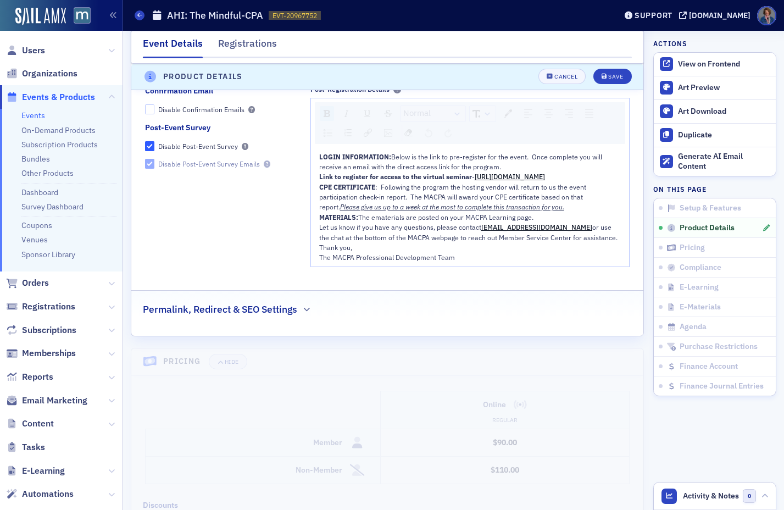
scroll to position [1258, 0]
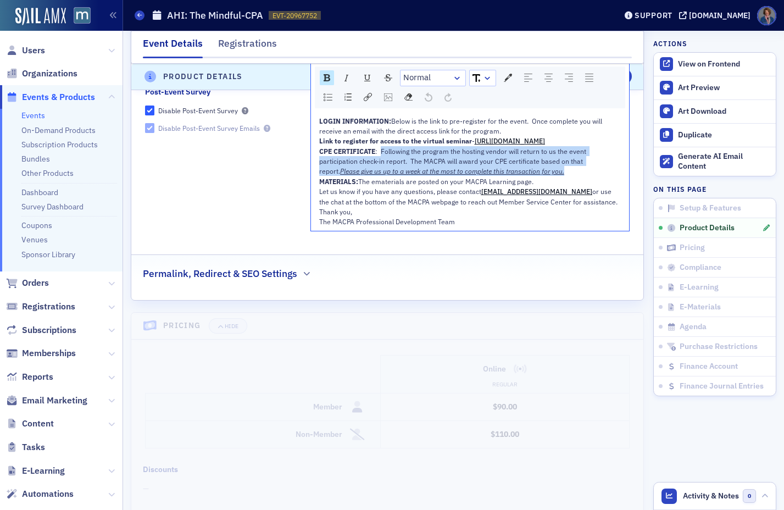
drag, startPoint x: 379, startPoint y: 171, endPoint x: 551, endPoint y: 190, distance: 172.5
click at [551, 176] on div "CPE CERTIFICATE : Following the program the hosting vendor will return to us th…" at bounding box center [470, 161] width 302 height 30
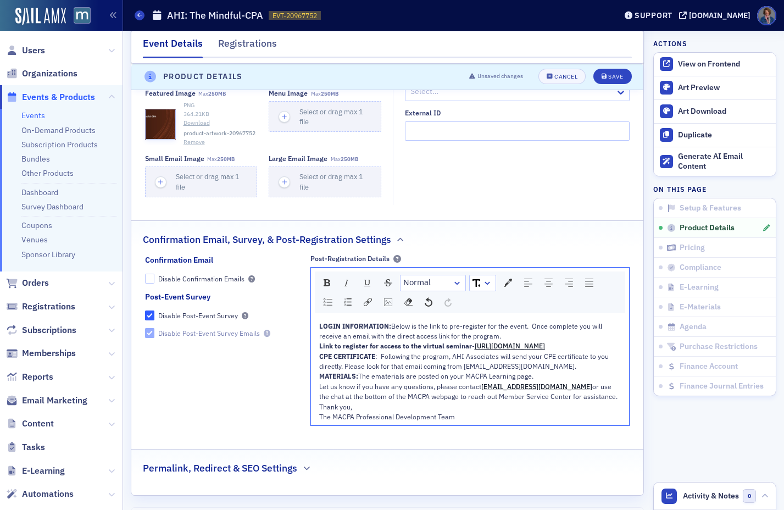
scroll to position [1053, 0]
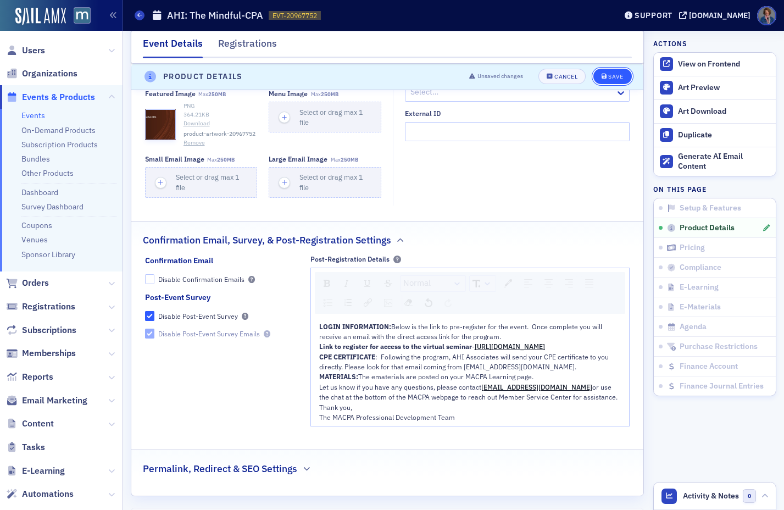
click at [608, 79] on div "Save" at bounding box center [615, 77] width 15 height 6
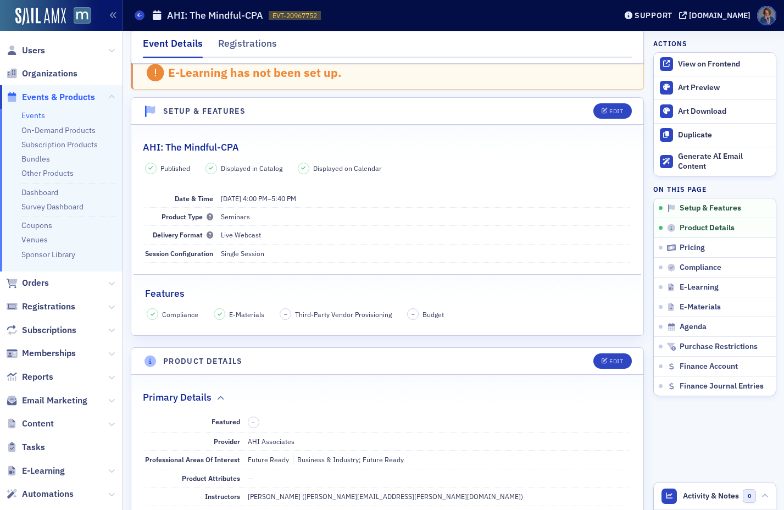
scroll to position [0, 0]
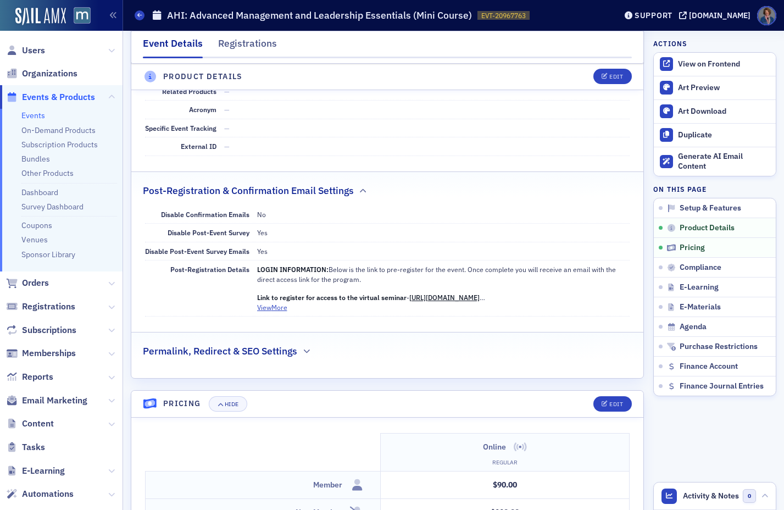
scroll to position [679, 0]
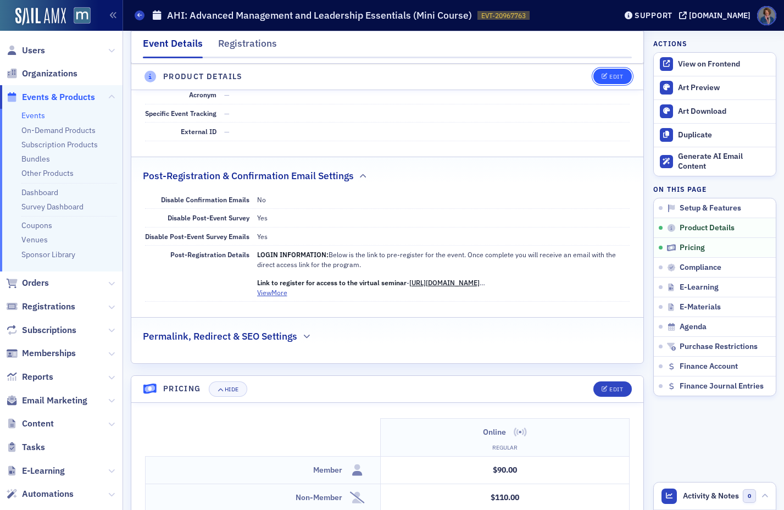
click at [601, 82] on button "Edit" at bounding box center [612, 76] width 38 height 15
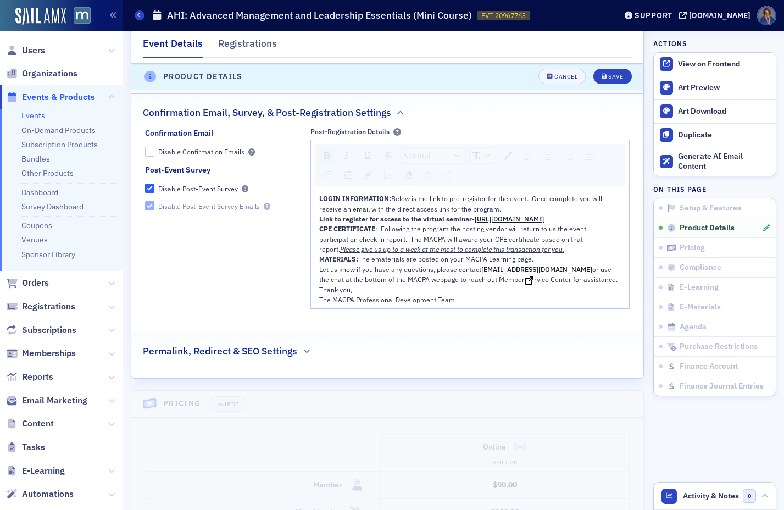
scroll to position [1208, 0]
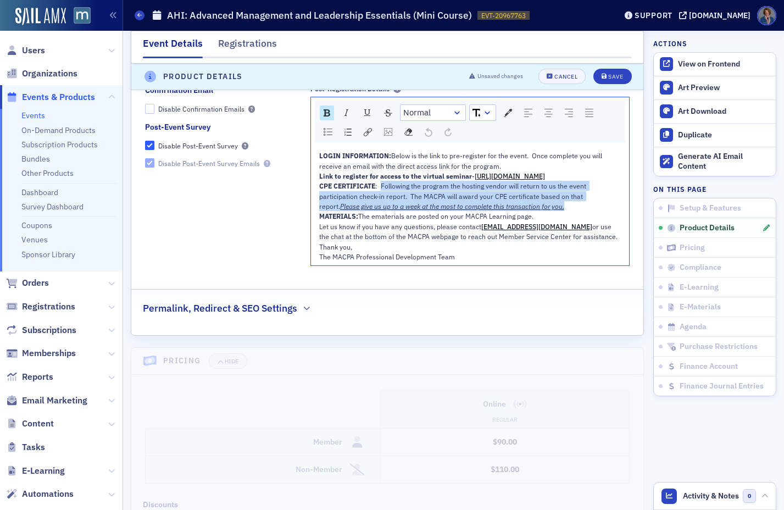
drag, startPoint x: 380, startPoint y: 217, endPoint x: 559, endPoint y: 236, distance: 179.6
click at [559, 211] on div "CPE CERTIFICATE : Following the program the hosting vendor will return to us th…" at bounding box center [470, 196] width 302 height 30
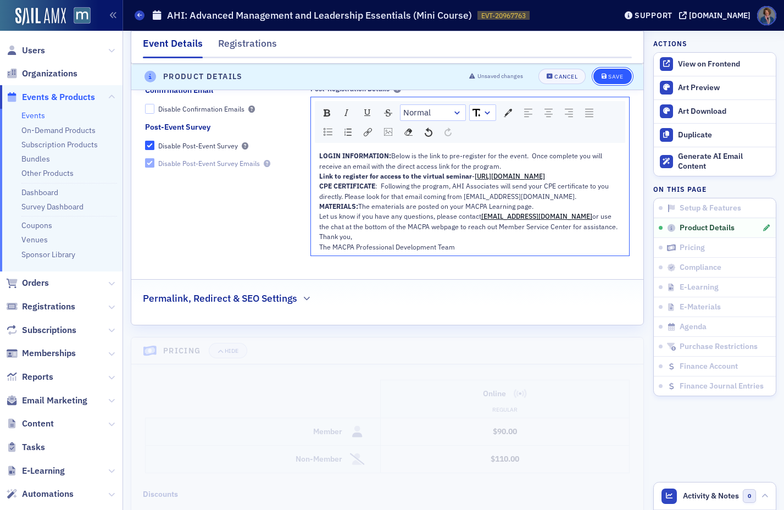
click at [608, 80] on div "Save" at bounding box center [615, 77] width 15 height 6
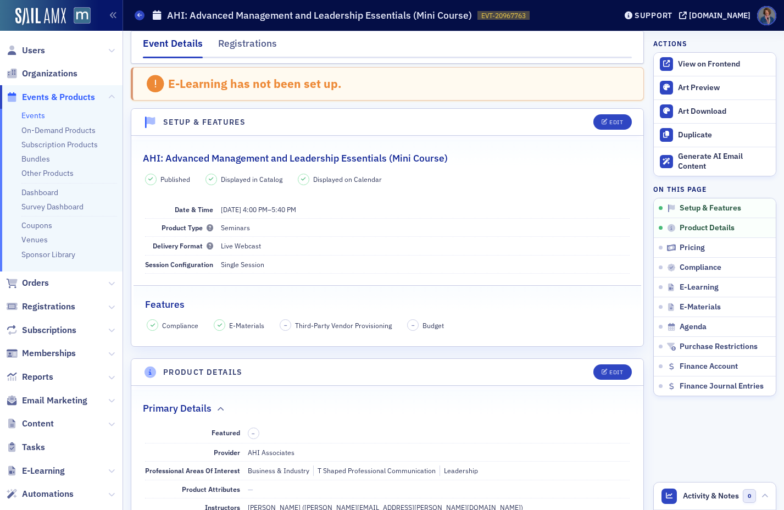
scroll to position [0, 0]
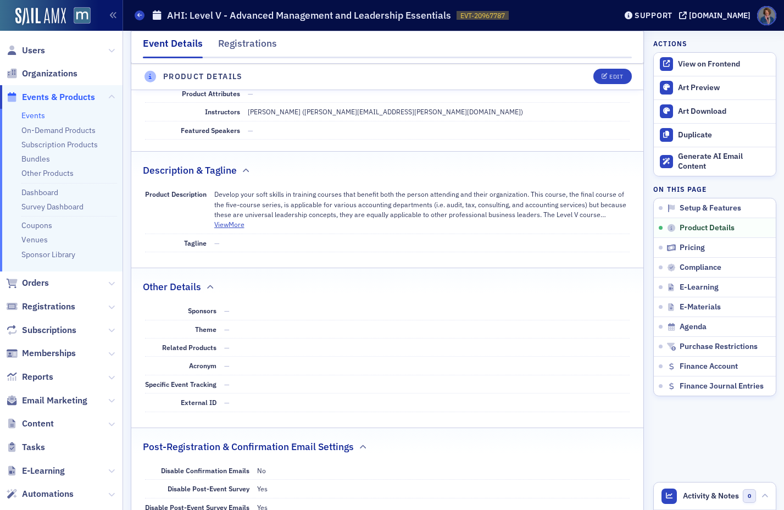
scroll to position [412, 0]
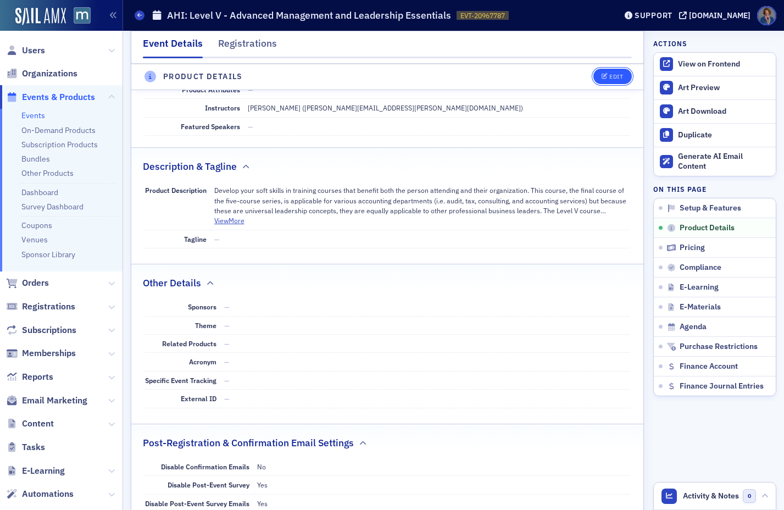
click at [609, 80] on div "Edit" at bounding box center [616, 77] width 14 height 6
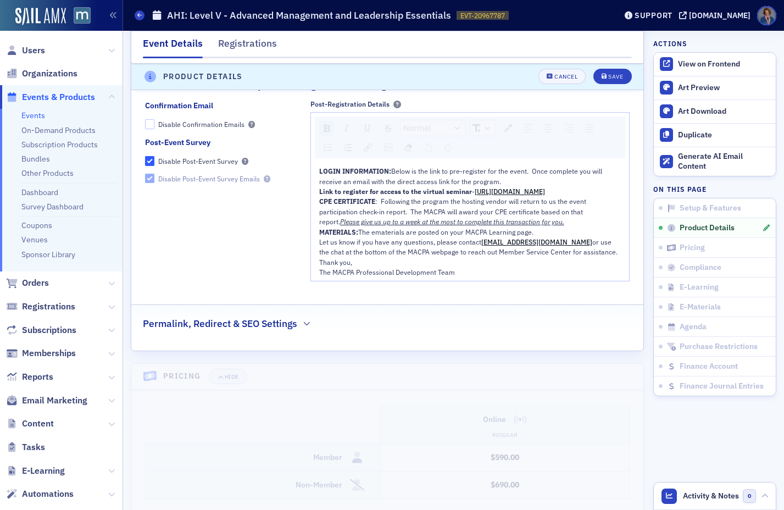
scroll to position [1189, 0]
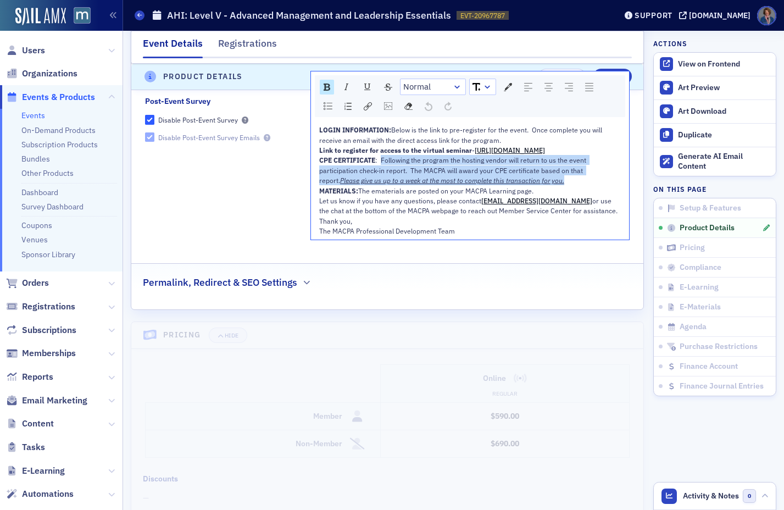
drag, startPoint x: 379, startPoint y: 179, endPoint x: 541, endPoint y: 200, distance: 163.4
click at [541, 185] on div "CPE CERTIFICATE : Following the program the hosting vendor will return to us th…" at bounding box center [470, 170] width 302 height 30
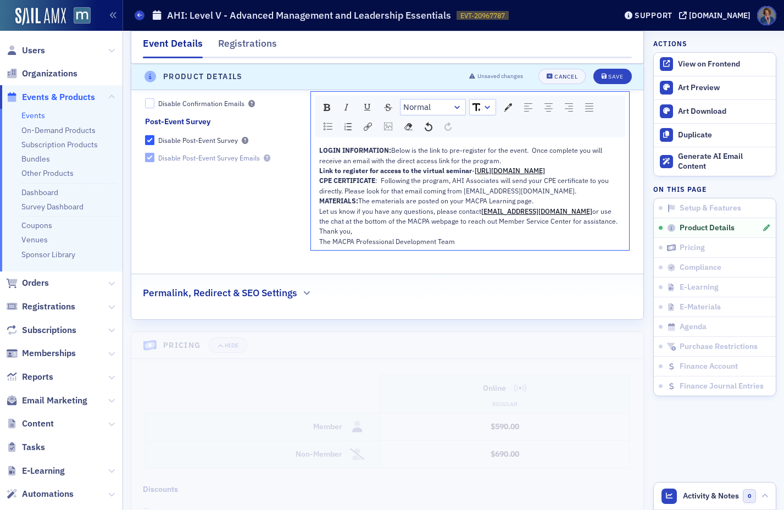
scroll to position [1155, 0]
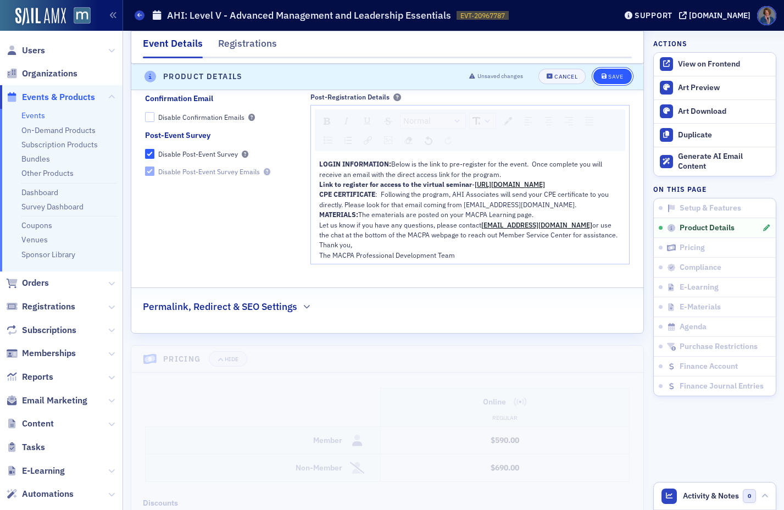
click at [610, 79] on div "Save" at bounding box center [615, 77] width 15 height 6
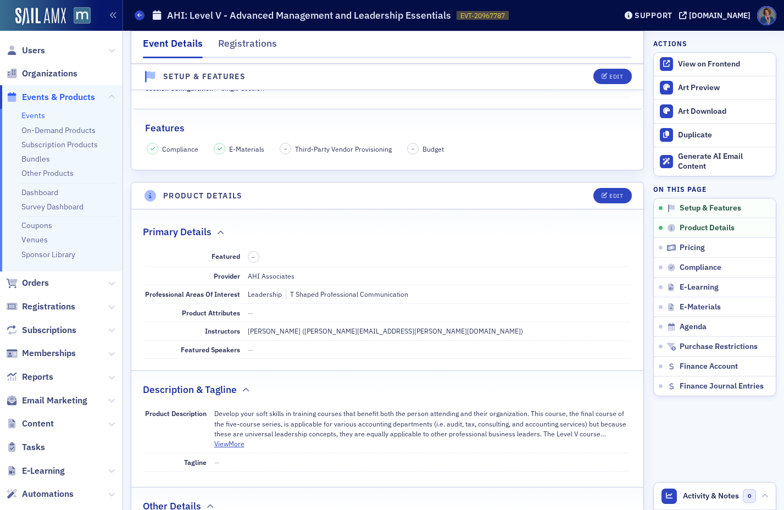
scroll to position [0, 0]
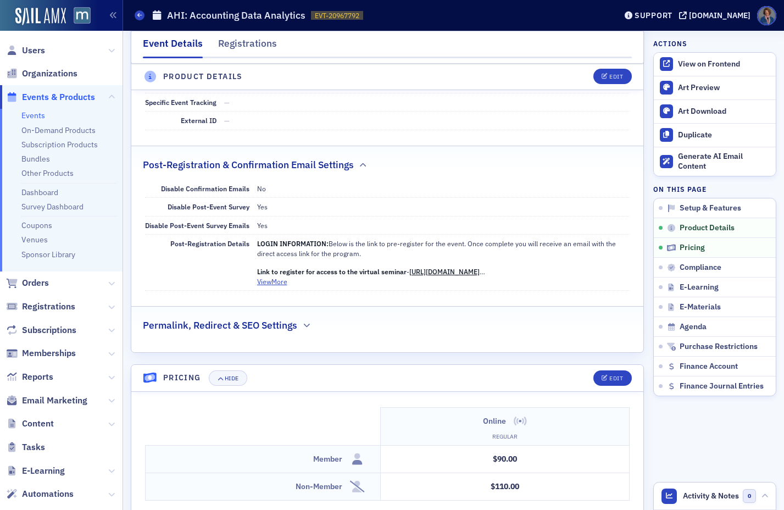
scroll to position [722, 0]
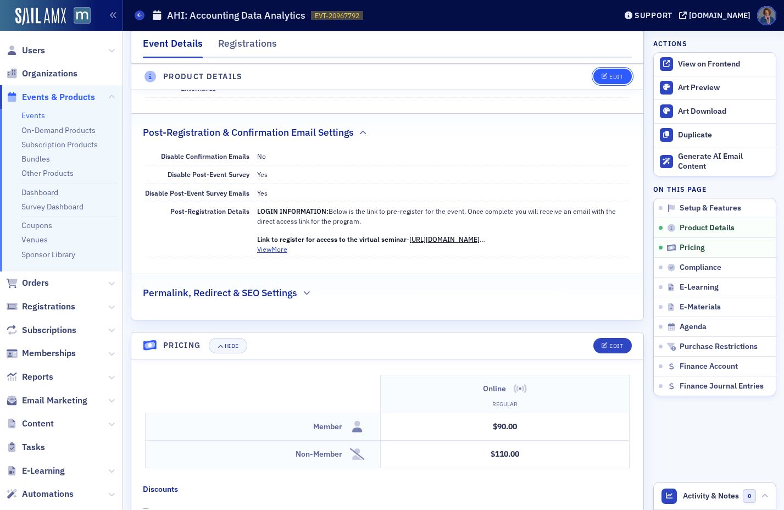
click at [603, 83] on button "Edit" at bounding box center [612, 76] width 38 height 15
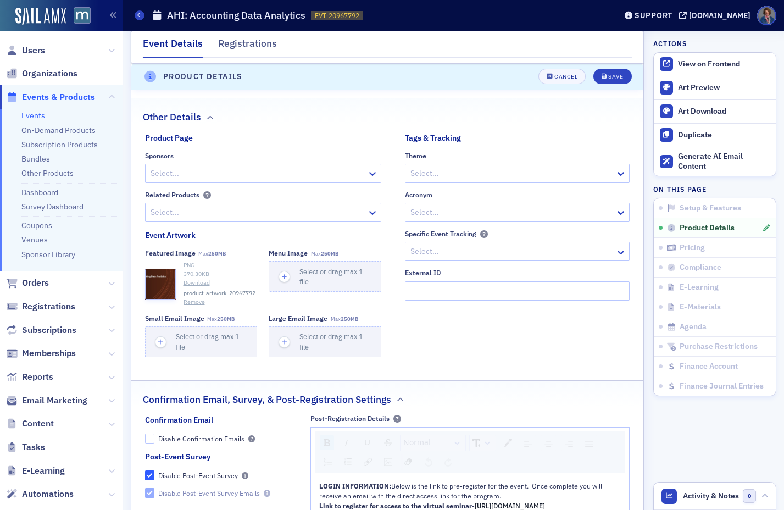
scroll to position [1136, 0]
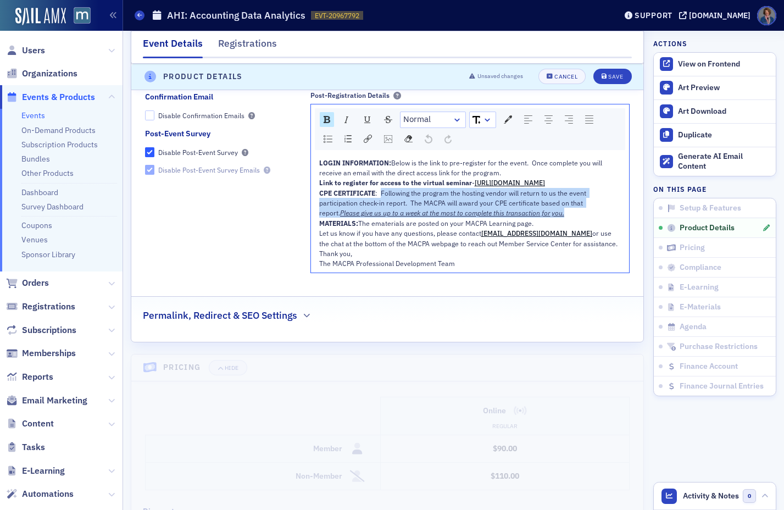
drag, startPoint x: 380, startPoint y: 214, endPoint x: 538, endPoint y: 236, distance: 159.8
click at [542, 218] on div "CPE CERTIFICATE : Following the program the hosting vendor will return to us th…" at bounding box center [470, 203] width 302 height 30
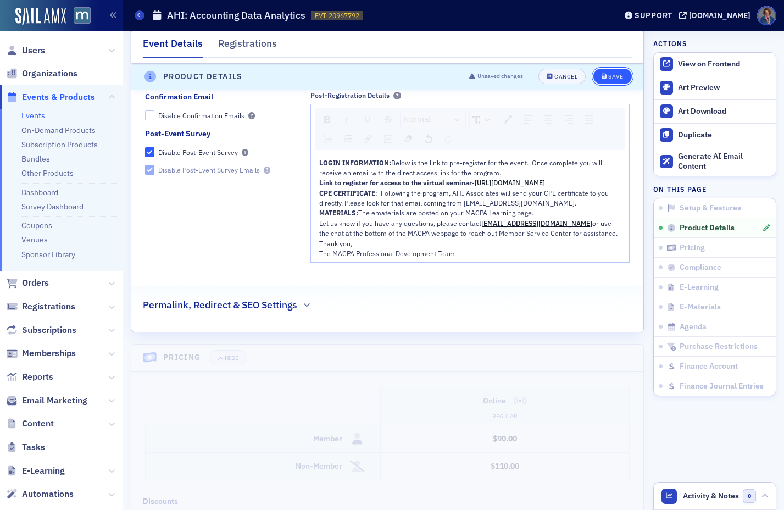
click at [607, 82] on button "Save" at bounding box center [612, 76] width 38 height 15
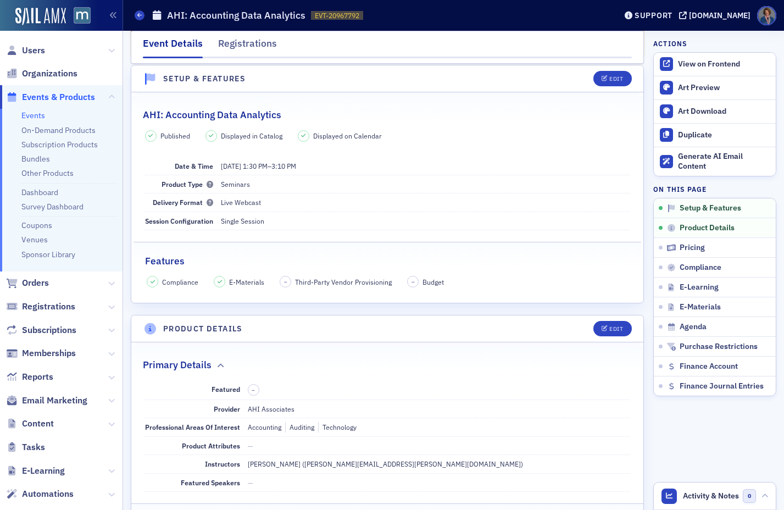
scroll to position [0, 0]
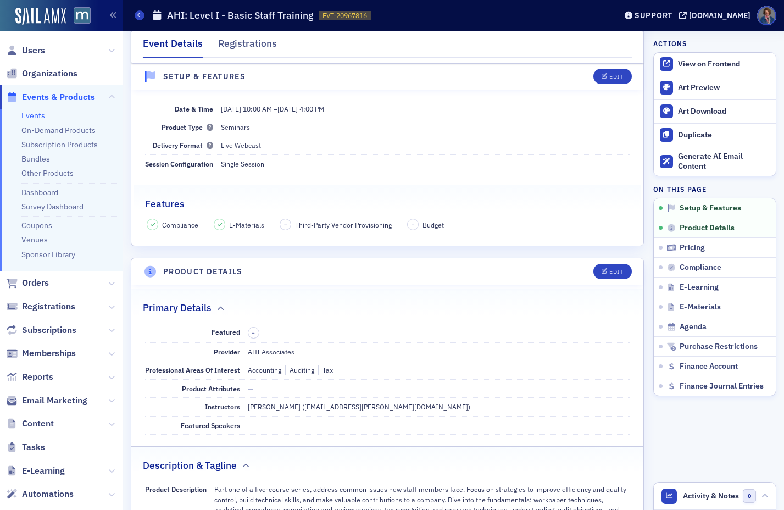
scroll to position [203, 0]
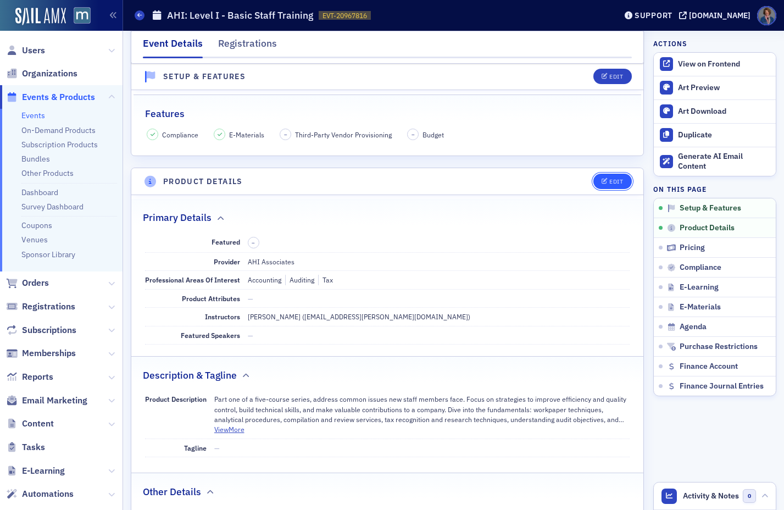
click at [609, 182] on div "Edit" at bounding box center [616, 182] width 14 height 6
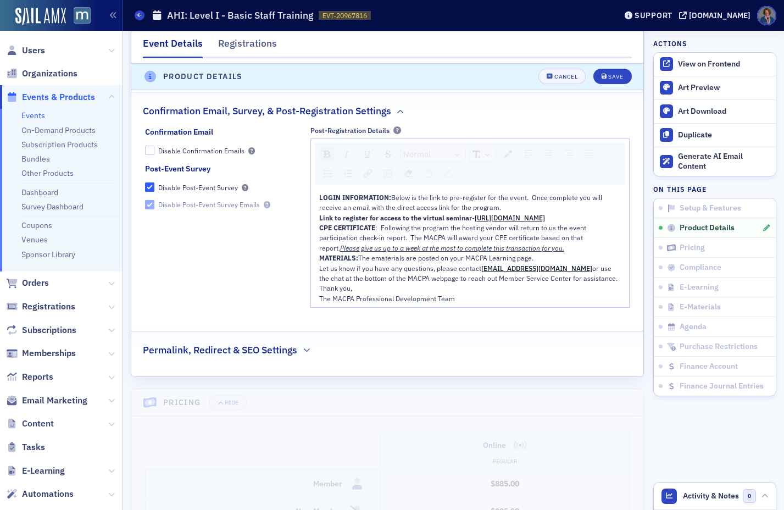
scroll to position [1142, 0]
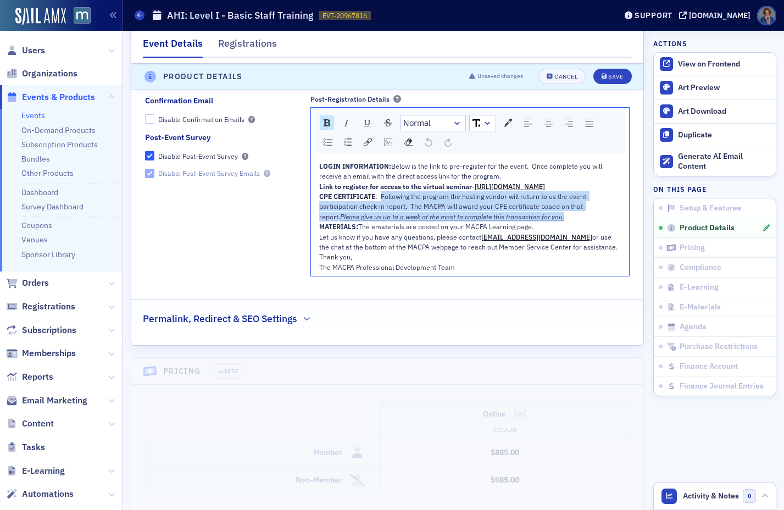
drag, startPoint x: 380, startPoint y: 216, endPoint x: 556, endPoint y: 234, distance: 177.3
click at [556, 221] on div "CPE CERTIFICATE : Following the program the hosting vendor will return to us th…" at bounding box center [470, 206] width 302 height 30
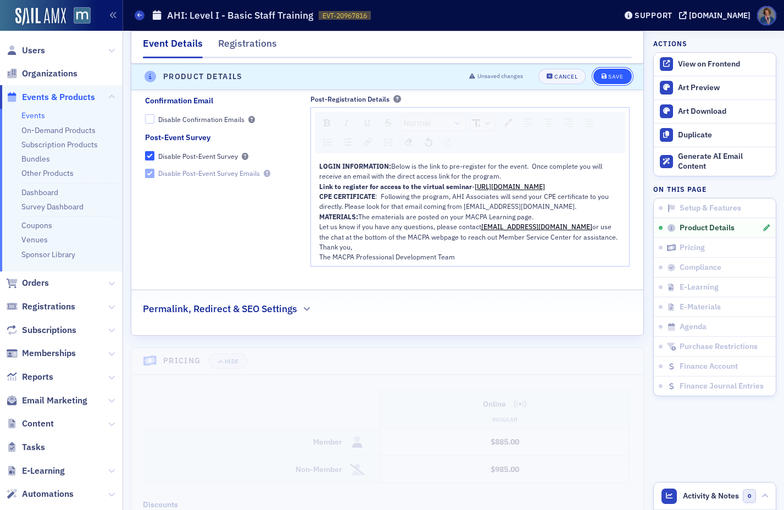
click at [606, 83] on button "Save" at bounding box center [612, 76] width 38 height 15
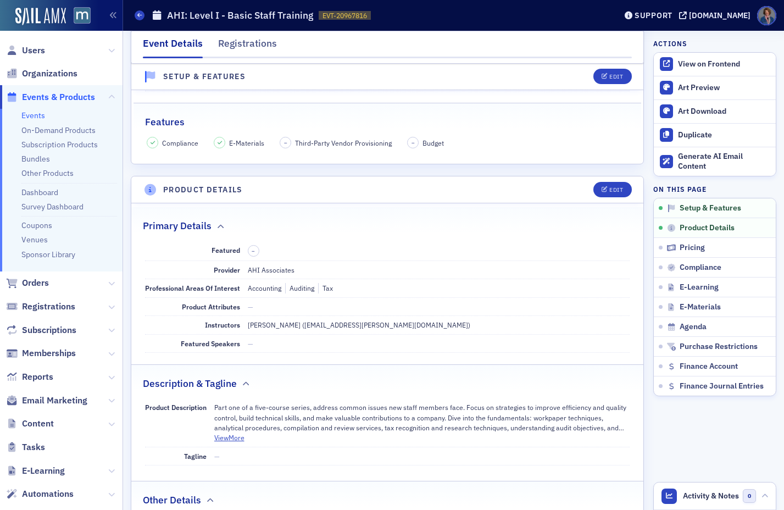
scroll to position [0, 0]
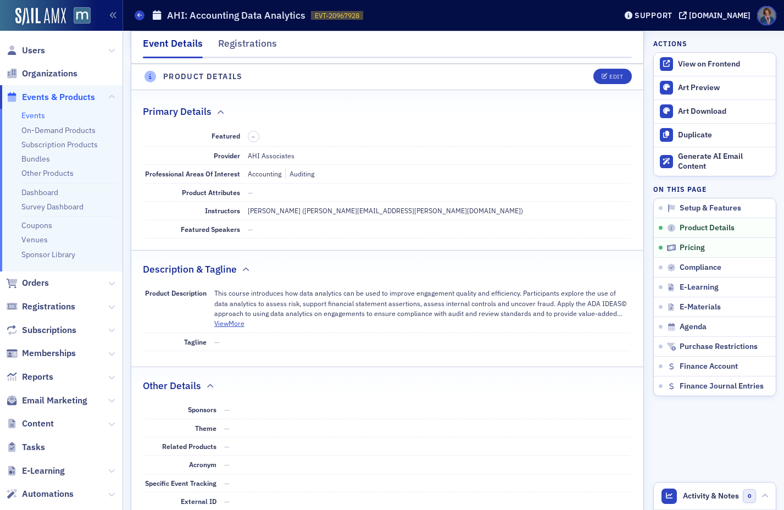
scroll to position [686, 0]
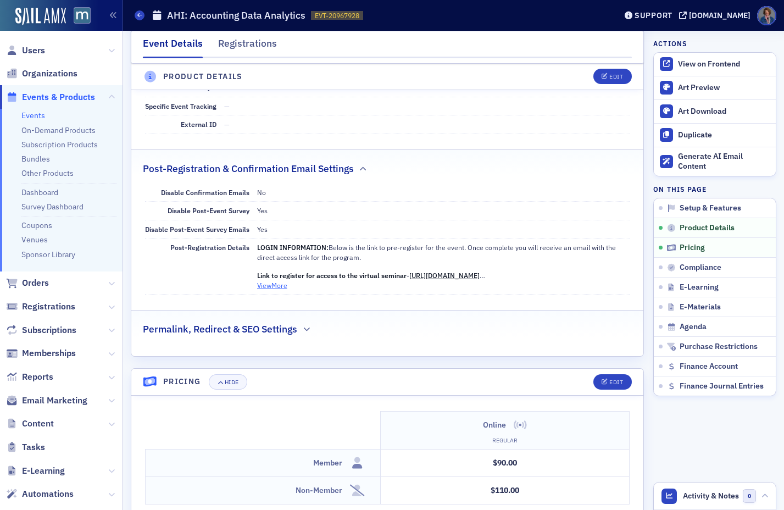
click at [273, 288] on button "View More" at bounding box center [272, 285] width 30 height 10
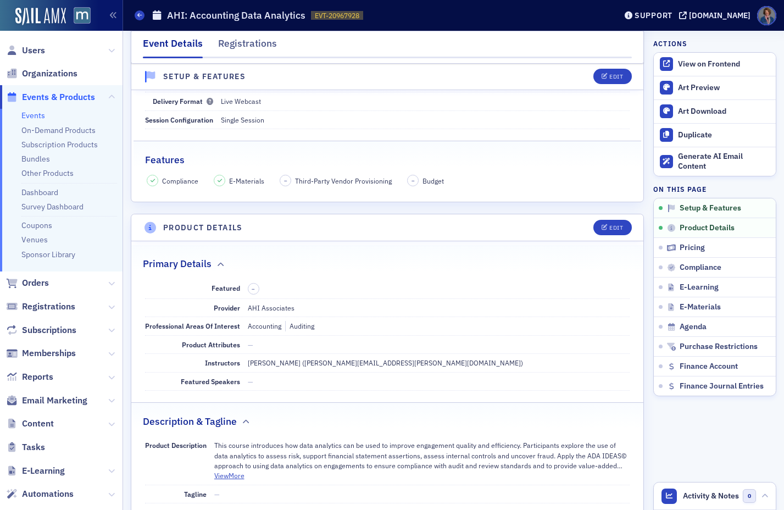
scroll to position [0, 0]
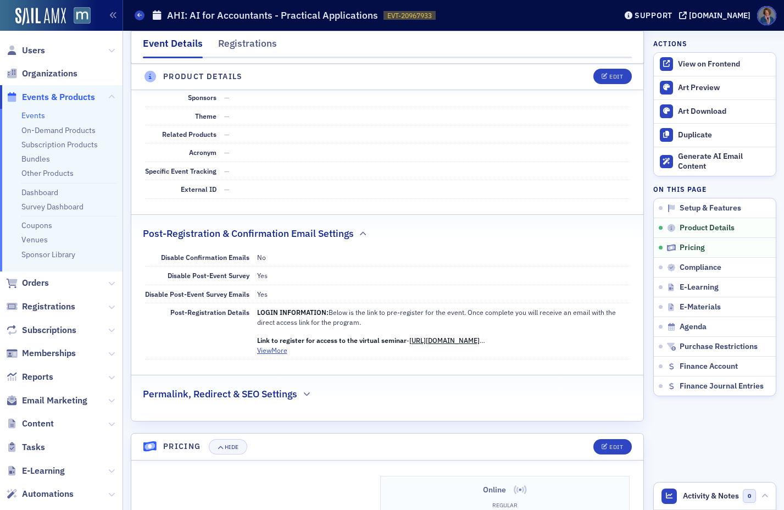
scroll to position [623, 0]
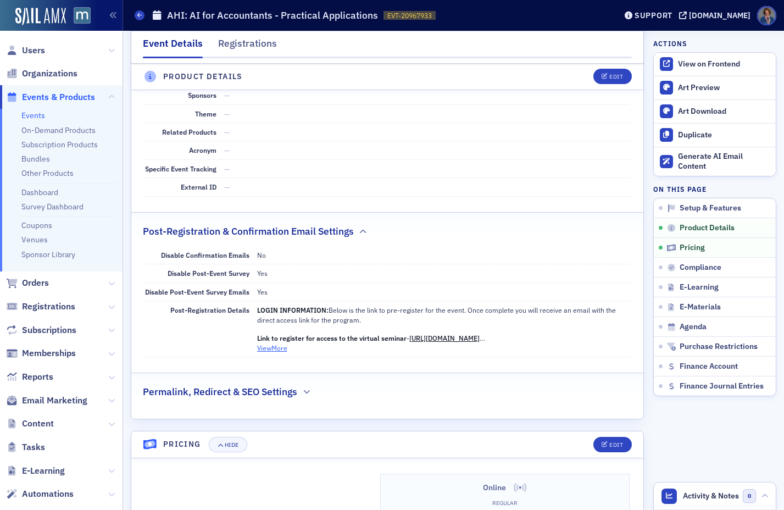
click at [286, 350] on button "View More" at bounding box center [272, 348] width 30 height 10
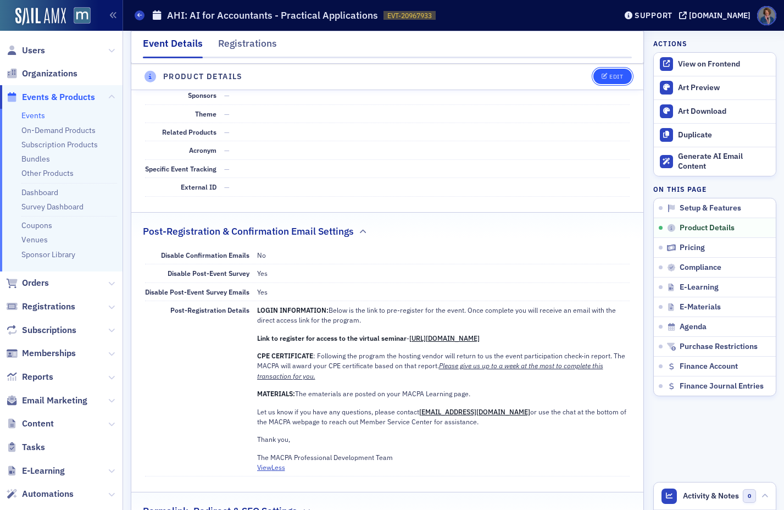
click at [596, 80] on button "Edit" at bounding box center [612, 76] width 38 height 15
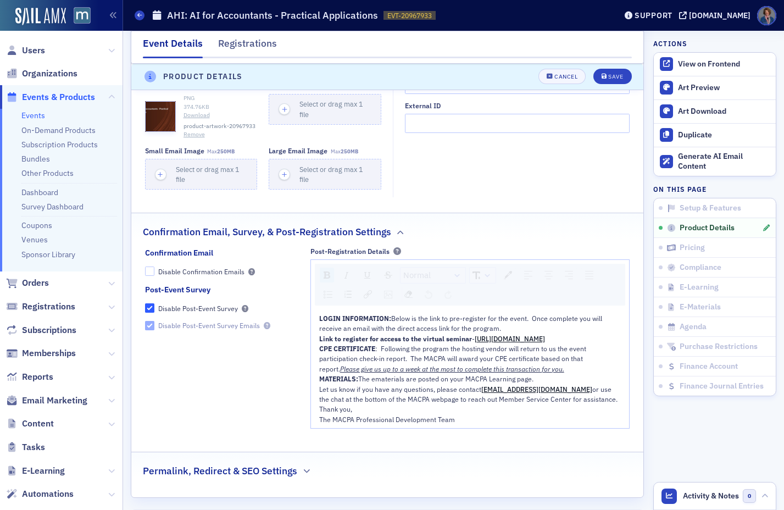
scroll to position [992, 0]
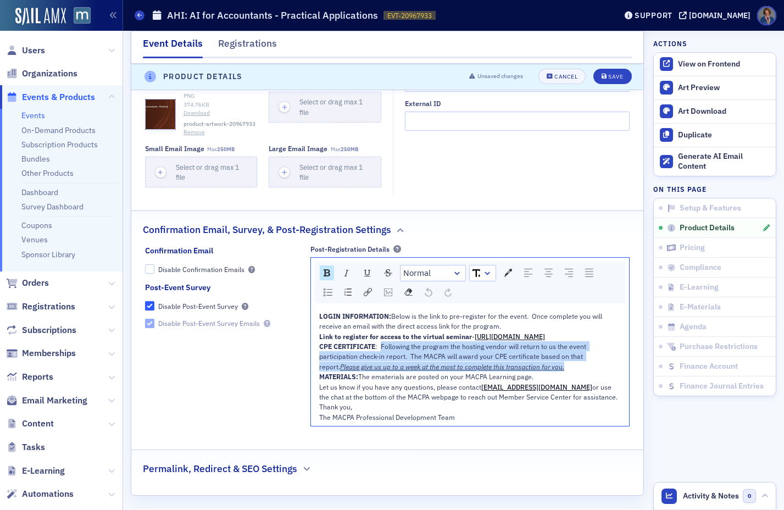
drag, startPoint x: 379, startPoint y: 367, endPoint x: 542, endPoint y: 384, distance: 164.1
click at [542, 371] on div "CPE CERTIFICATE : Following the program the hosting vendor will return to us th…" at bounding box center [470, 356] width 302 height 30
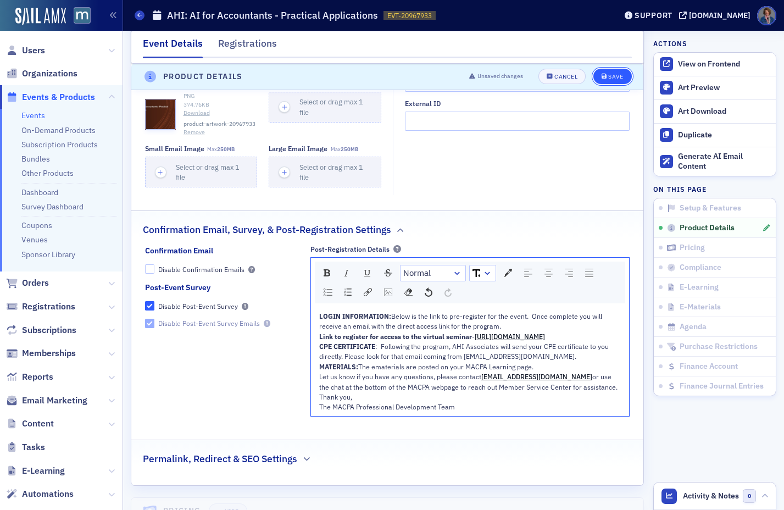
click at [608, 80] on div "Save" at bounding box center [615, 77] width 15 height 6
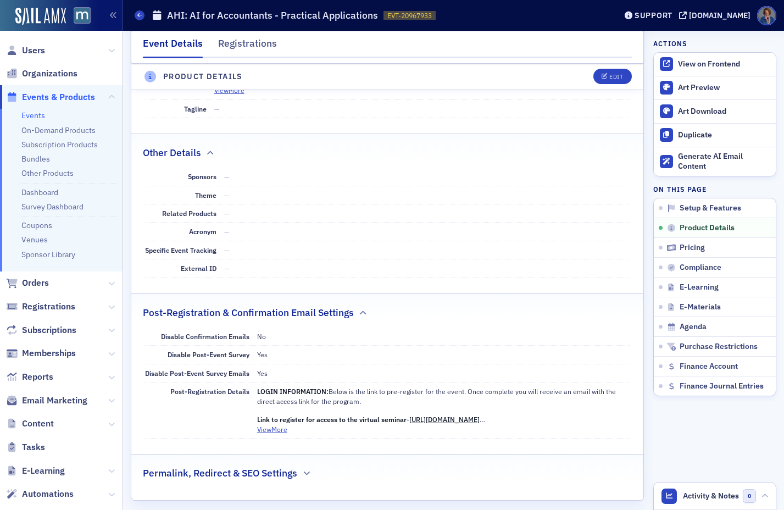
scroll to position [307, 0]
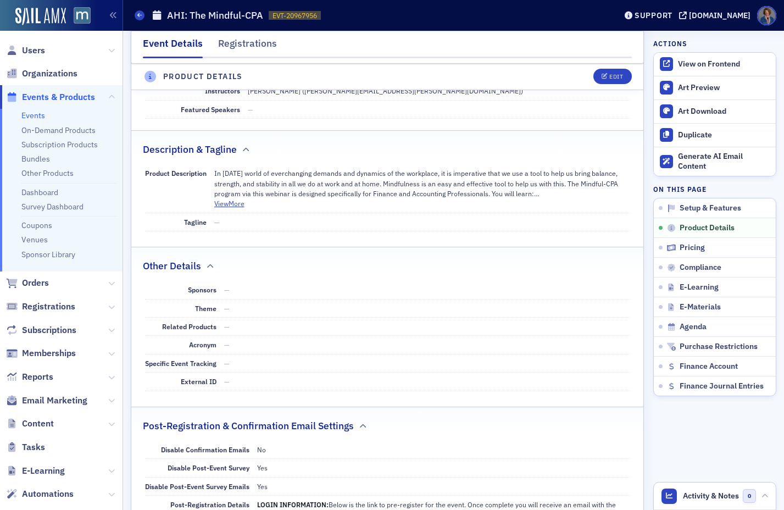
scroll to position [539, 0]
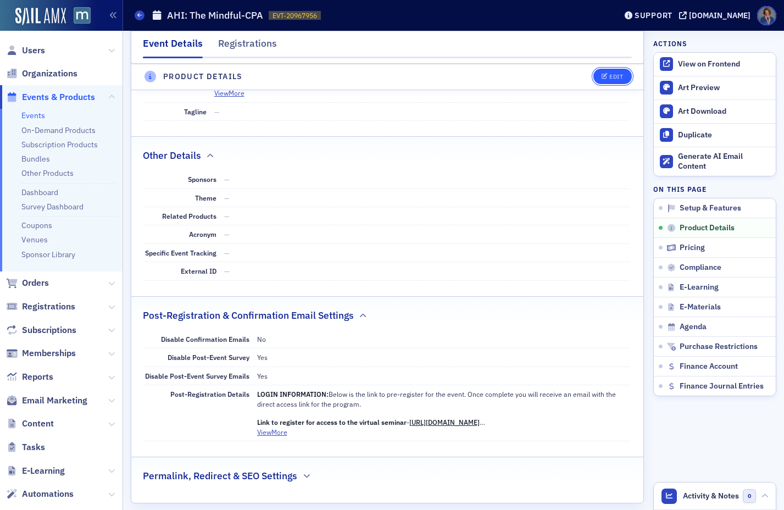
click at [610, 80] on div "Edit" at bounding box center [616, 77] width 14 height 6
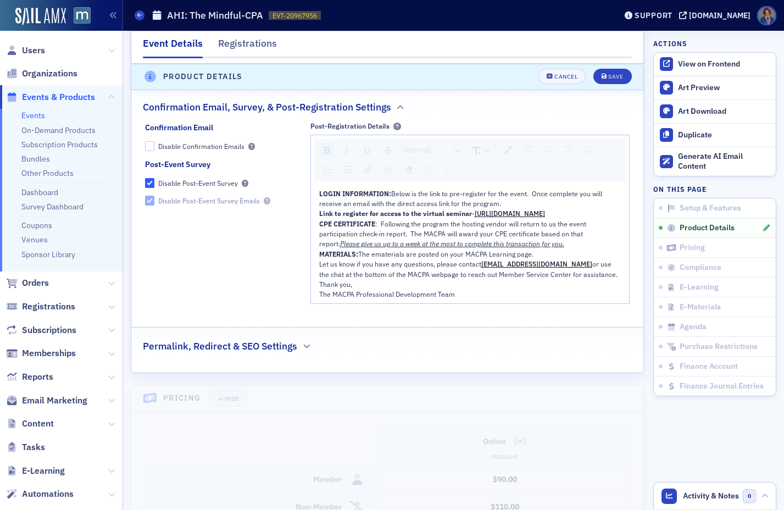
scroll to position [1228, 0]
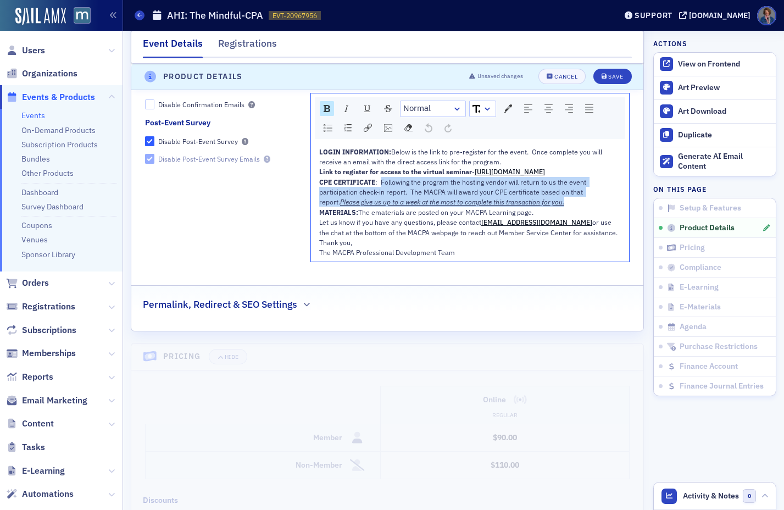
drag, startPoint x: 379, startPoint y: 202, endPoint x: 552, endPoint y: 224, distance: 174.5
click at [552, 207] on div "CPE CERTIFICATE : Following the program the hosting vendor will return to us th…" at bounding box center [470, 192] width 302 height 30
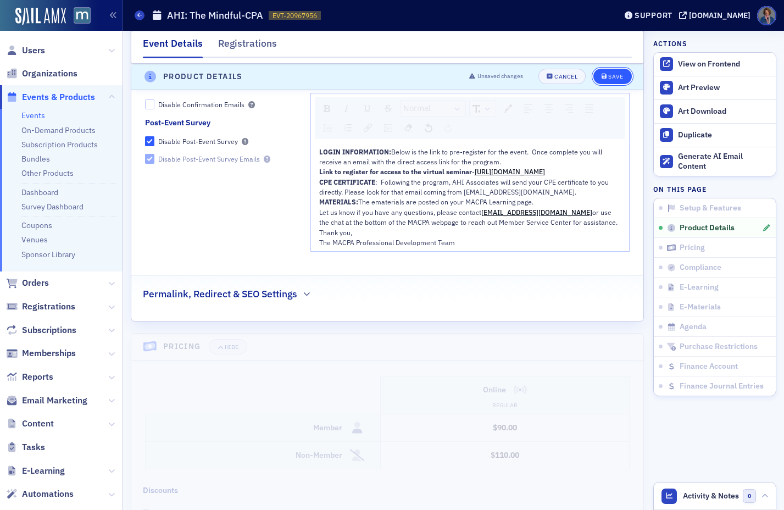
click at [610, 80] on div "Save" at bounding box center [615, 77] width 15 height 6
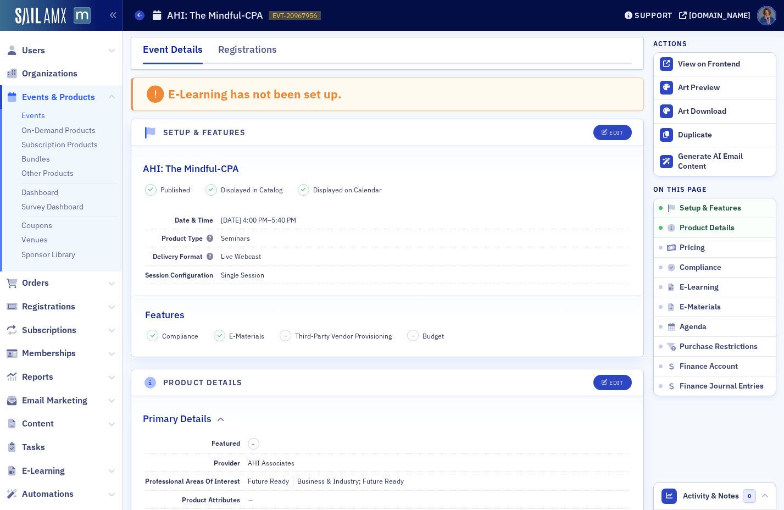
scroll to position [0, 0]
